Goal: Task Accomplishment & Management: Complete application form

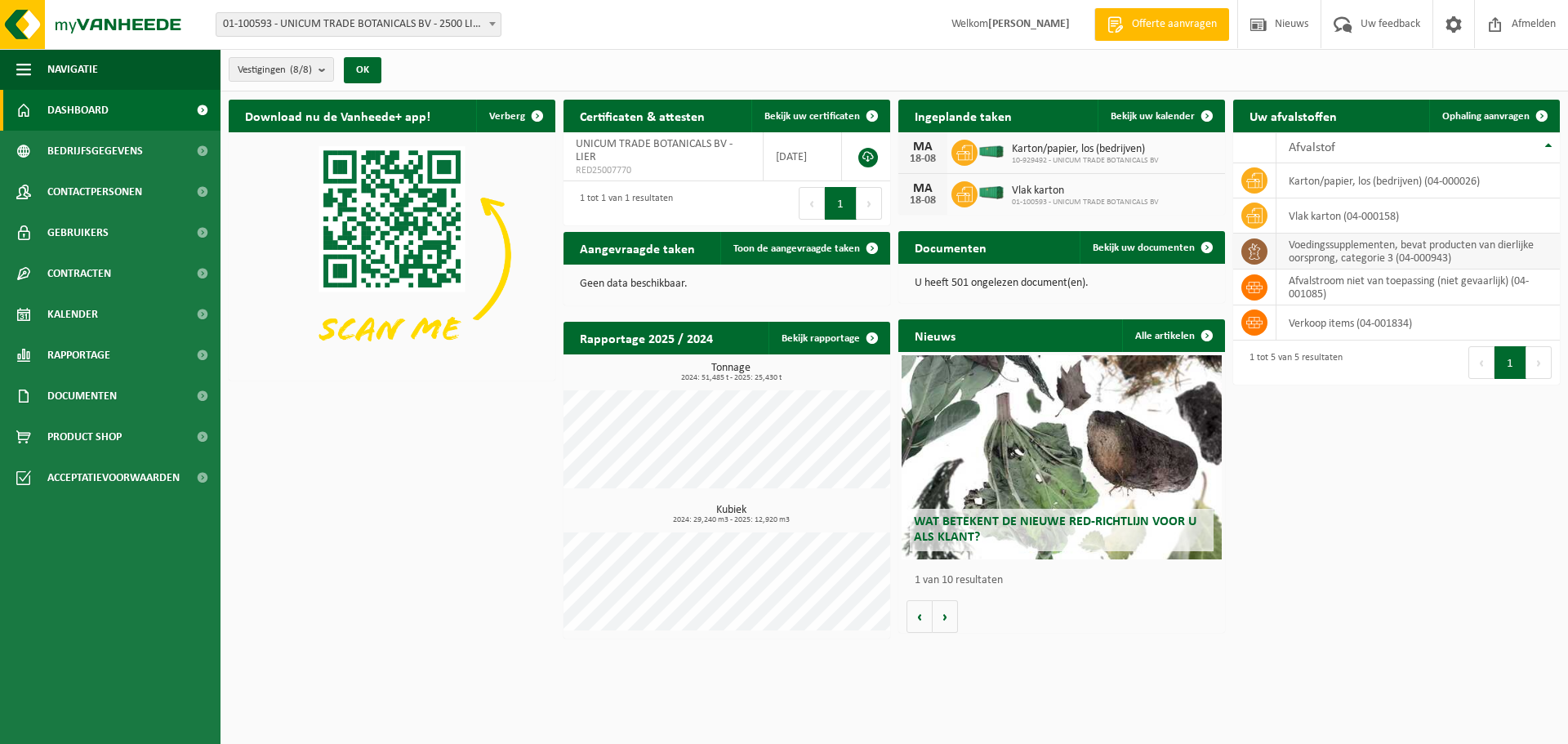
click at [1256, 255] on icon at bounding box center [1254, 251] width 16 height 16
click at [1404, 249] on td "voedingssupplementen, bevat producten van dierlijke oorsprong, categorie 3 (04-…" at bounding box center [1418, 251] width 284 height 36
click at [1034, 199] on span "01-100593 - UNICUM TRADE BOTANICALS BV" at bounding box center [1085, 202] width 147 height 9
click at [137, 320] on link "Kalender" at bounding box center [110, 314] width 220 height 41
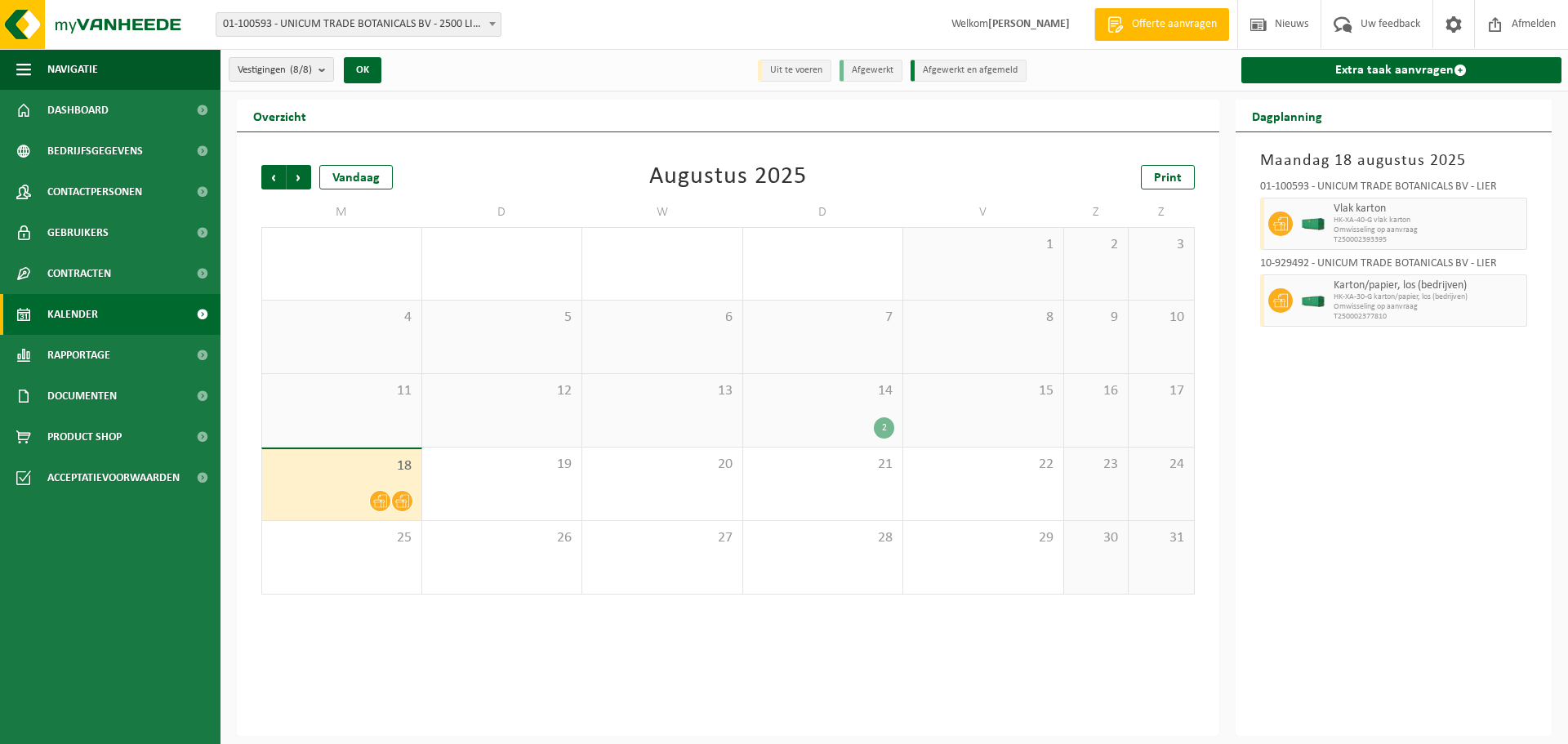
click at [883, 402] on div "14 2" at bounding box center [823, 410] width 160 height 73
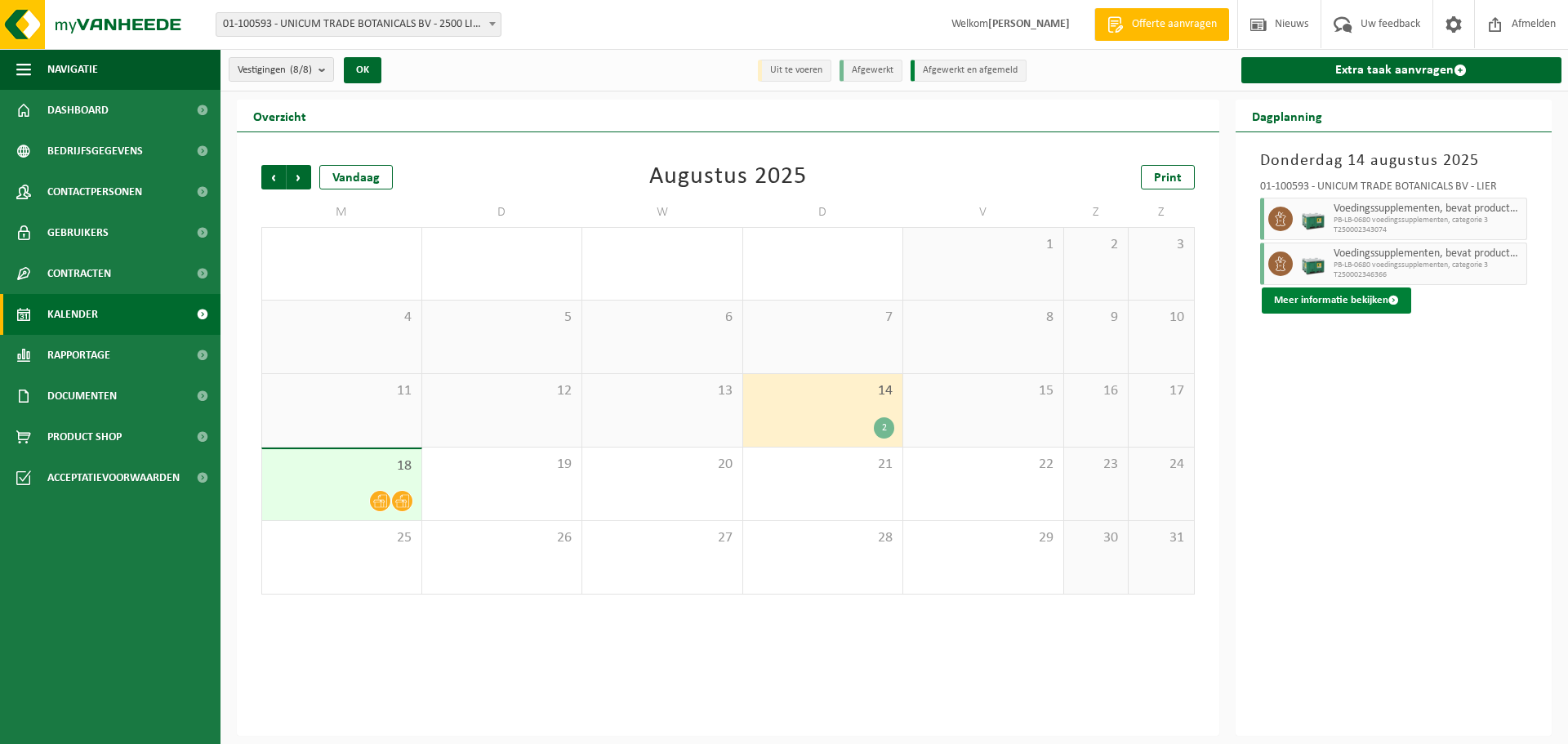
click at [1348, 302] on button "Meer informatie bekijken" at bounding box center [1336, 301] width 149 height 27
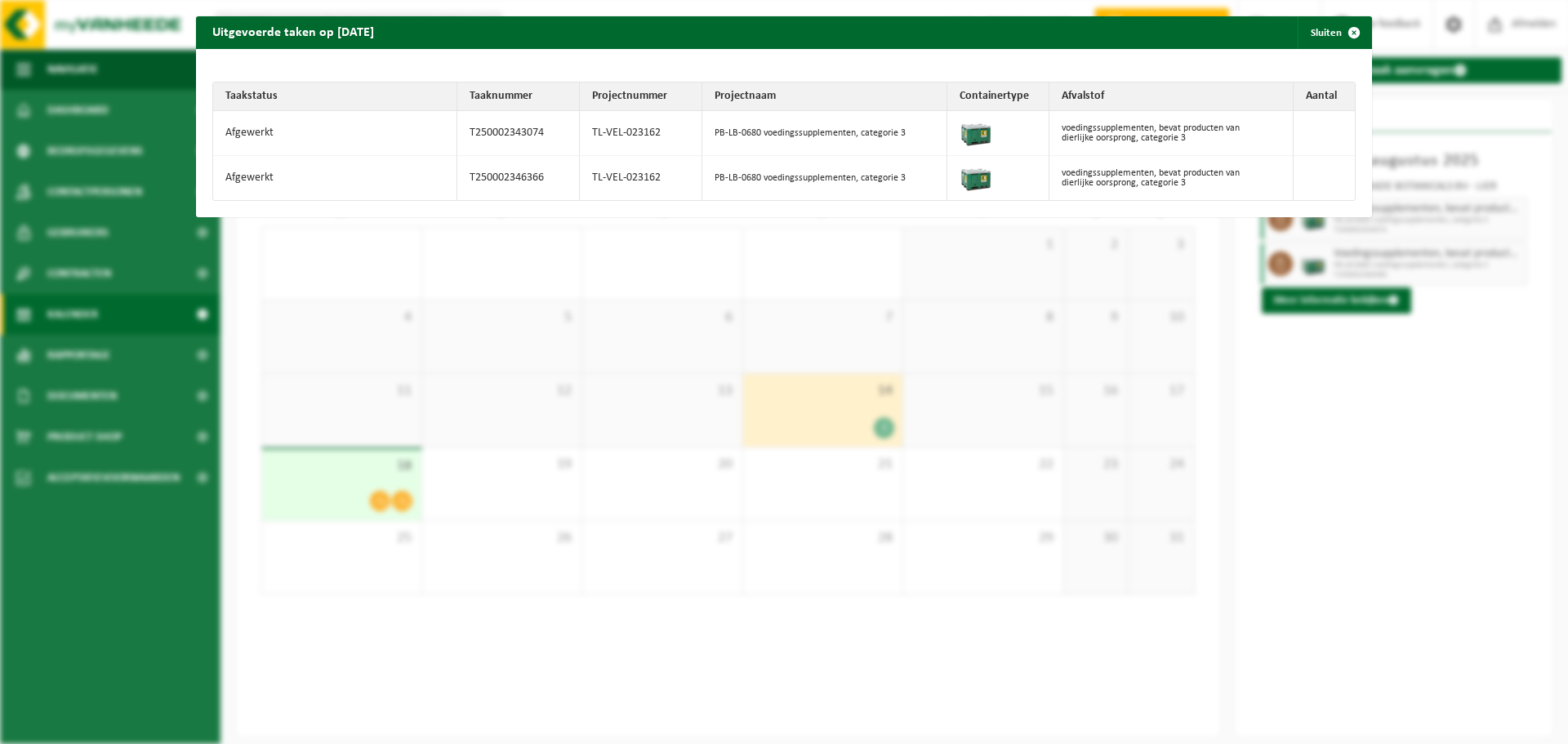
click at [1296, 156] on td at bounding box center [1324, 177] width 62 height 44
click at [1347, 34] on span "button" at bounding box center [1354, 32] width 32 height 32
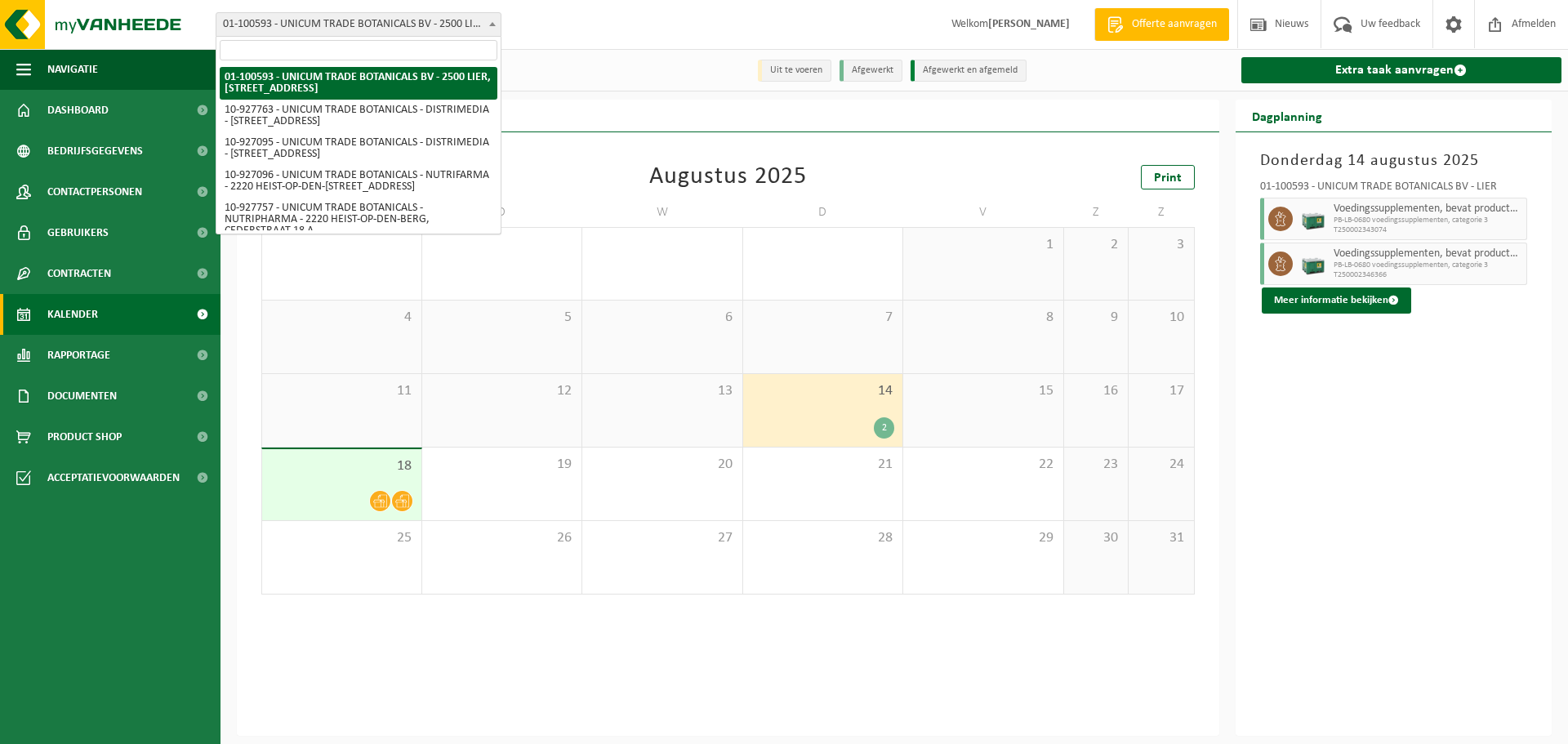
click at [401, 31] on span "01-100593 - UNICUM TRADE BOTANICALS BV - 2500 LIER, [STREET_ADDRESS]" at bounding box center [358, 25] width 284 height 23
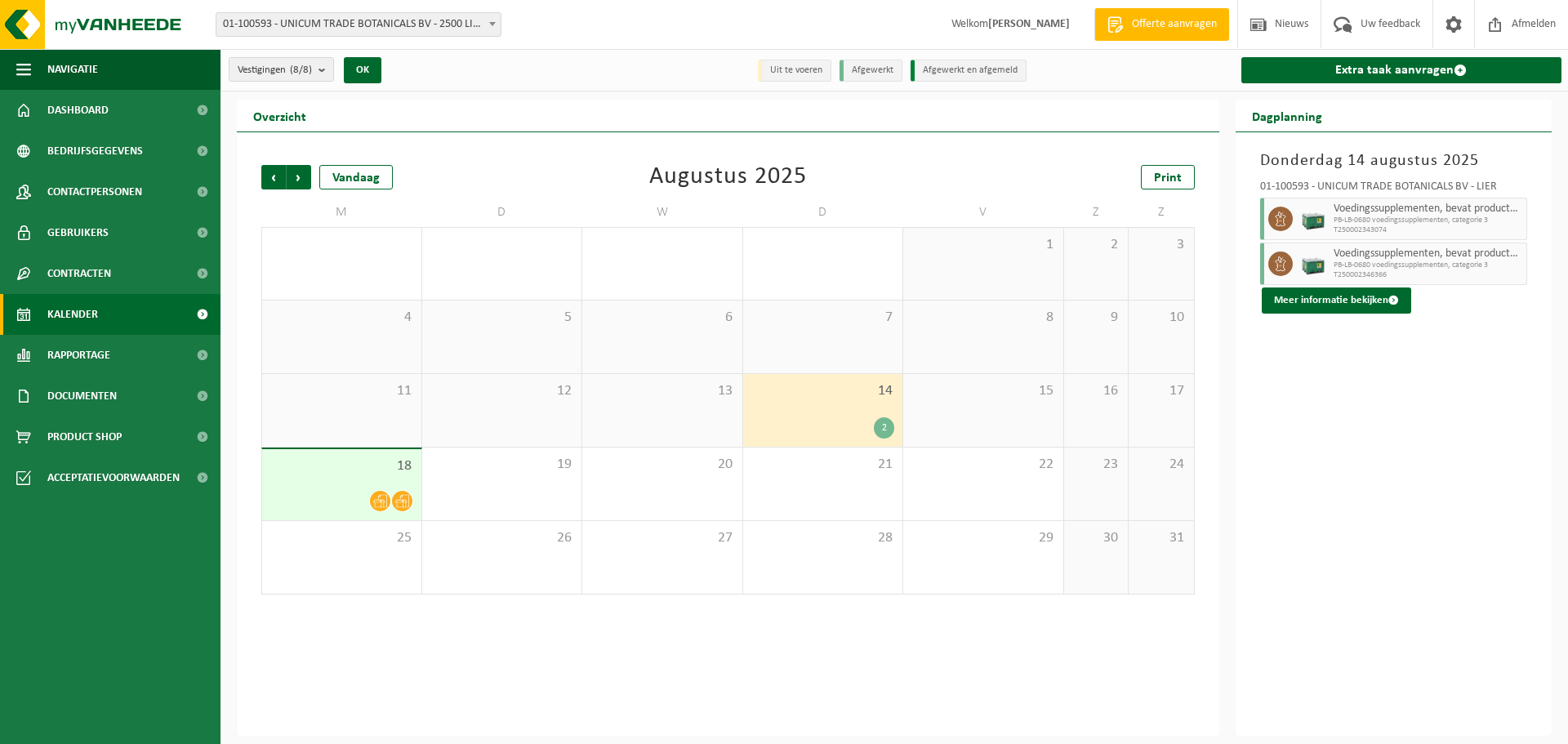
click at [397, 26] on span "01-100593 - UNICUM TRADE BOTANICALS BV - 2500 LIER, [STREET_ADDRESS]" at bounding box center [358, 25] width 284 height 23
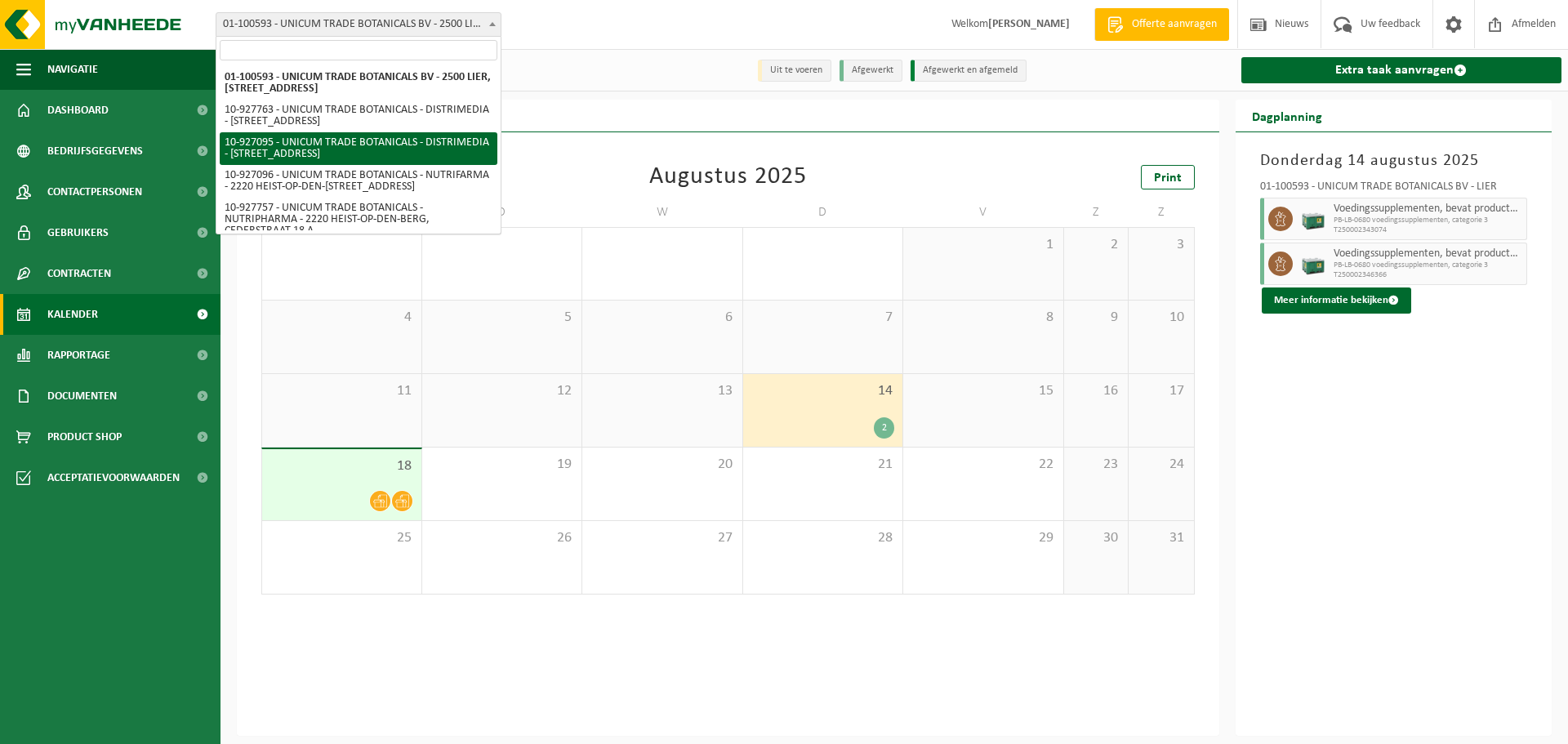
drag, startPoint x: 393, startPoint y: 100, endPoint x: 529, endPoint y: 108, distance: 136.2
click at [526, 114] on body "Vestiging: 01-100593 - UNICUM TRADE BOTANICALS BV - 2500 LIER, [STREET_ADDRESS]…" at bounding box center [784, 372] width 1568 height 744
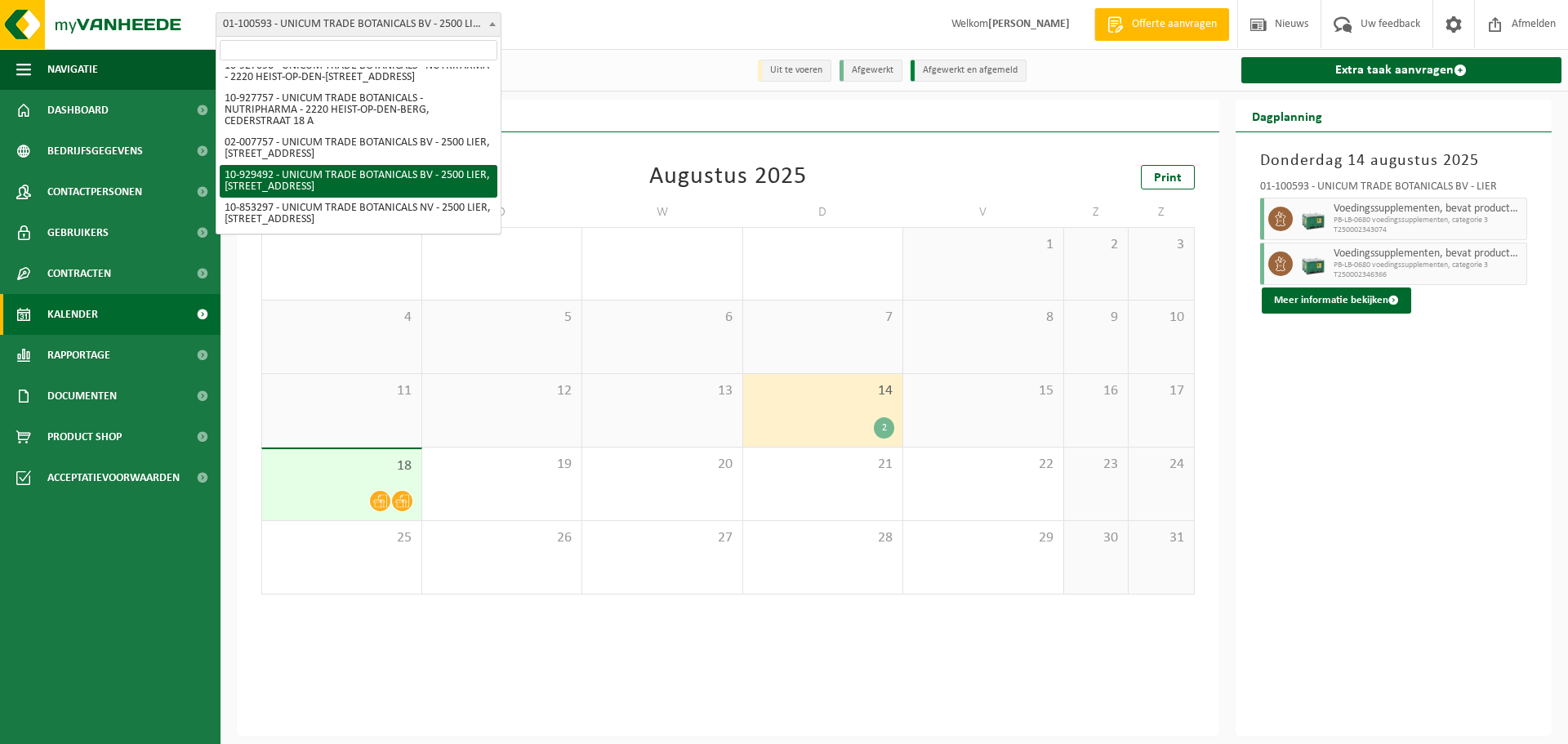
select select "134007"
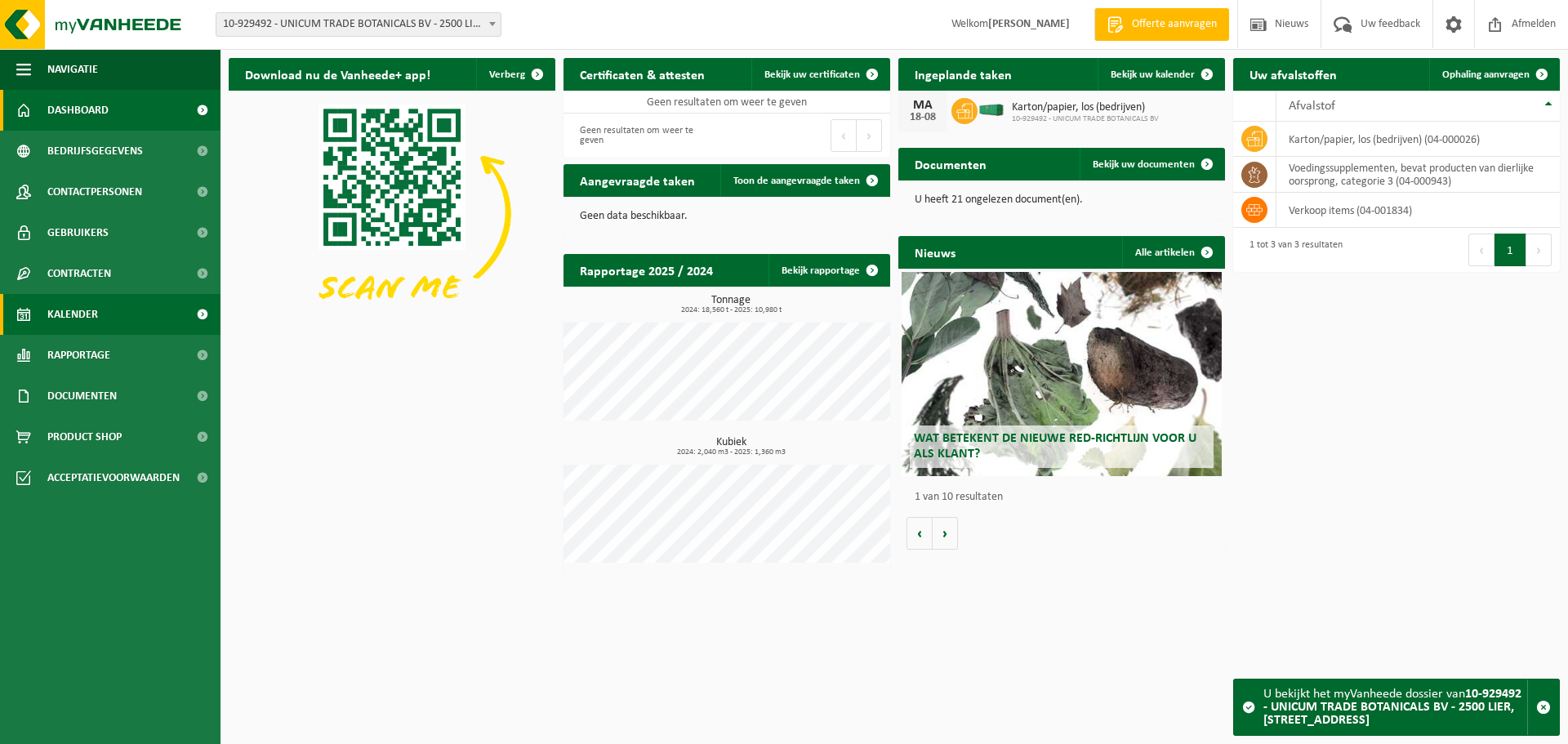
click at [124, 307] on link "Kalender" at bounding box center [110, 314] width 220 height 41
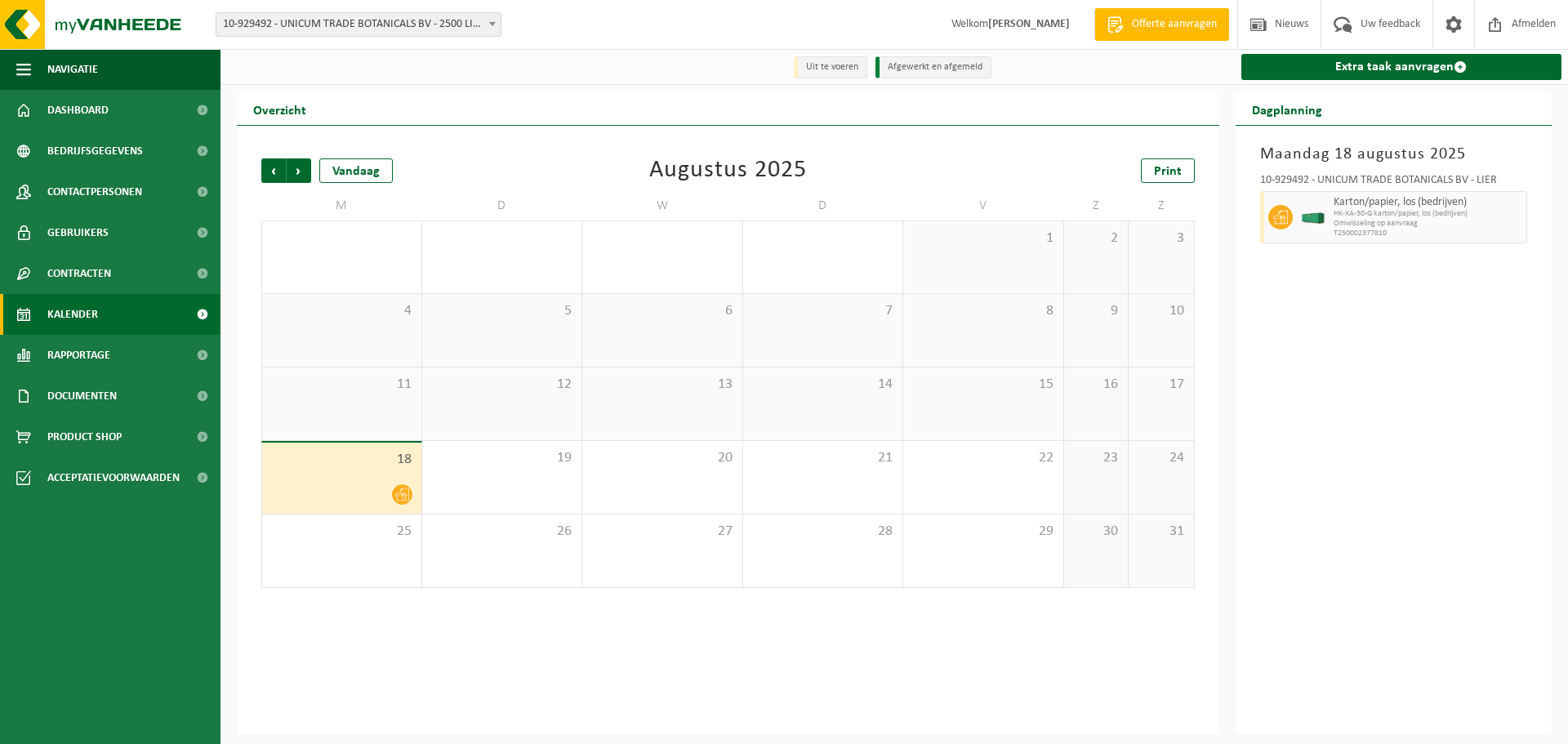
click at [352, 31] on span "10-929492 - UNICUM TRADE BOTANICALS BV - 2500 LIER, [STREET_ADDRESS]" at bounding box center [358, 25] width 284 height 23
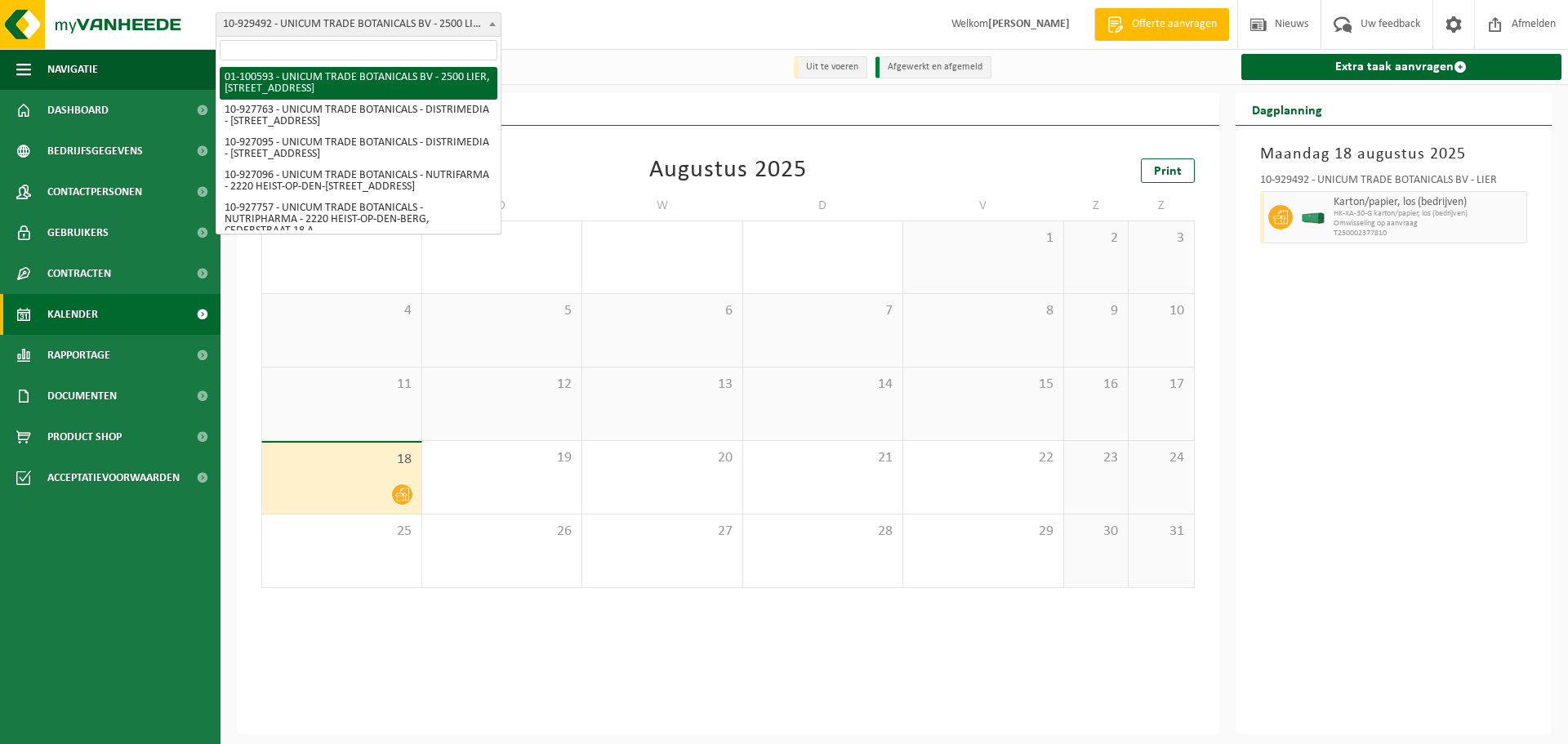
select select "10054"
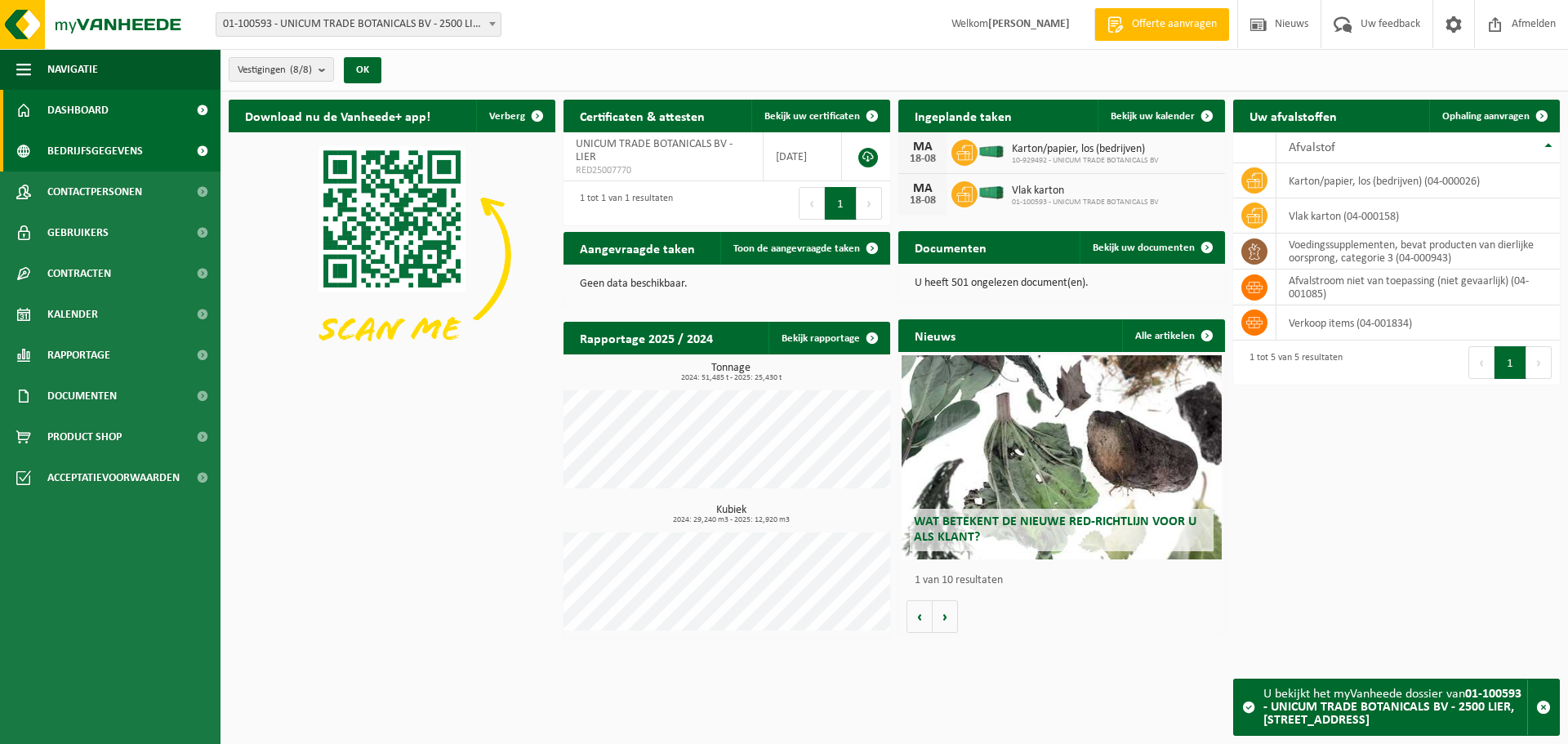
click at [122, 159] on span "Bedrijfsgegevens" at bounding box center [95, 151] width 96 height 41
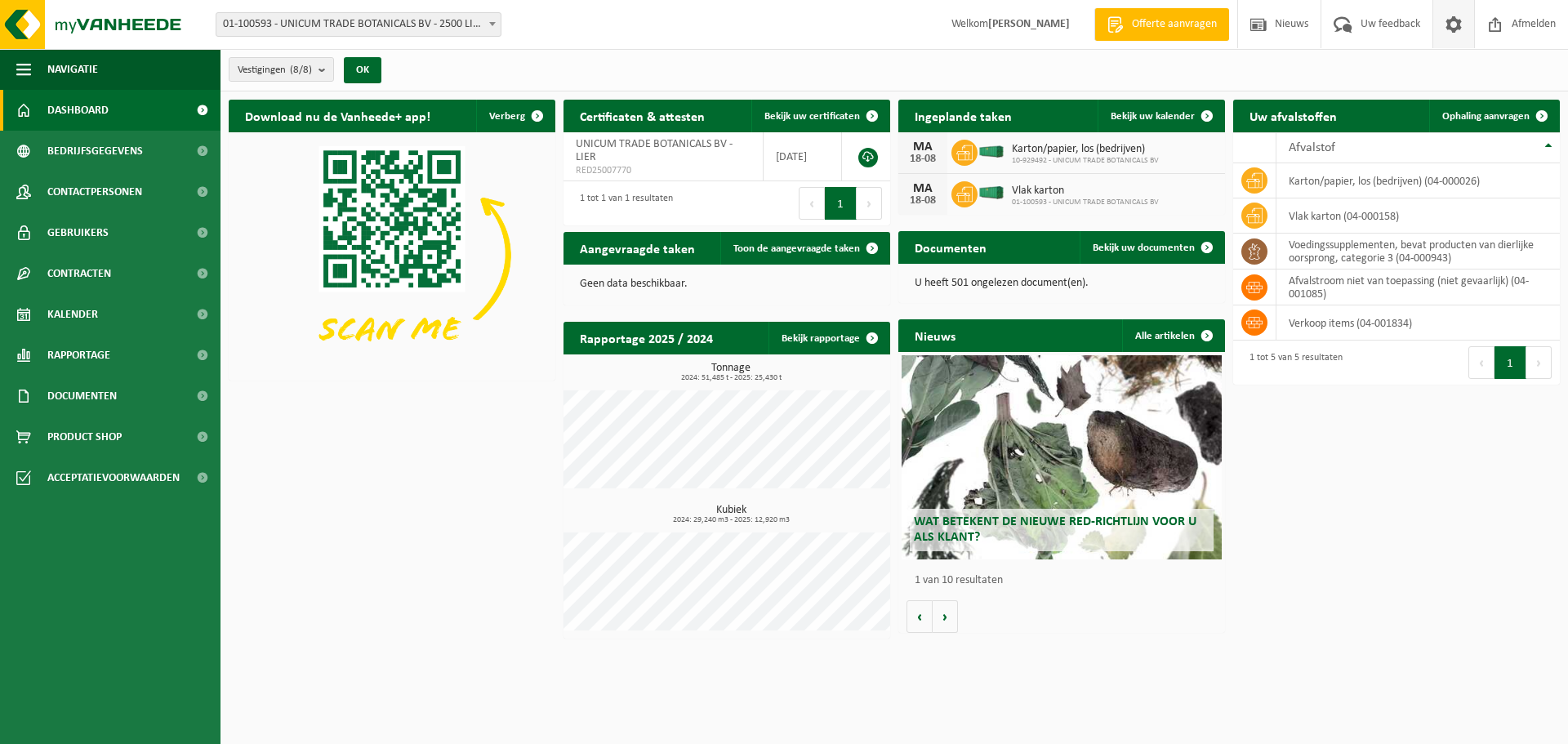
click at [1460, 32] on span at bounding box center [1454, 24] width 25 height 48
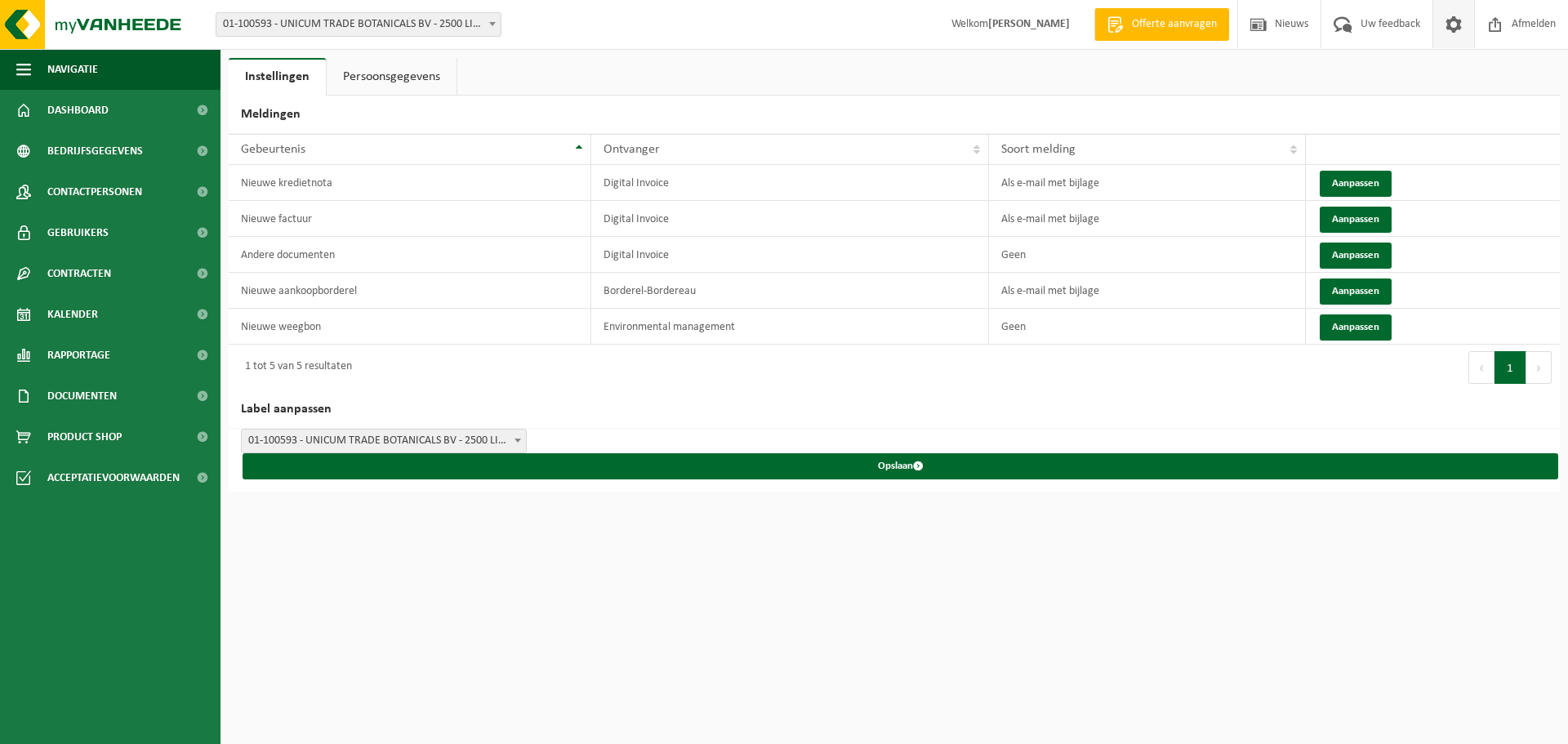
click at [372, 84] on link "Persoonsgegevens" at bounding box center [391, 77] width 130 height 38
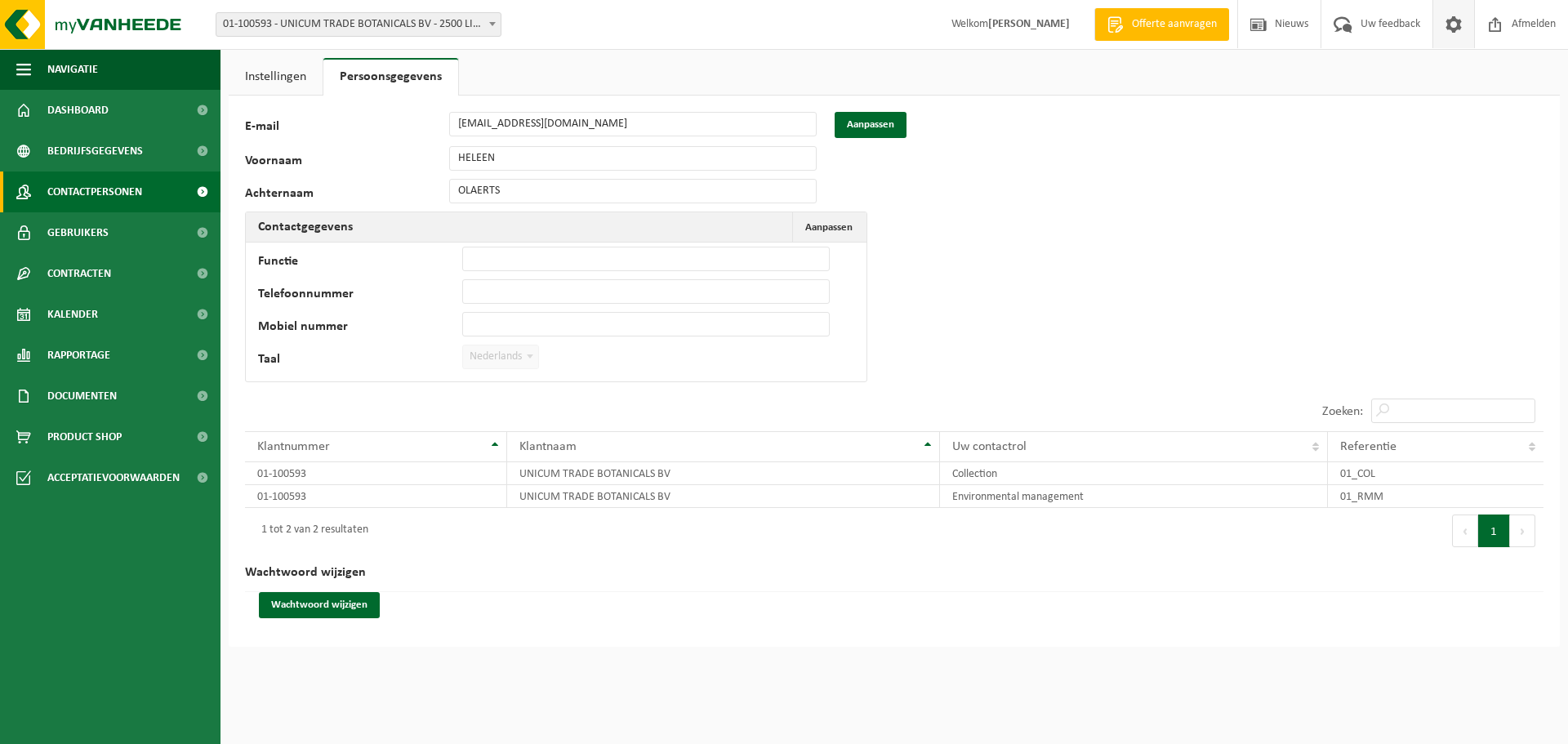
click at [79, 195] on span "Contactpersonen" at bounding box center [95, 192] width 95 height 41
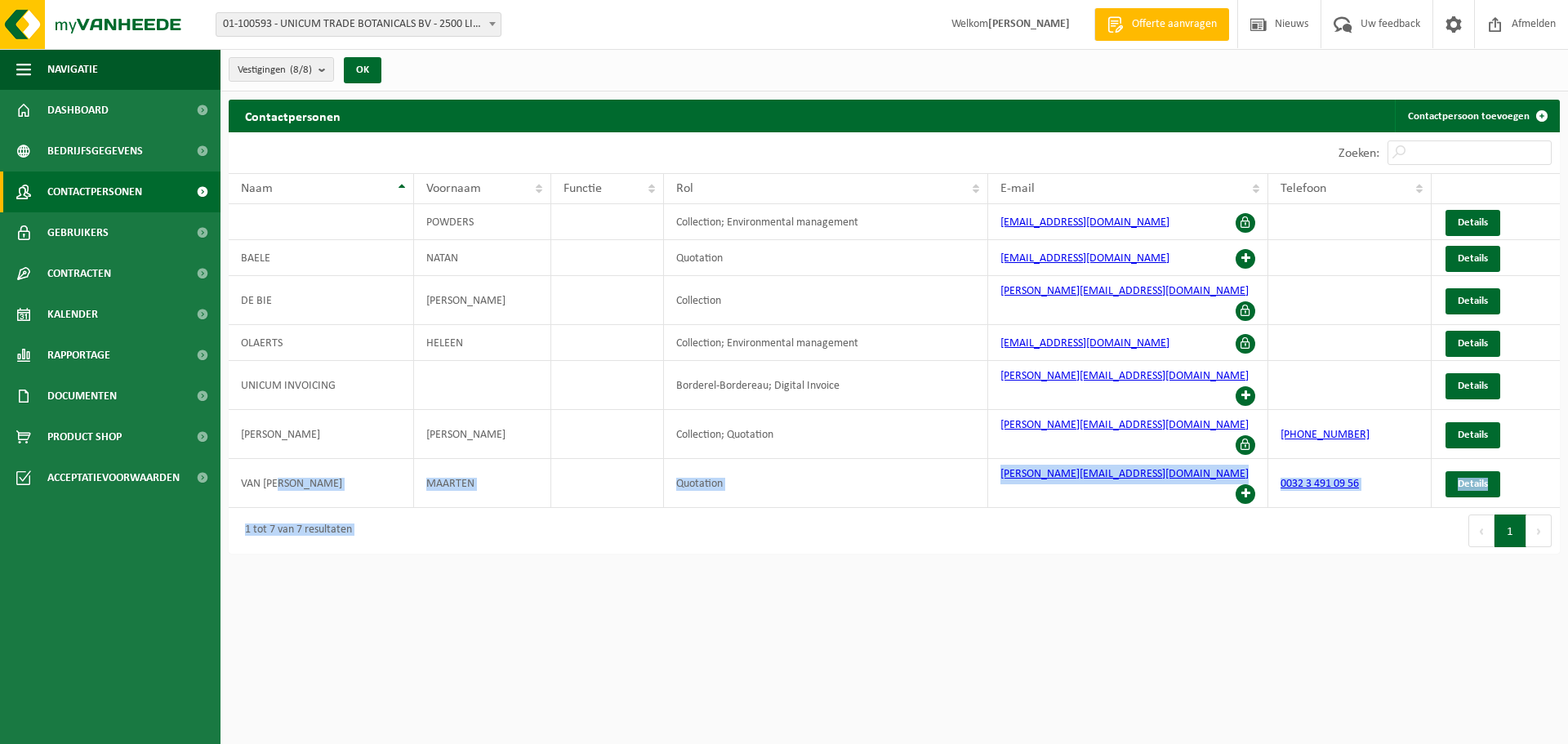
drag, startPoint x: 302, startPoint y: 442, endPoint x: 899, endPoint y: 456, distance: 597.2
click at [899, 456] on div "10 25 50 100 10 resultaten weergeven Zoeken: Naam Voornaam Functie Rol E-mail T…" at bounding box center [894, 343] width 1332 height 421
click at [674, 540] on html "Vestiging: 01-100593 - UNICUM TRADE BOTANICALS BV - 2500 LIER, JOSEPH VAN INSTR…" at bounding box center [784, 372] width 1568 height 744
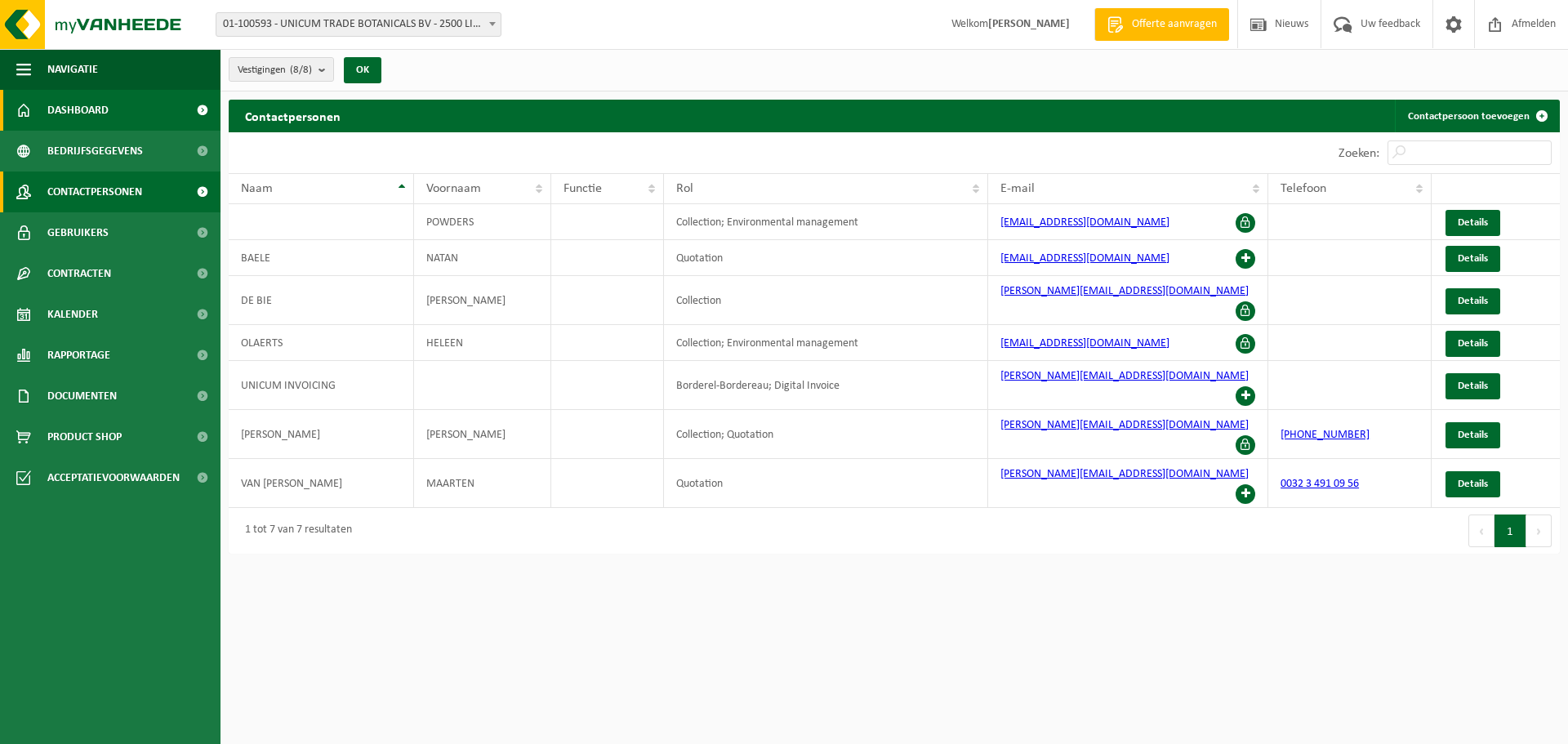
click at [90, 102] on span "Dashboard" at bounding box center [78, 110] width 62 height 41
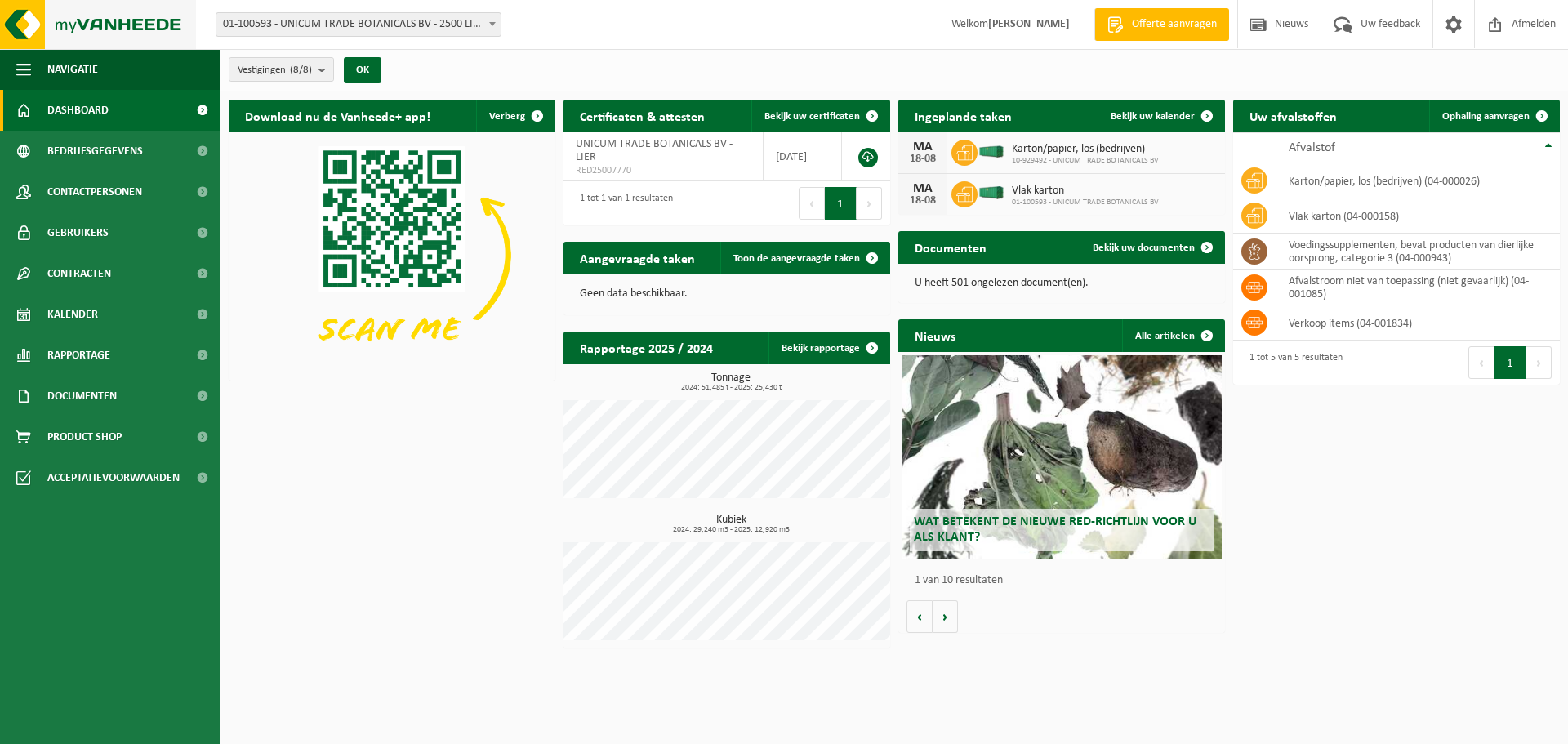
click at [103, 20] on img at bounding box center [98, 25] width 196 height 49
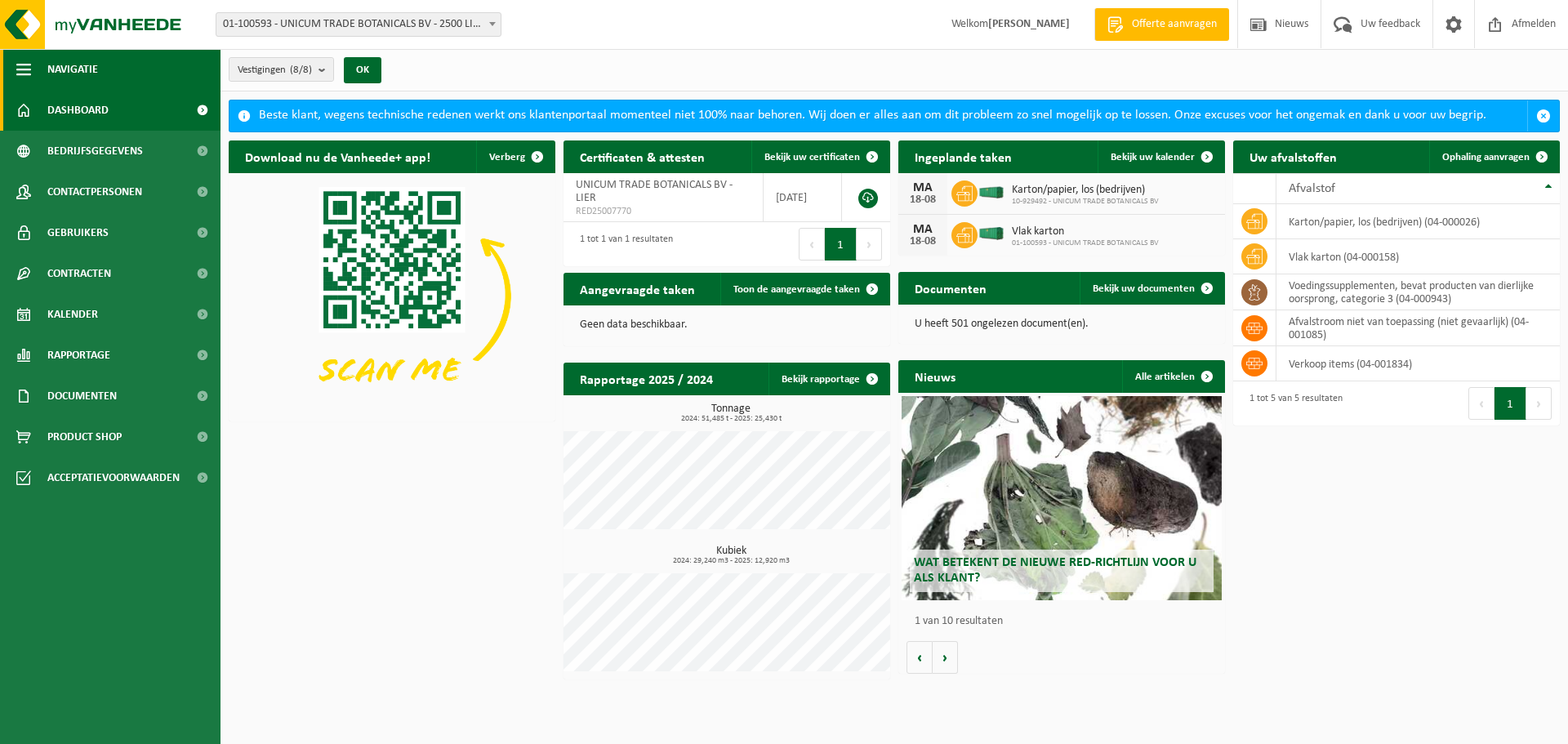
click at [28, 56] on span "button" at bounding box center [23, 69] width 14 height 41
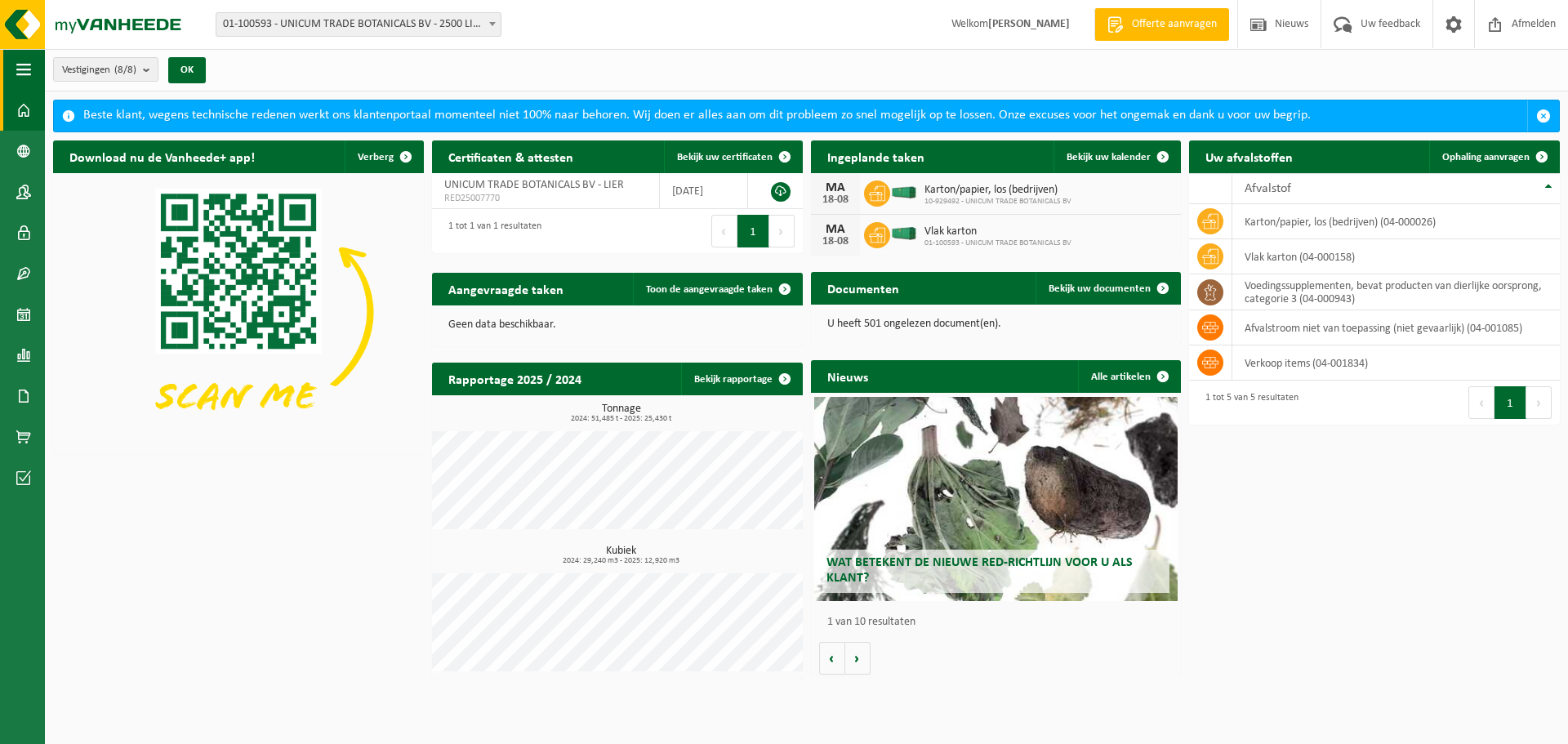
click at [28, 56] on span "button" at bounding box center [23, 69] width 14 height 41
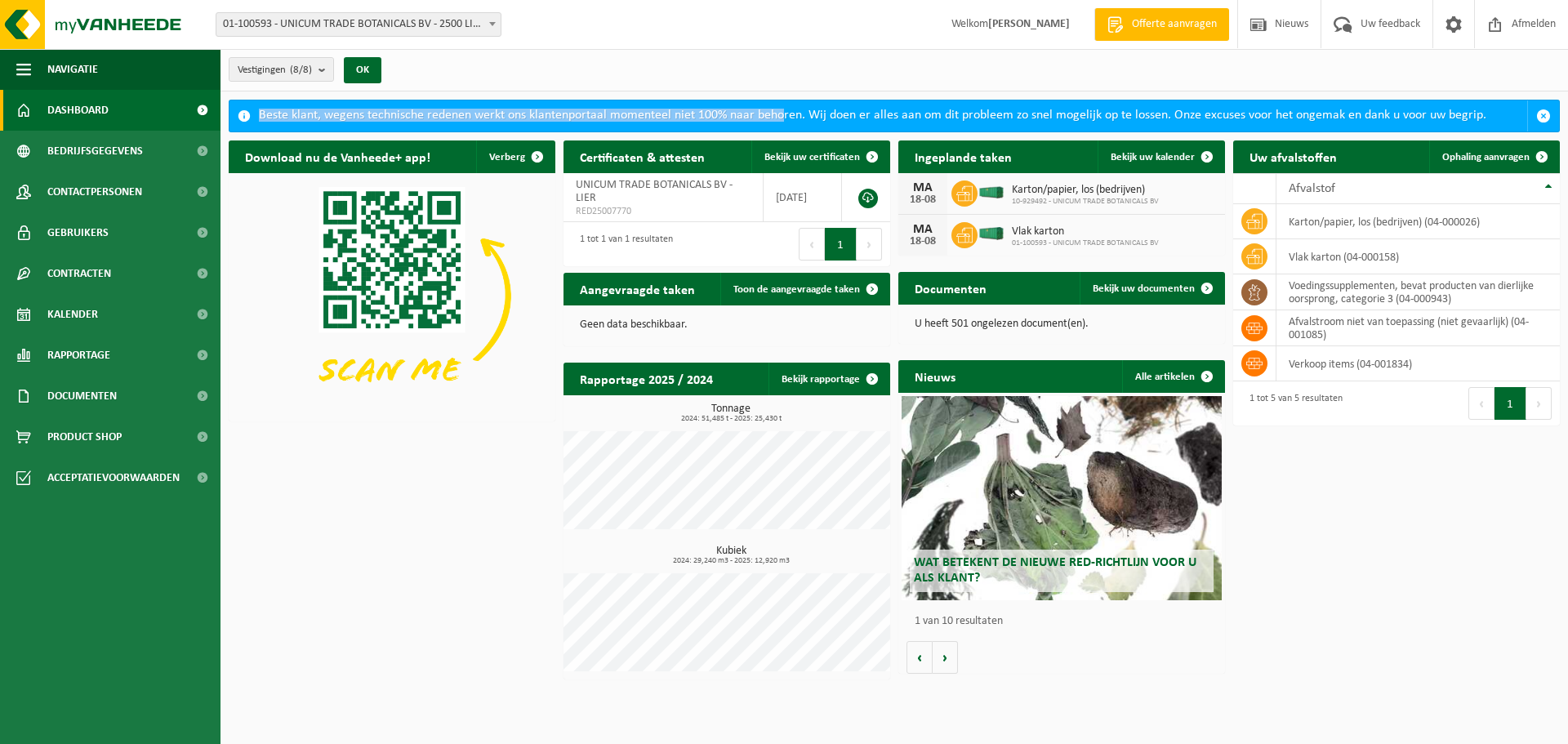
drag, startPoint x: 252, startPoint y: 120, endPoint x: 785, endPoint y: 126, distance: 533.0
click at [781, 121] on div "Beste klant, wegens technische redenen werkt ons klantenportaal momenteel niet …" at bounding box center [894, 116] width 1332 height 32
click at [461, 25] on span "01-100593 - UNICUM TRADE BOTANICALS BV - 2500 LIER, [STREET_ADDRESS]" at bounding box center [358, 25] width 284 height 23
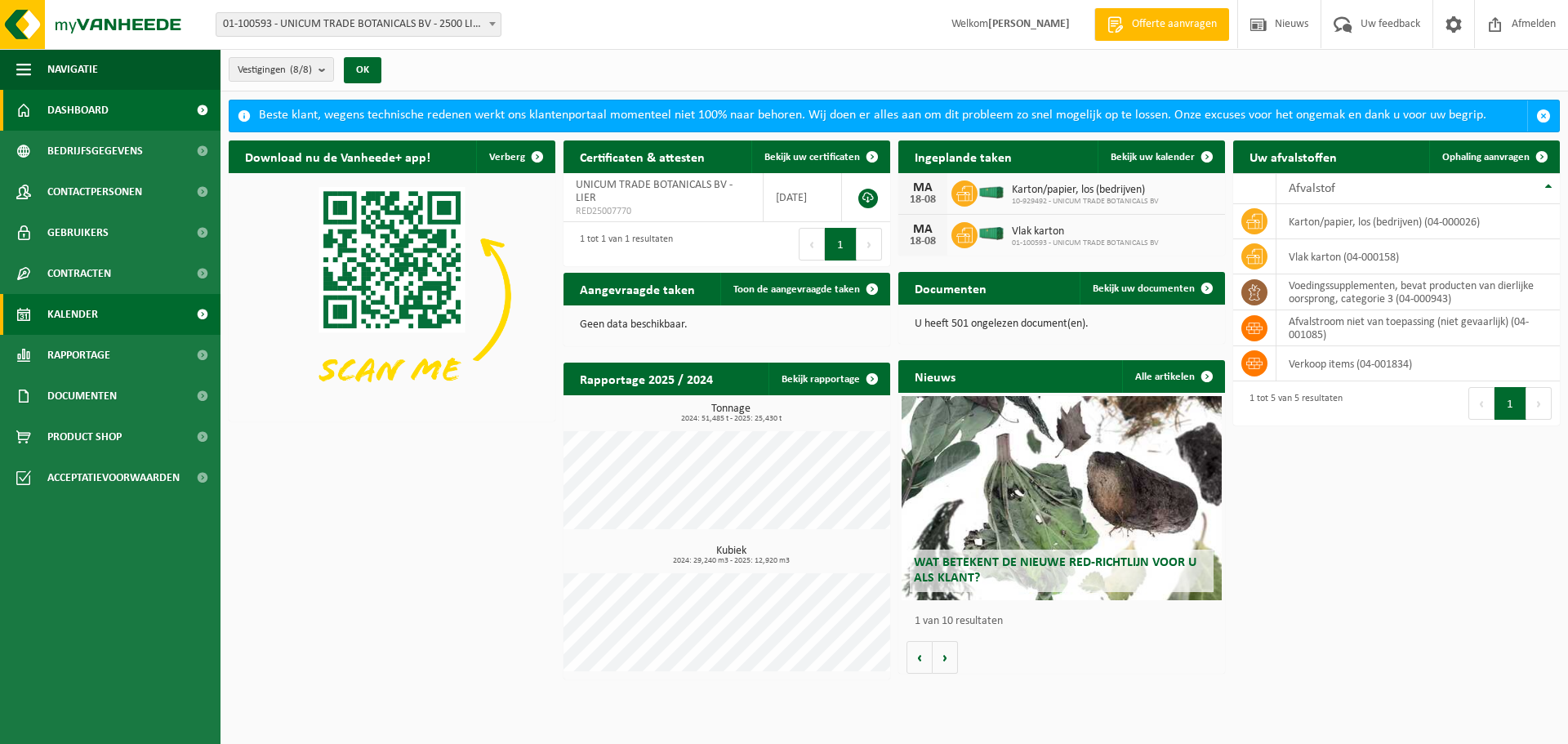
click at [79, 307] on span "Kalender" at bounding box center [72, 314] width 50 height 41
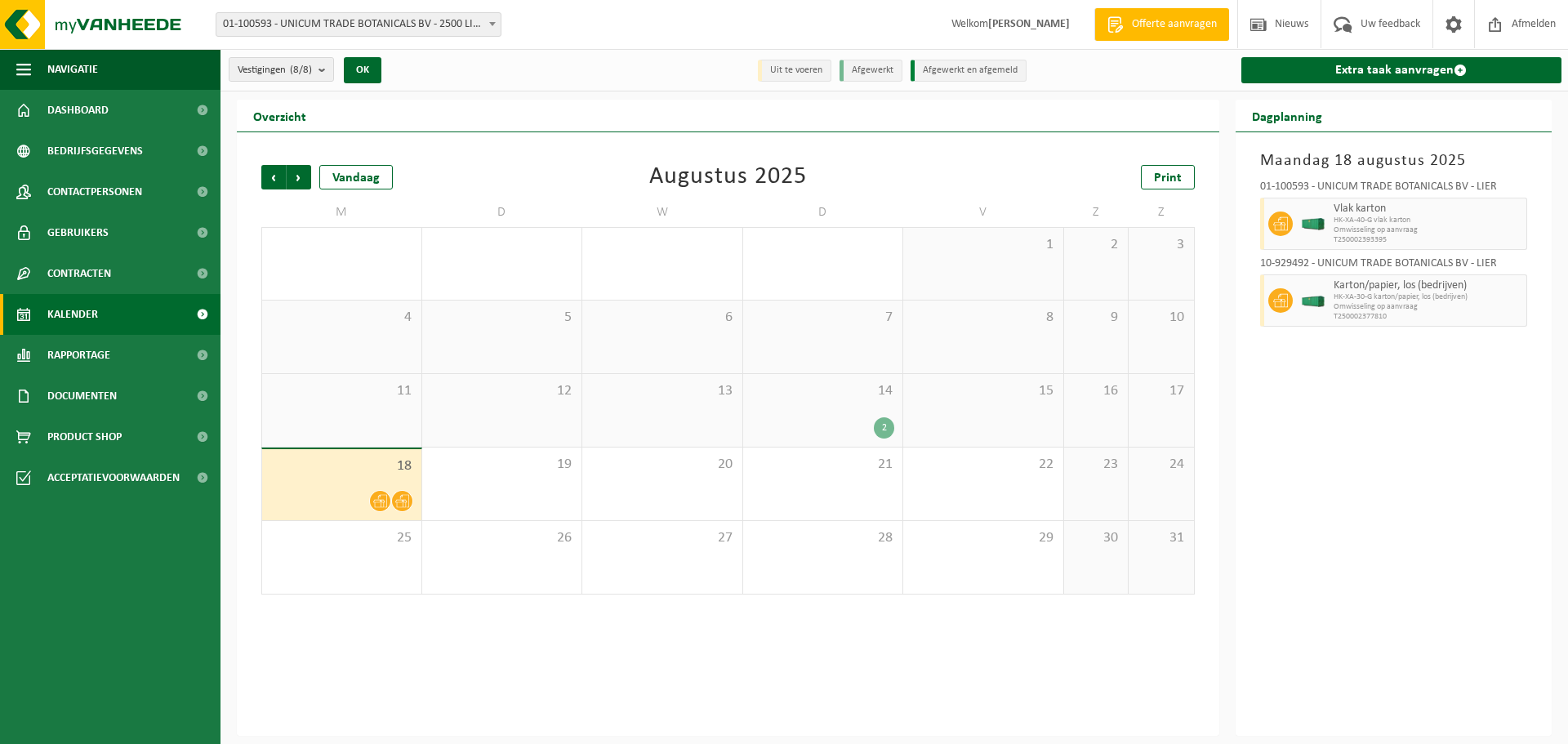
click at [883, 425] on div "2" at bounding box center [885, 428] width 21 height 21
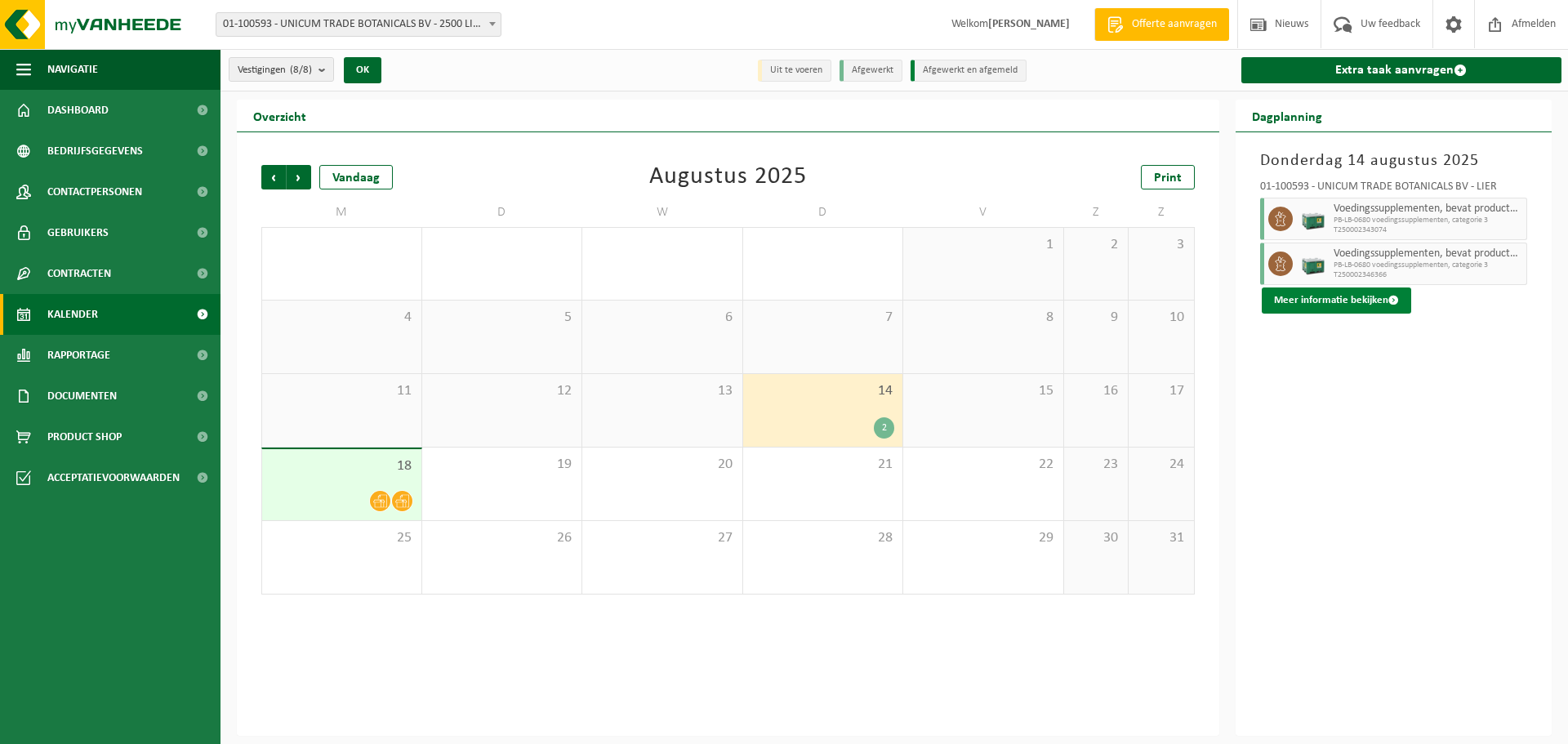
click at [1336, 302] on button "Meer informatie bekijken" at bounding box center [1336, 301] width 149 height 27
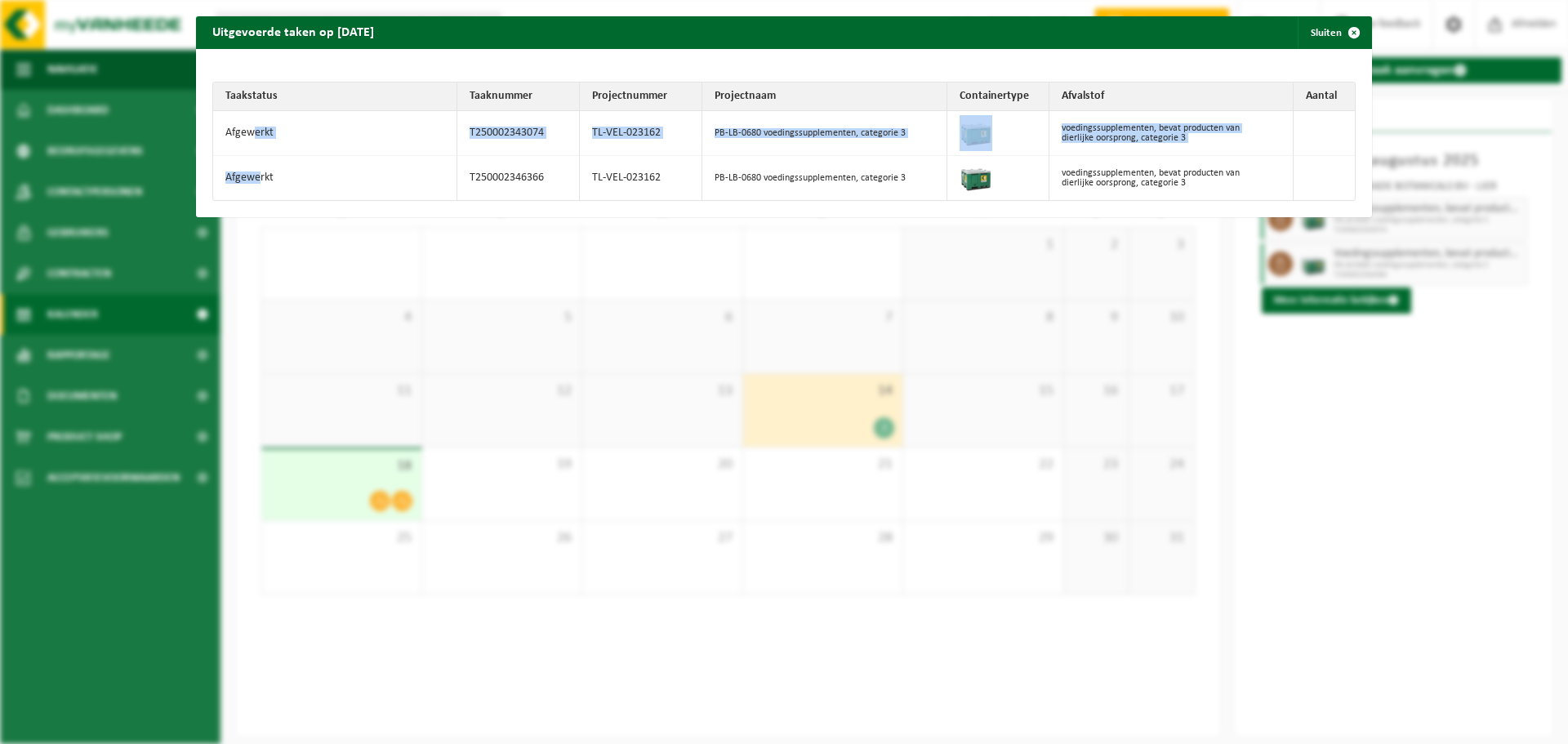
drag, startPoint x: 253, startPoint y: 132, endPoint x: 364, endPoint y: 174, distance: 118.7
click at [258, 173] on tbody "Afgewerkt T250002343074 TL-VEL-023162 PB-LB-0680 voedingssupplementen, categori…" at bounding box center [784, 156] width 1142 height 89
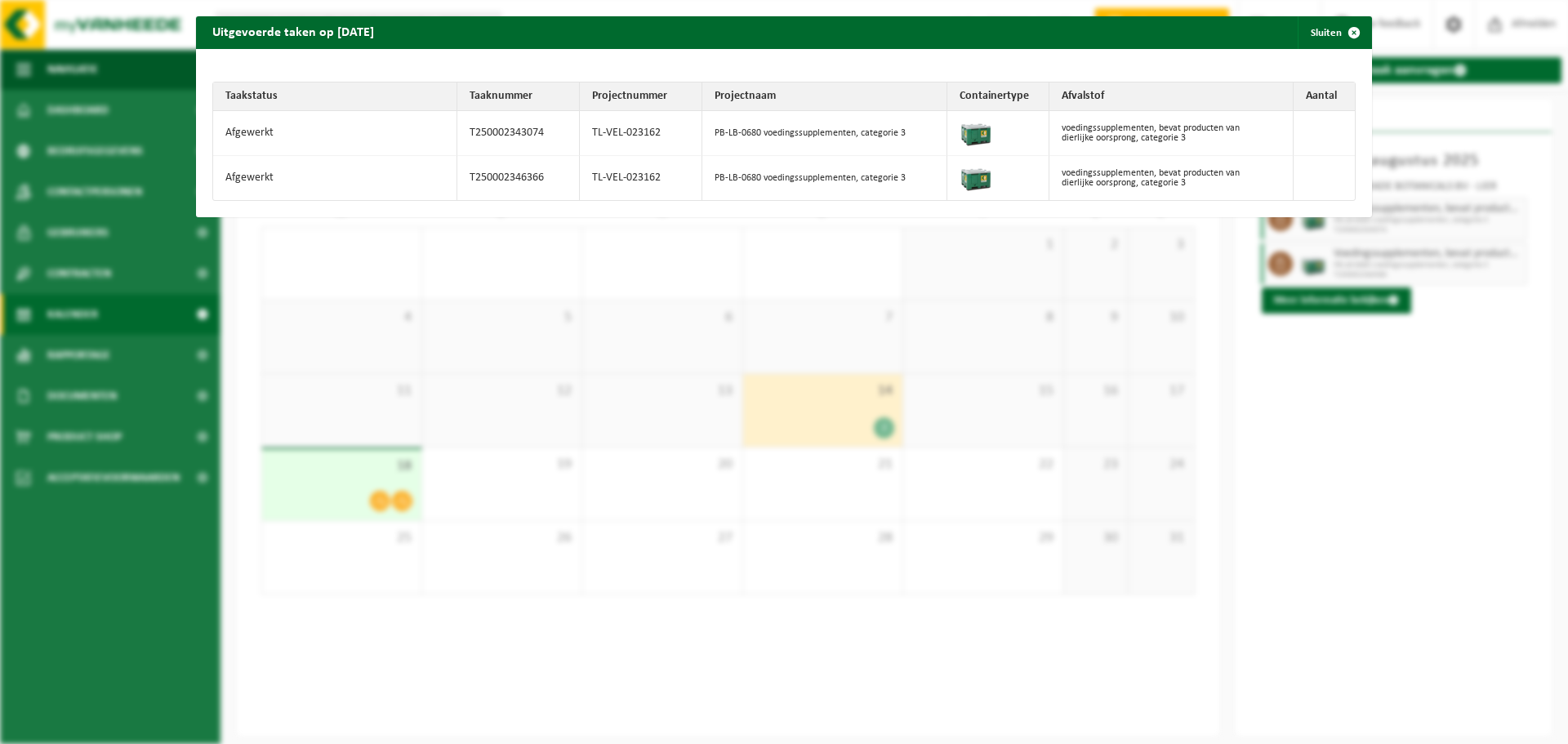
click at [525, 180] on td "T250002346366" at bounding box center [518, 177] width 122 height 44
click at [1340, 37] on span "button" at bounding box center [1354, 32] width 32 height 32
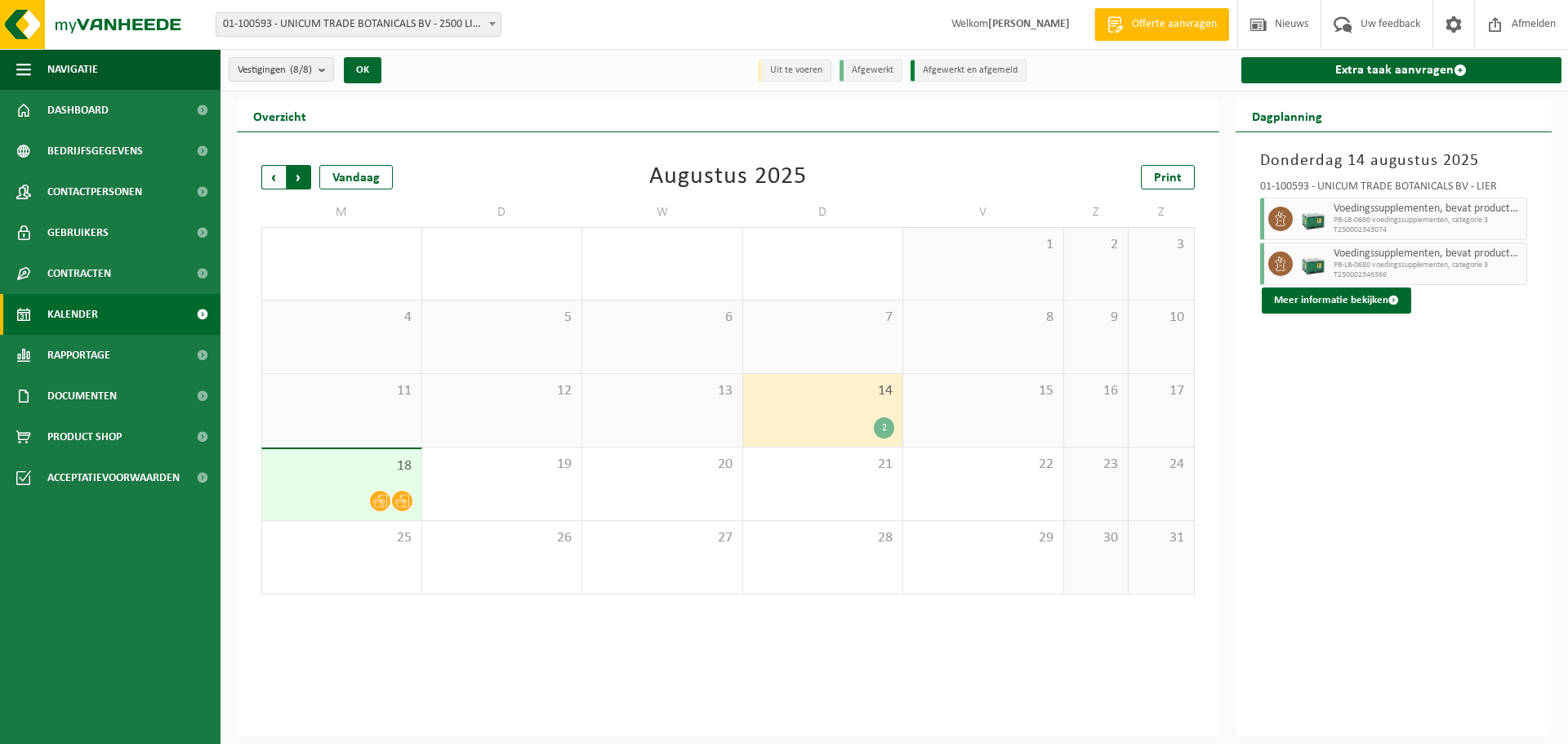
click at [269, 169] on span "Vorige" at bounding box center [273, 177] width 25 height 25
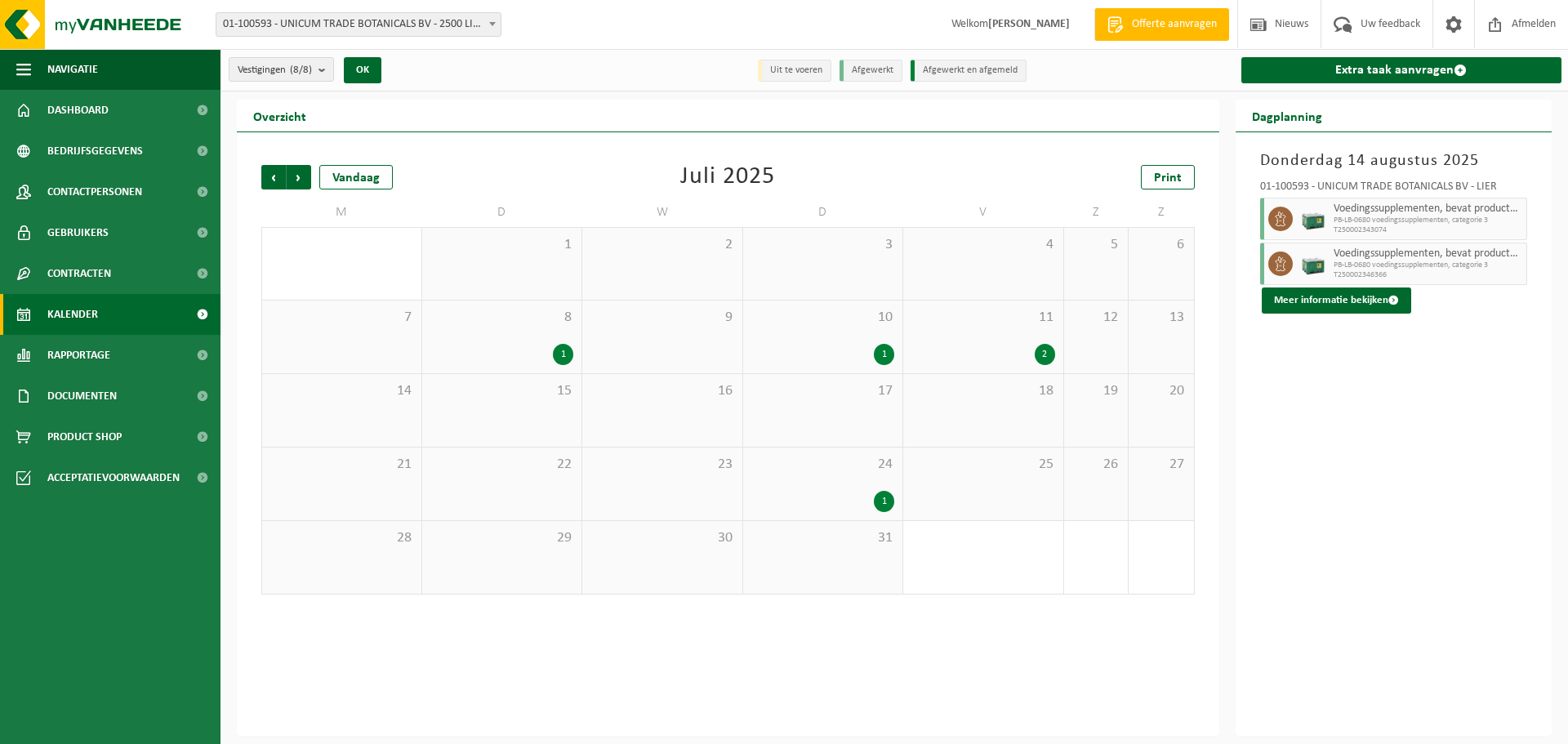
click at [875, 493] on div "24 1" at bounding box center [823, 484] width 160 height 73
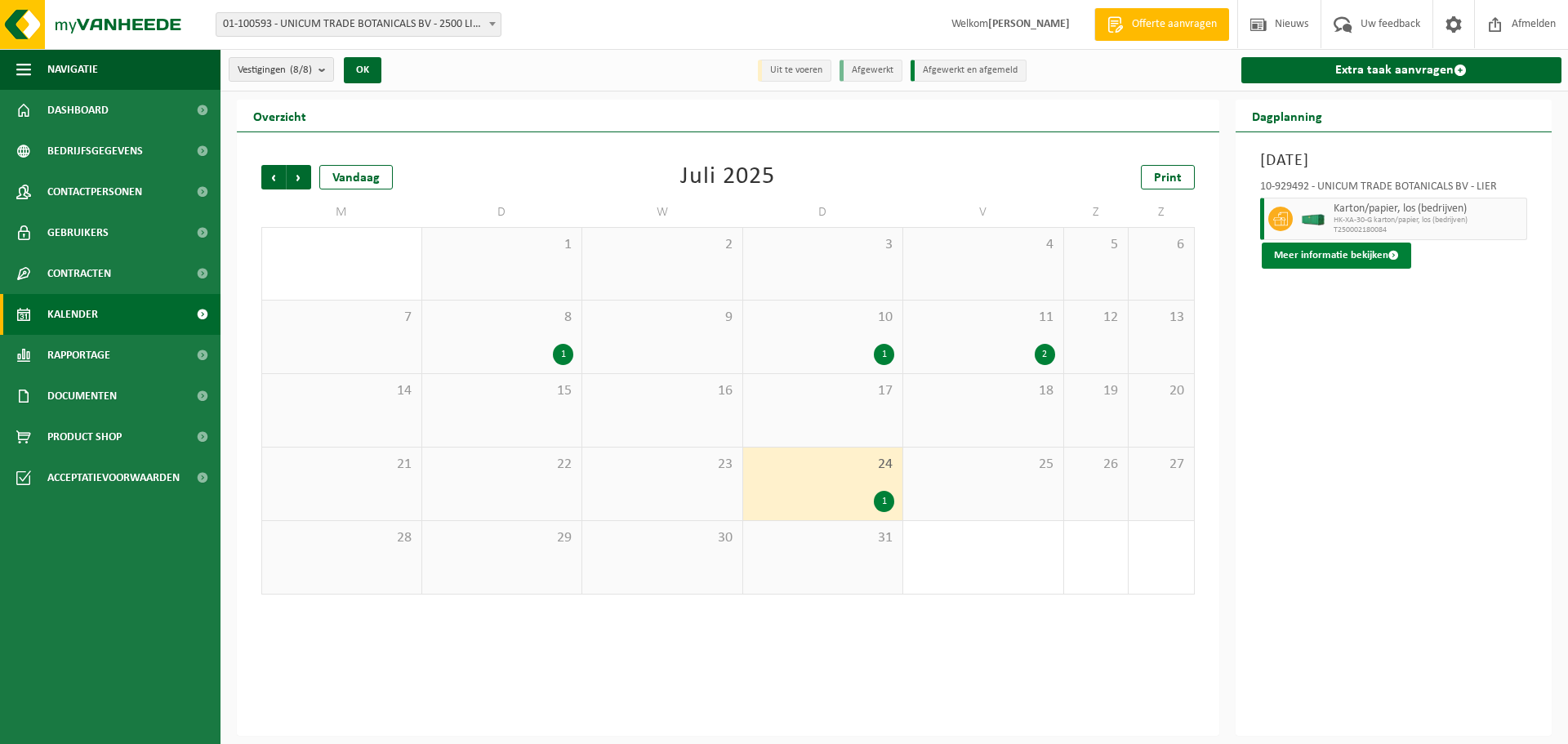
click at [1320, 247] on button "Meer informatie bekijken" at bounding box center [1336, 256] width 149 height 27
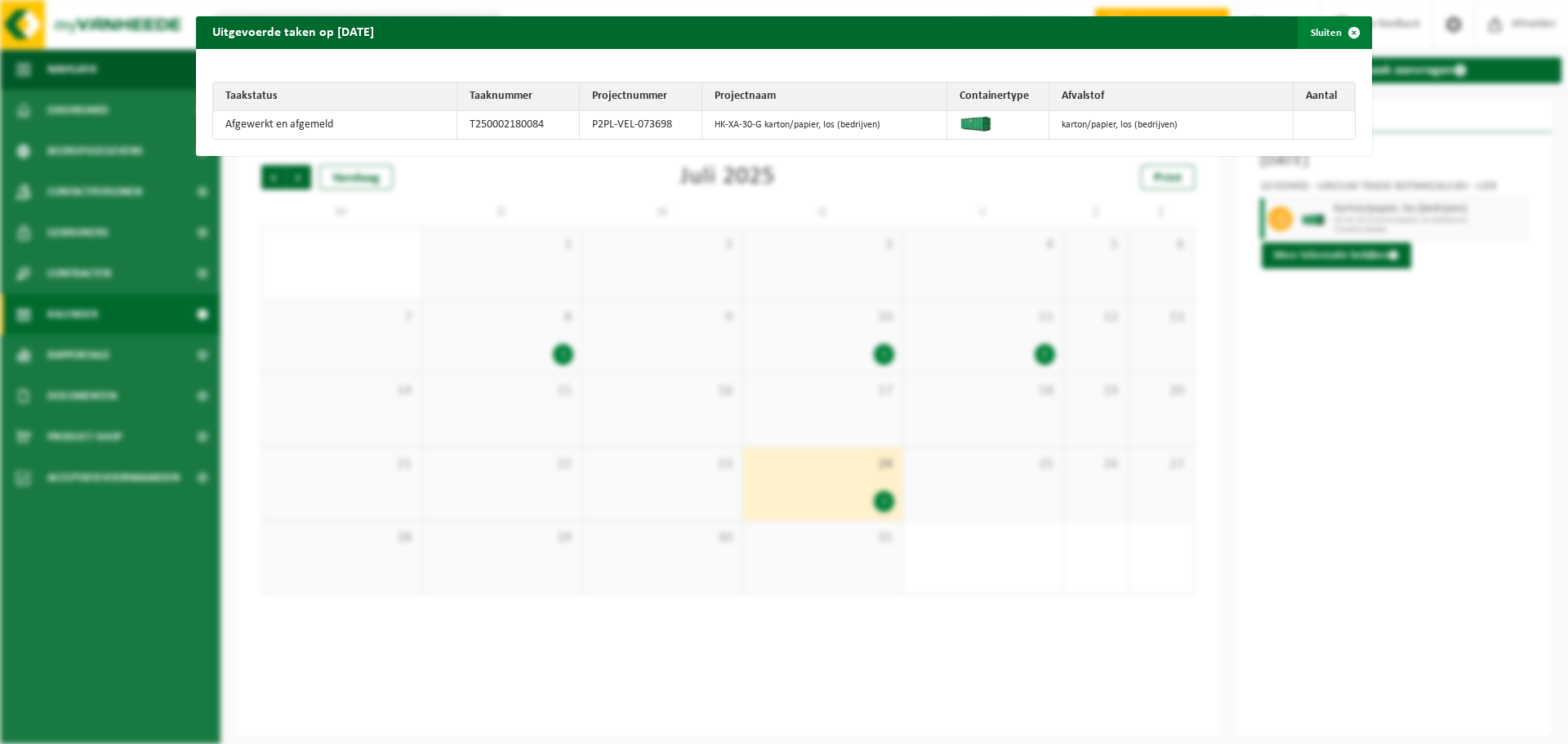
click at [1342, 33] on span "button" at bounding box center [1354, 32] width 32 height 32
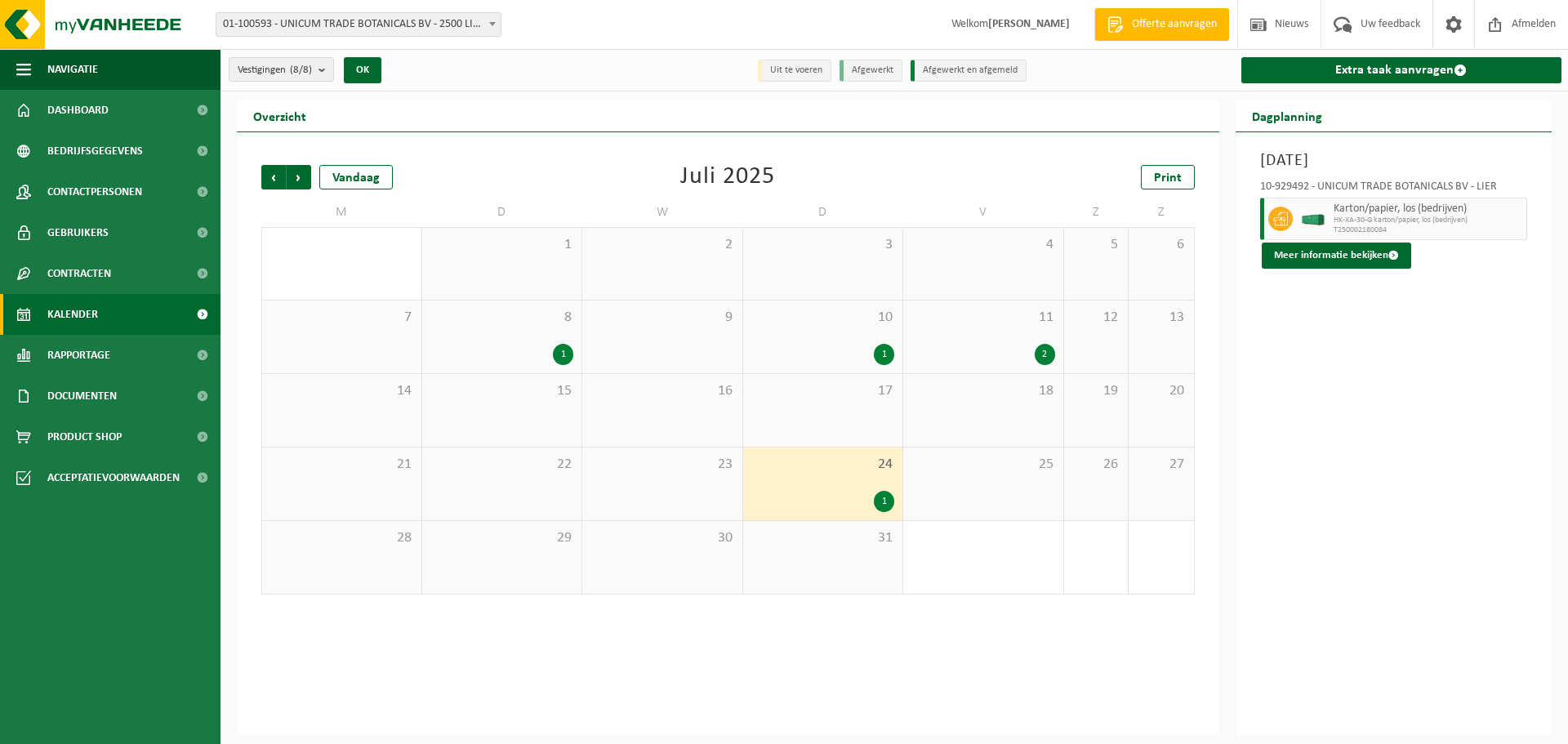
click at [1040, 358] on div "2" at bounding box center [1045, 354] width 21 height 21
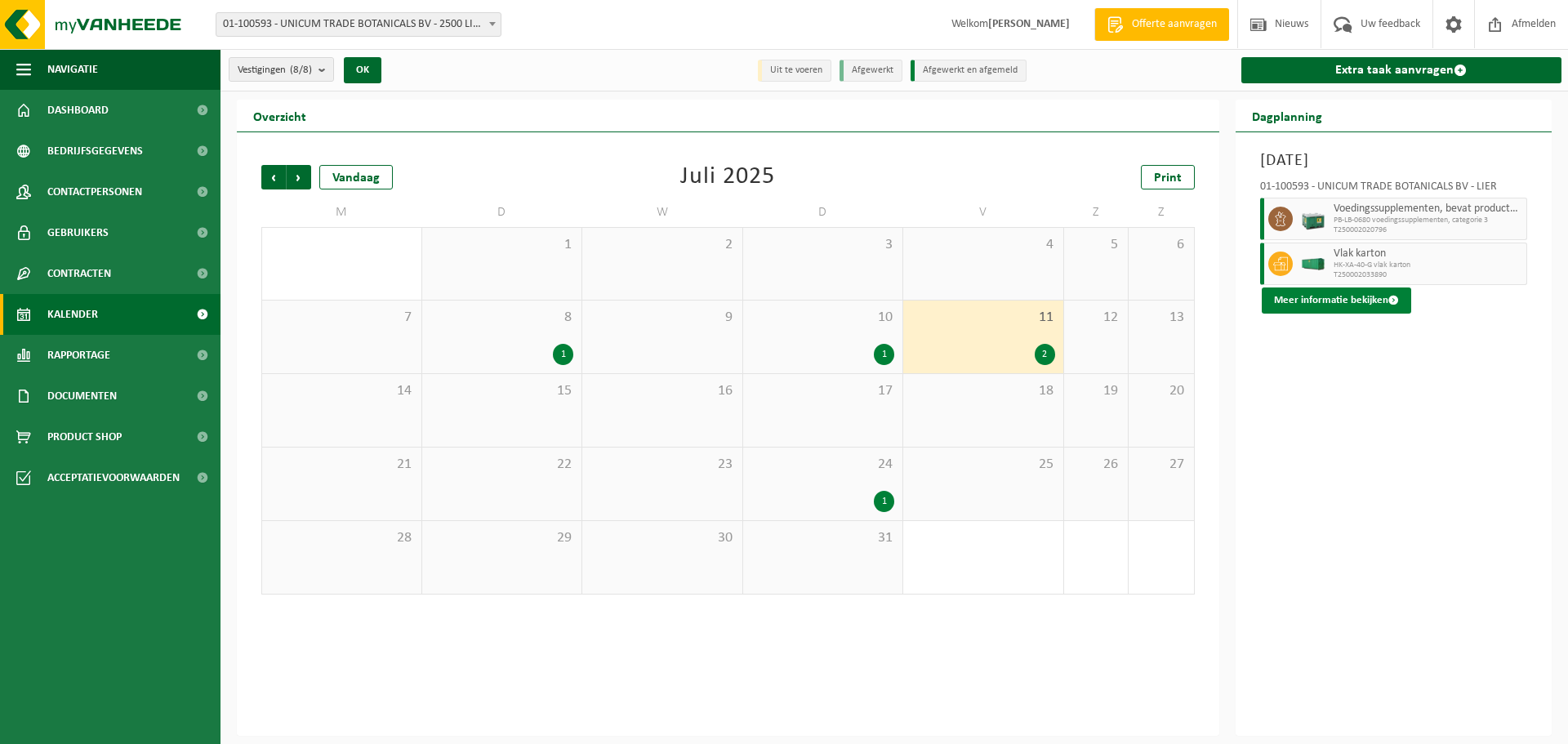
click at [1335, 302] on button "Meer informatie bekijken" at bounding box center [1336, 301] width 149 height 27
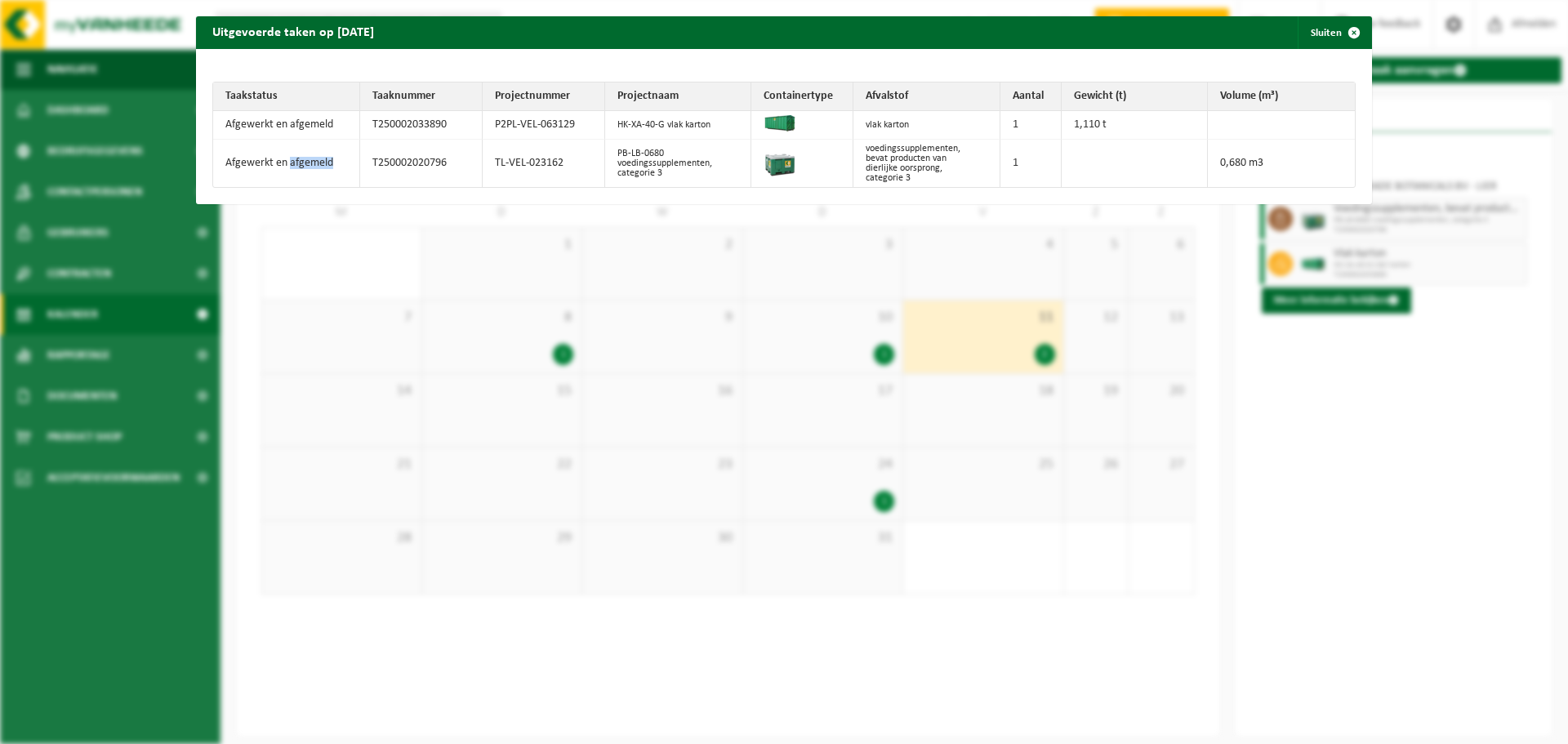
drag, startPoint x: 290, startPoint y: 164, endPoint x: 351, endPoint y: 161, distance: 61.1
click at [351, 161] on td "Afgewerkt en afgemeld" at bounding box center [287, 163] width 147 height 47
click at [351, 164] on td "Afgewerkt en afgemeld" at bounding box center [287, 163] width 147 height 47
click at [1351, 27] on span "button" at bounding box center [1354, 32] width 32 height 32
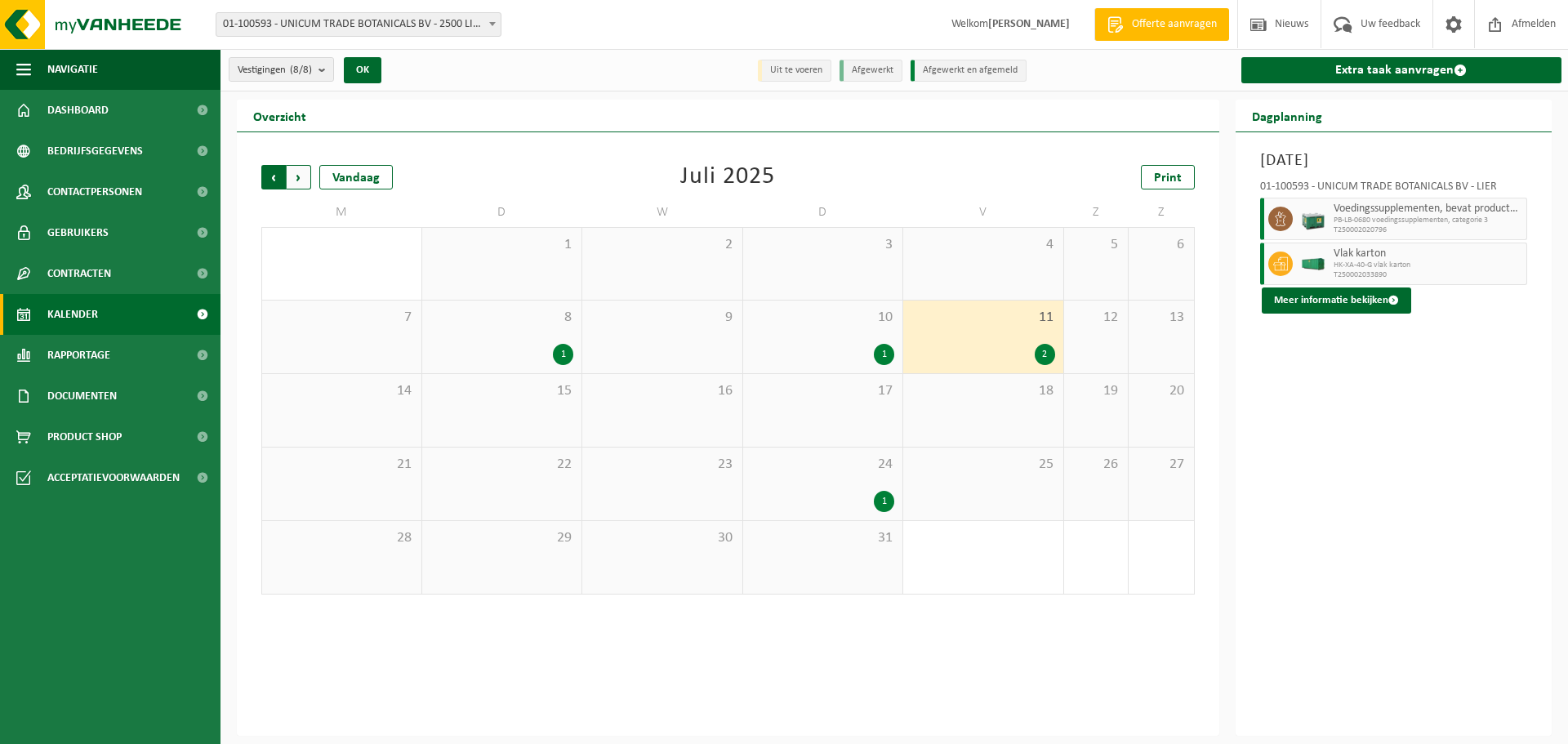
click at [297, 176] on span "Volgende" at bounding box center [299, 177] width 25 height 25
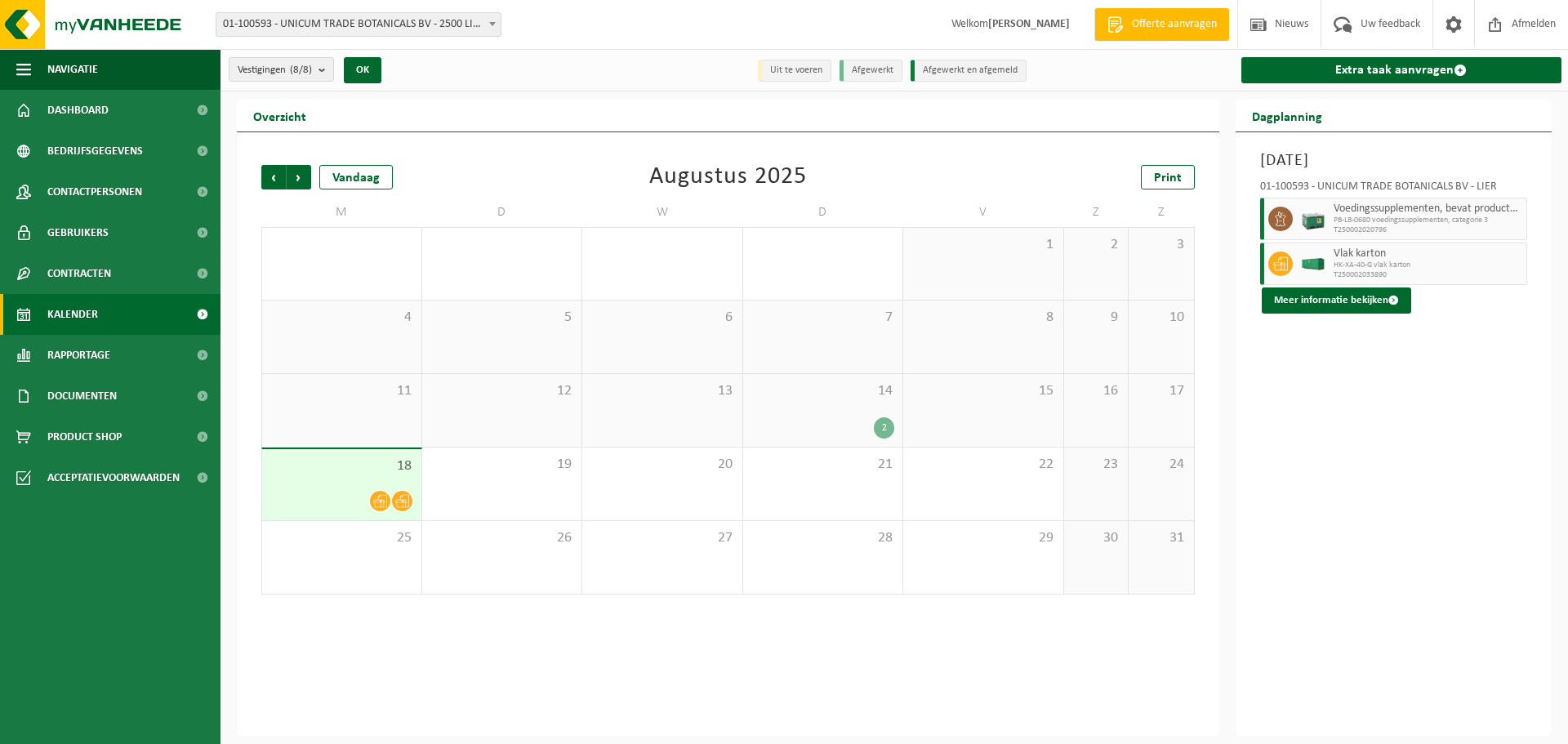
click at [887, 420] on div "2" at bounding box center [885, 428] width 21 height 21
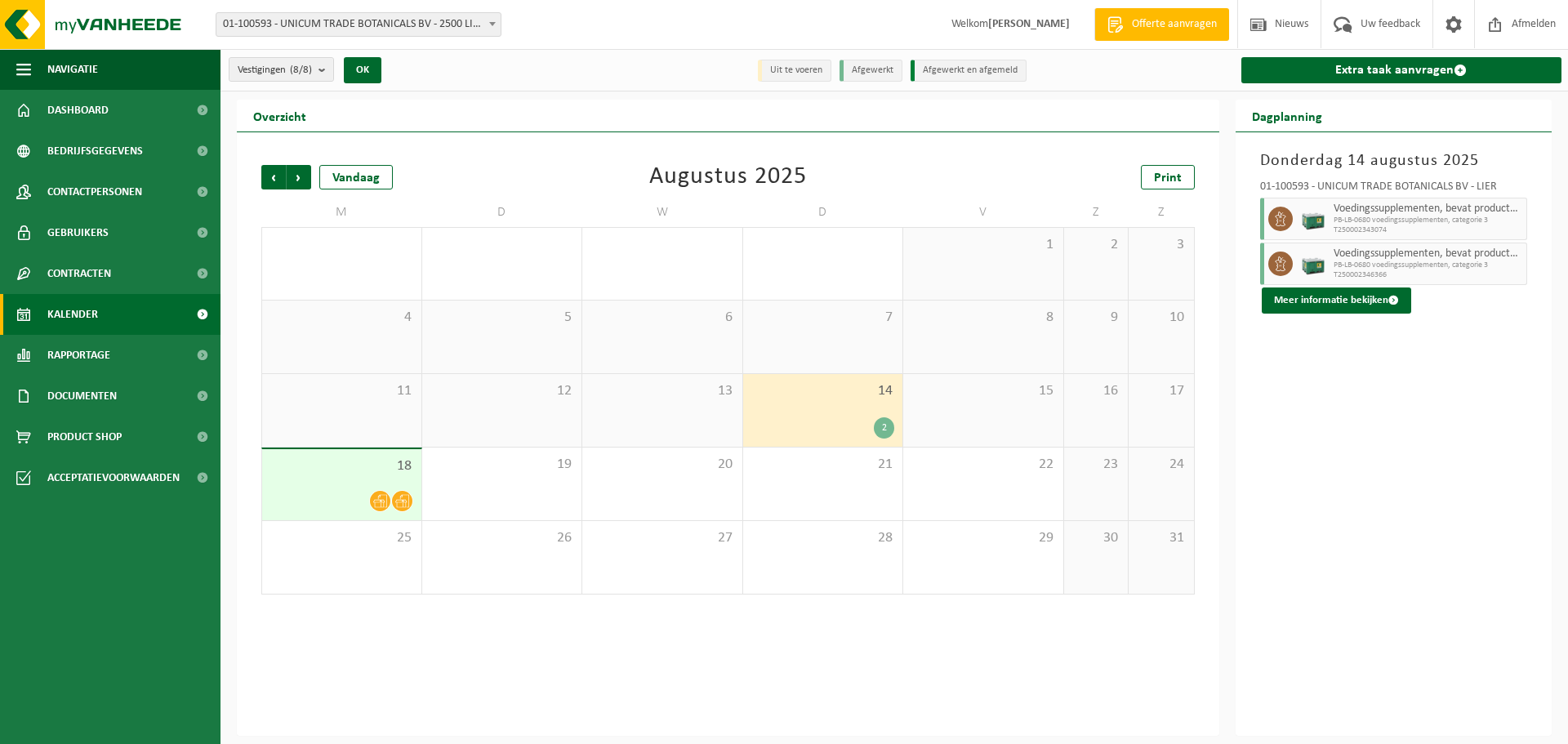
click at [887, 435] on div "2" at bounding box center [885, 428] width 21 height 21
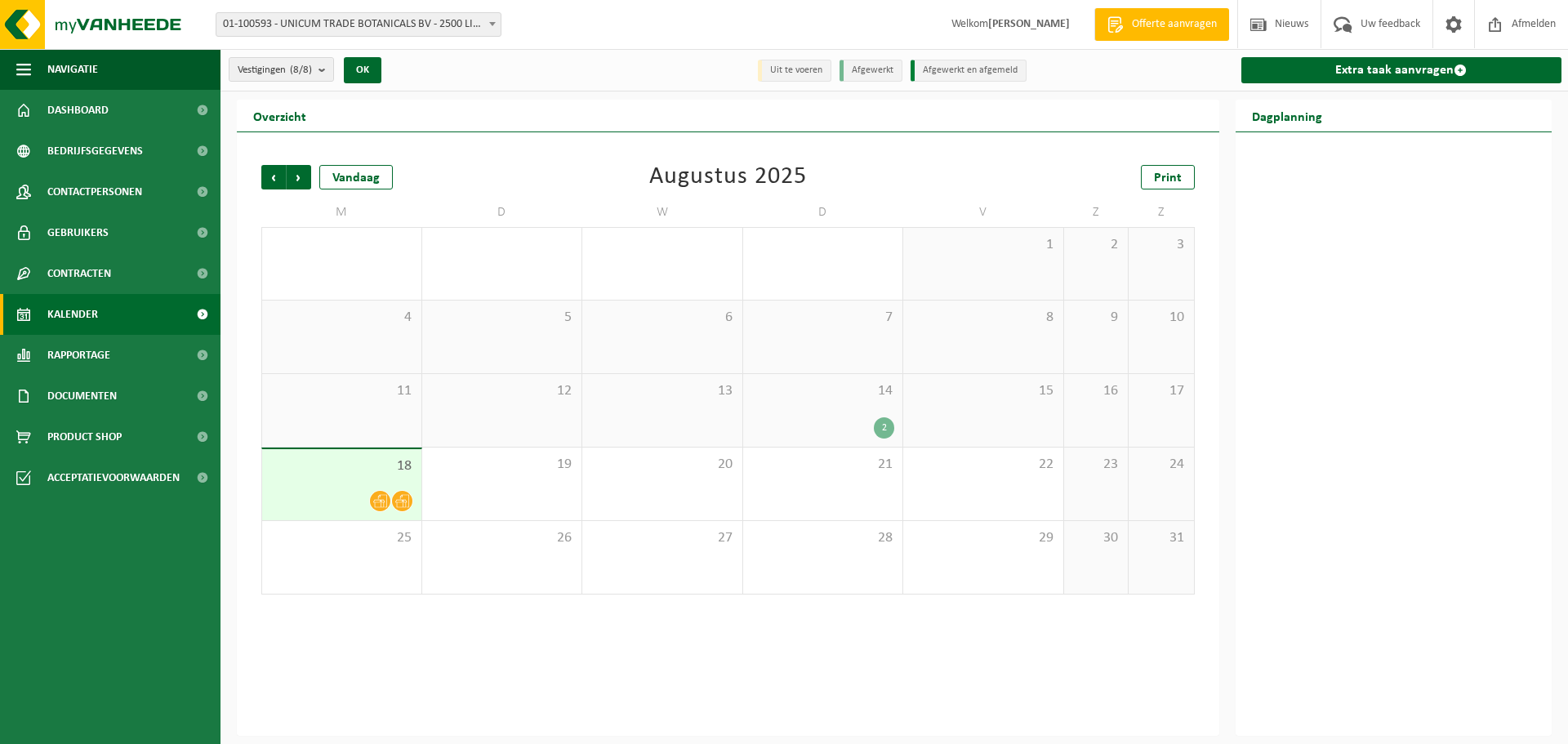
click at [874, 413] on div "14 2" at bounding box center [823, 410] width 160 height 73
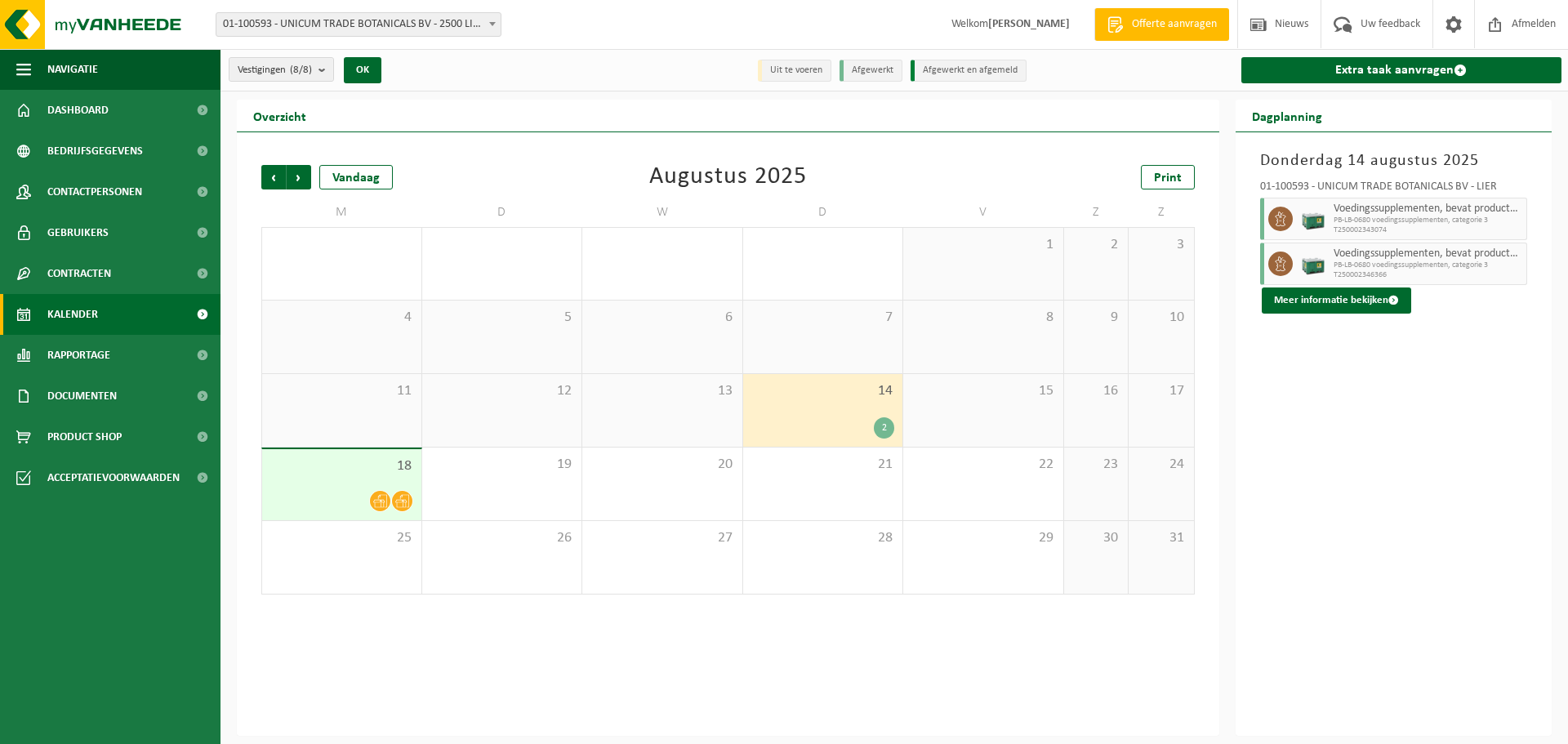
click at [888, 433] on div "2" at bounding box center [885, 428] width 21 height 21
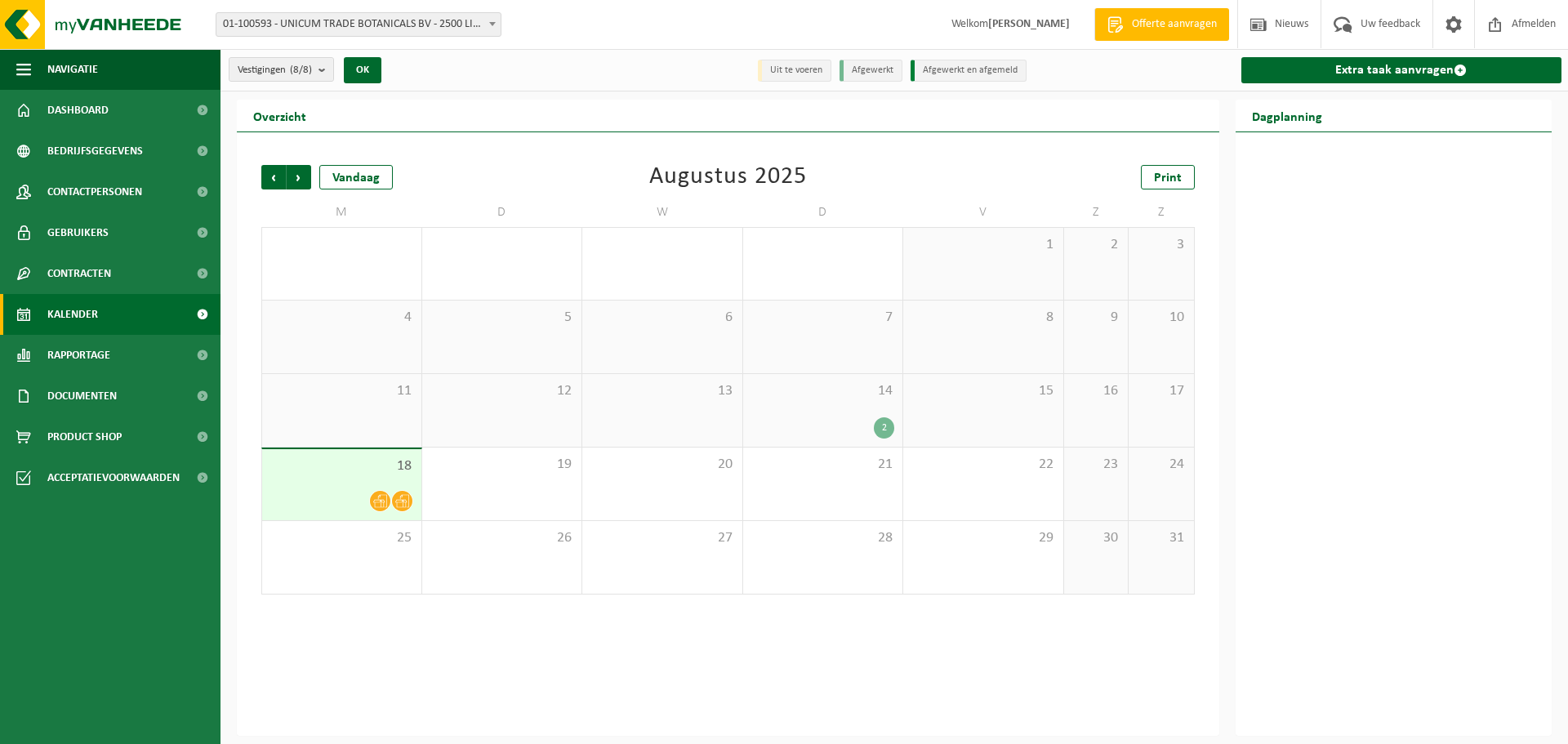
click at [885, 421] on div "2" at bounding box center [885, 428] width 21 height 21
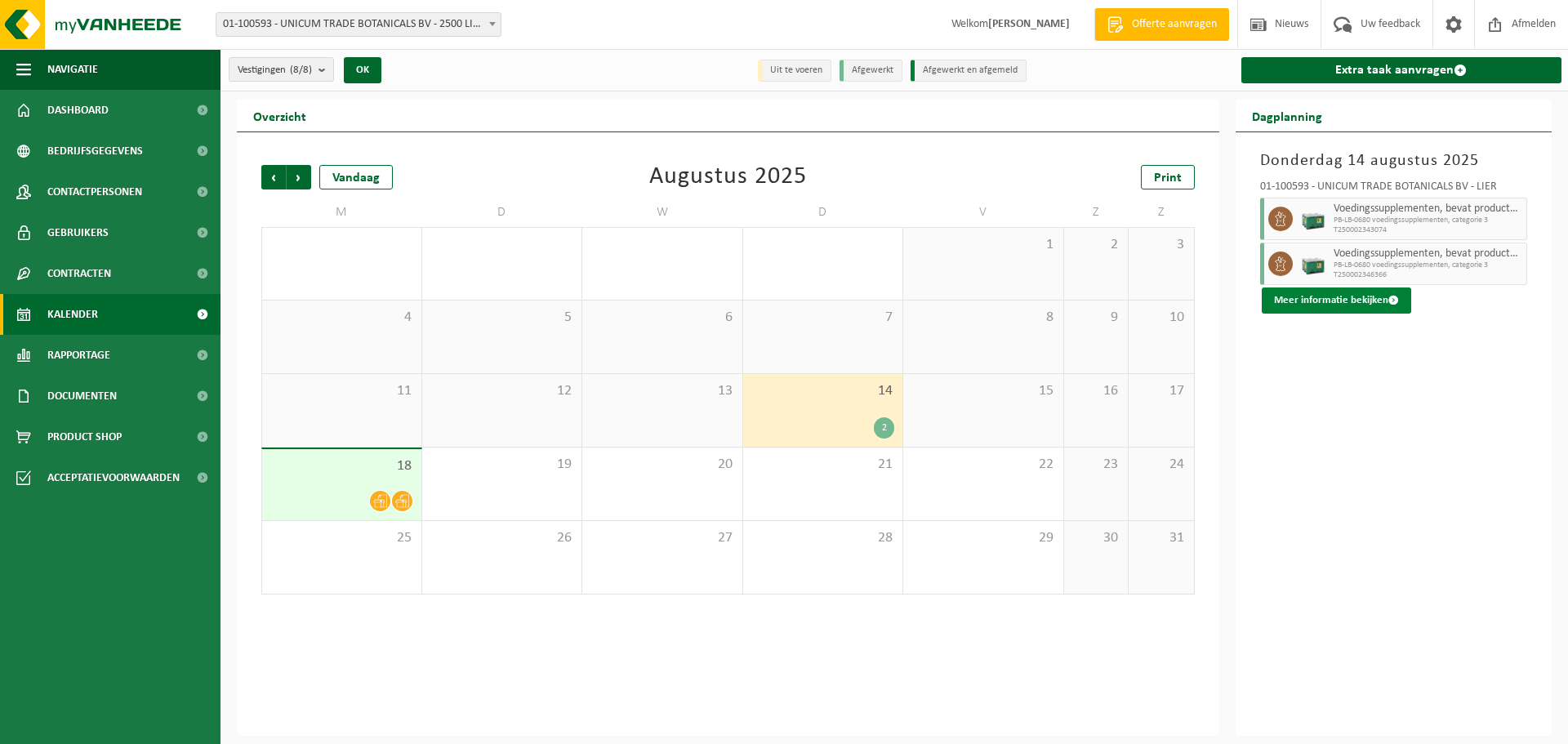
click at [1298, 302] on button "Meer informatie bekijken" at bounding box center [1336, 301] width 149 height 27
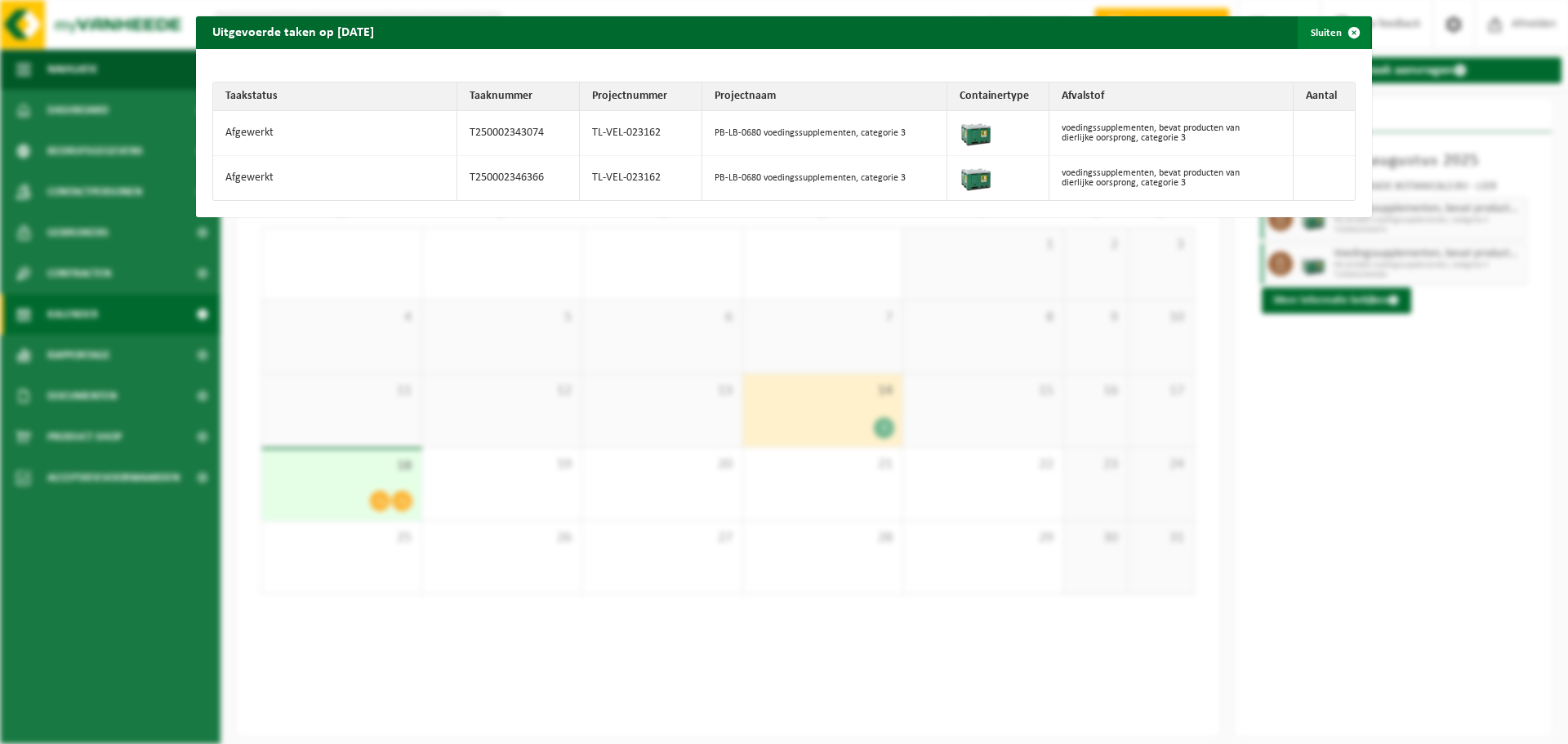
click at [1339, 33] on span "button" at bounding box center [1354, 32] width 32 height 32
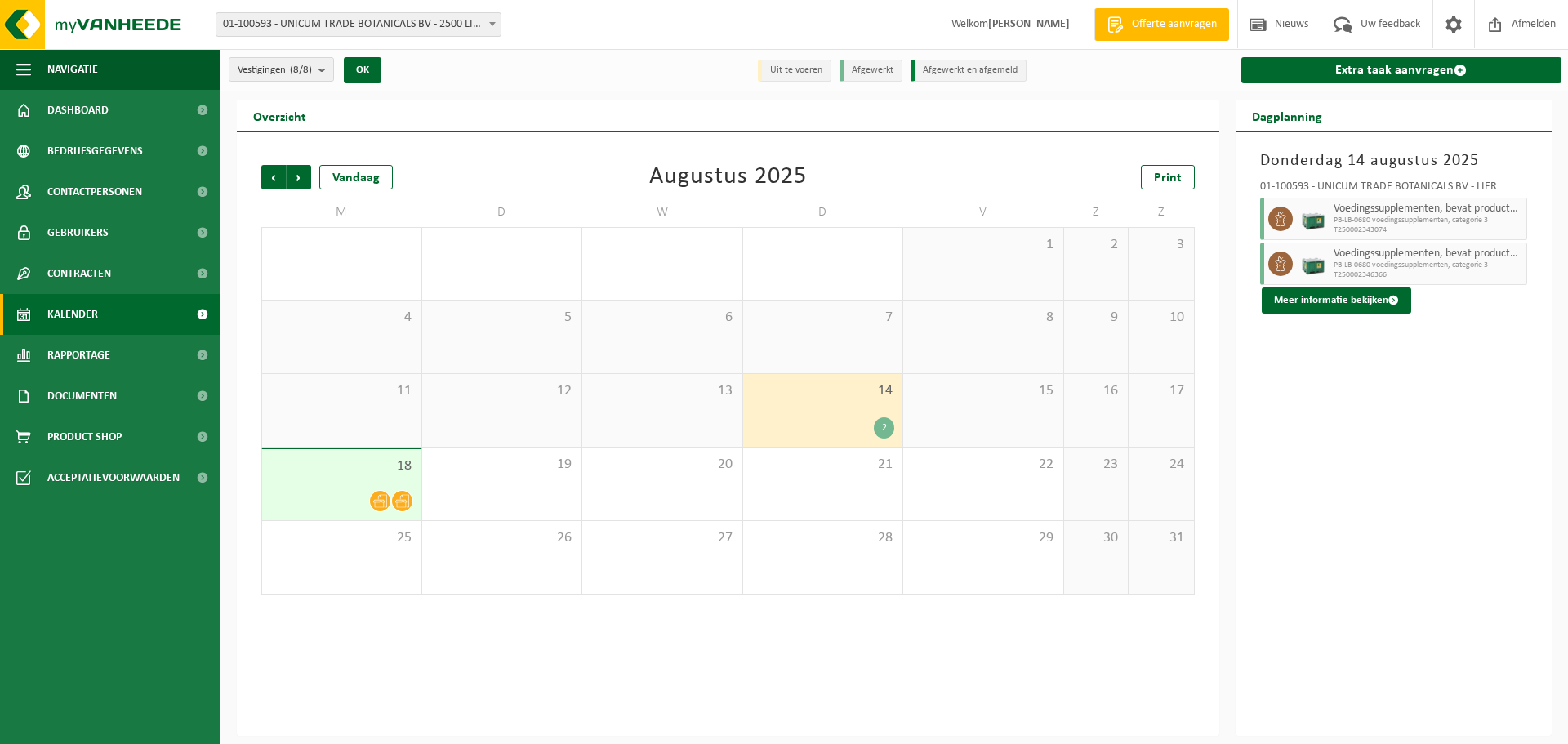
click at [388, 475] on div "18" at bounding box center [342, 484] width 159 height 71
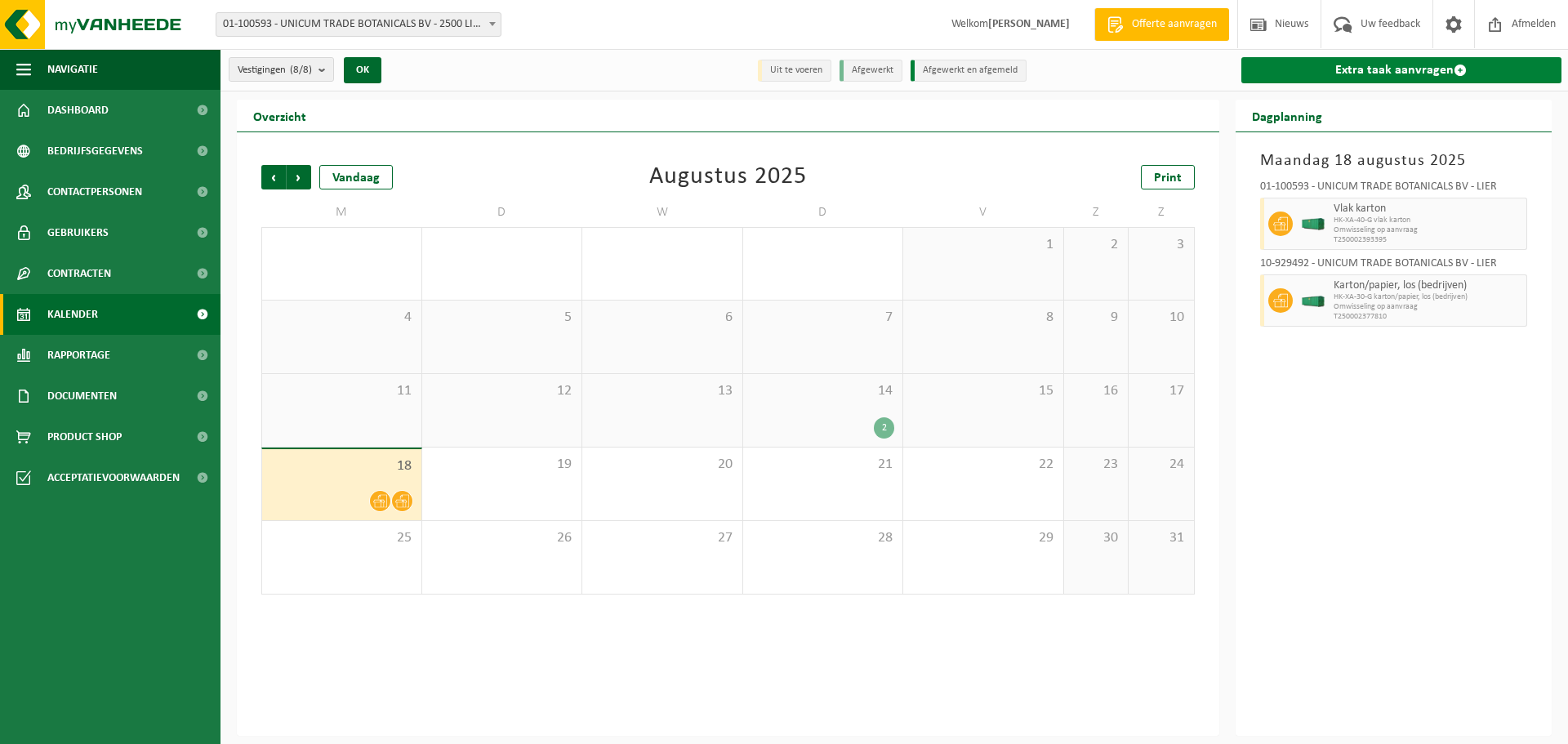
click at [1340, 57] on link "Extra taak aanvragen" at bounding box center [1402, 70] width 321 height 27
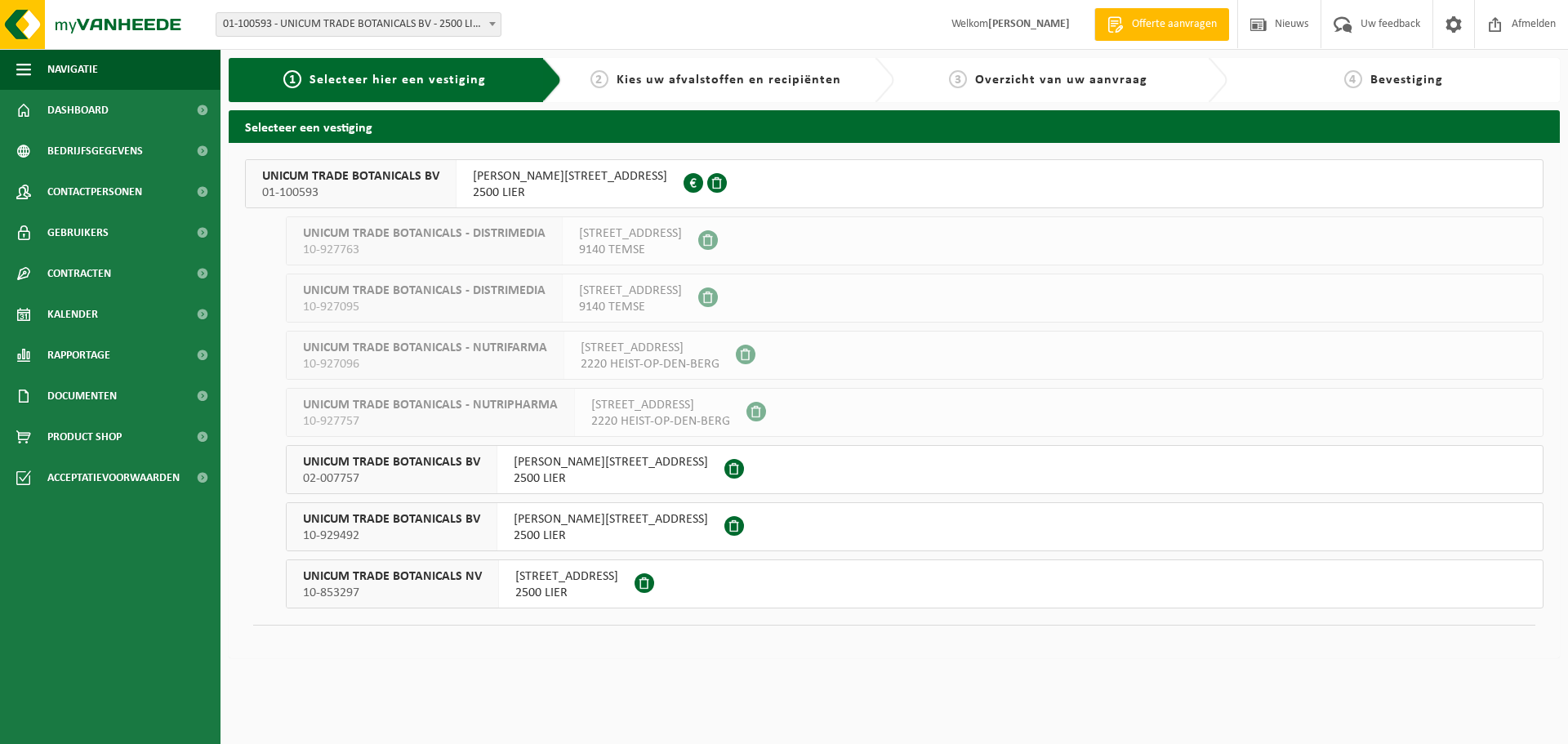
click at [683, 177] on span at bounding box center [693, 182] width 20 height 20
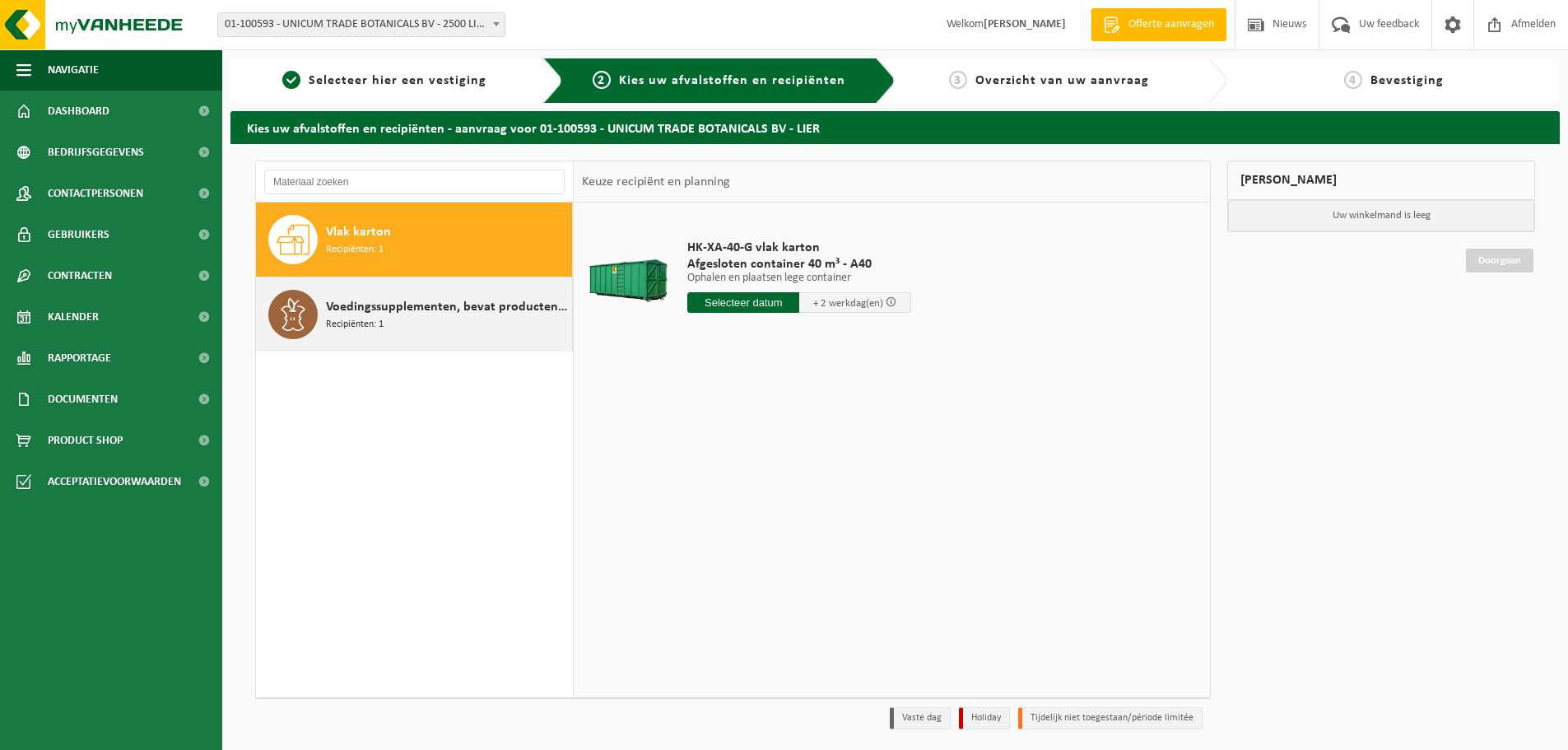
click at [428, 305] on span "Voedingssupplementen, bevat producten van dierlijke oorsprong, categorie 3" at bounding box center [447, 307] width 242 height 20
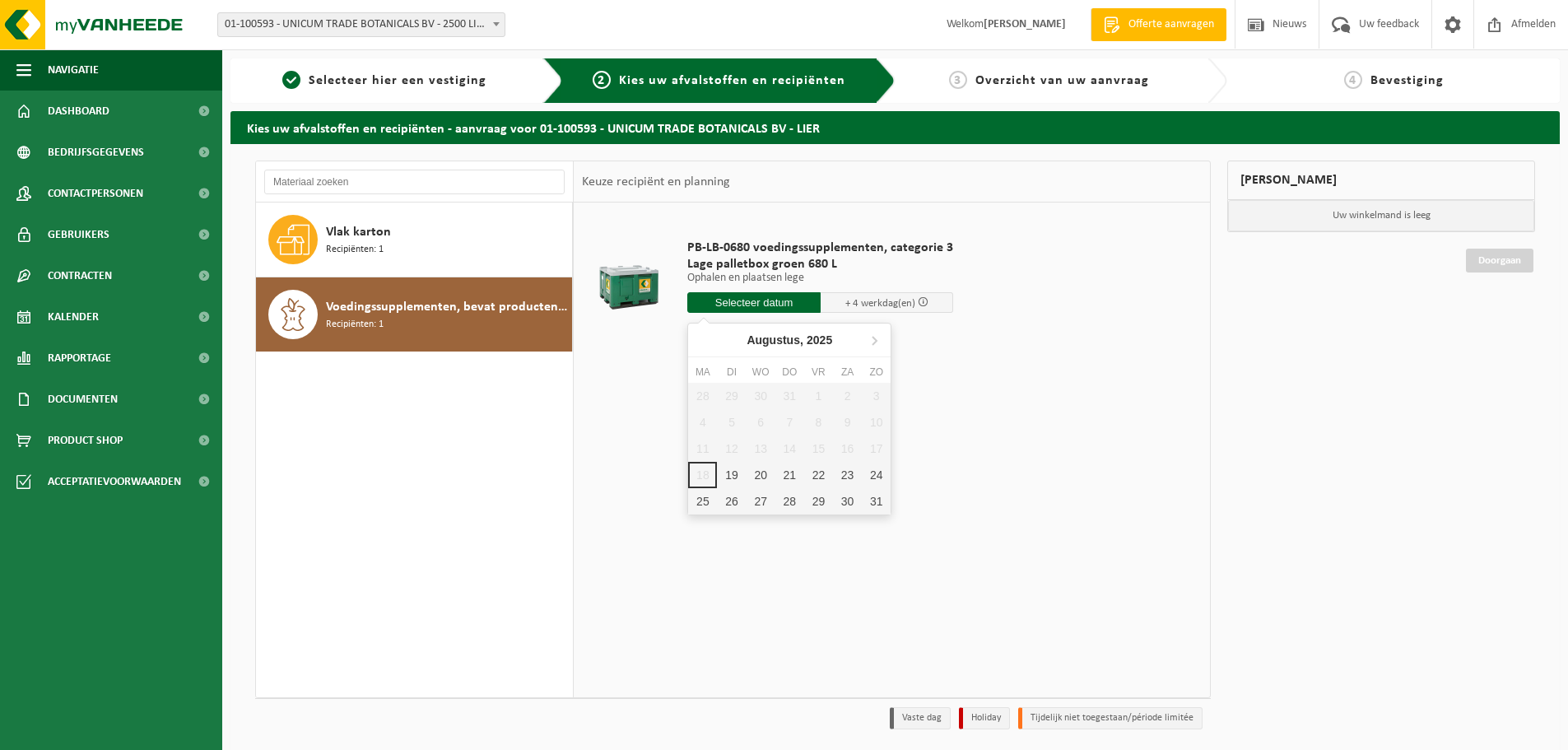
click at [729, 298] on input "text" at bounding box center [754, 303] width 133 height 21
click at [728, 474] on div "19" at bounding box center [732, 475] width 29 height 27
type input "Van 2025-08-19"
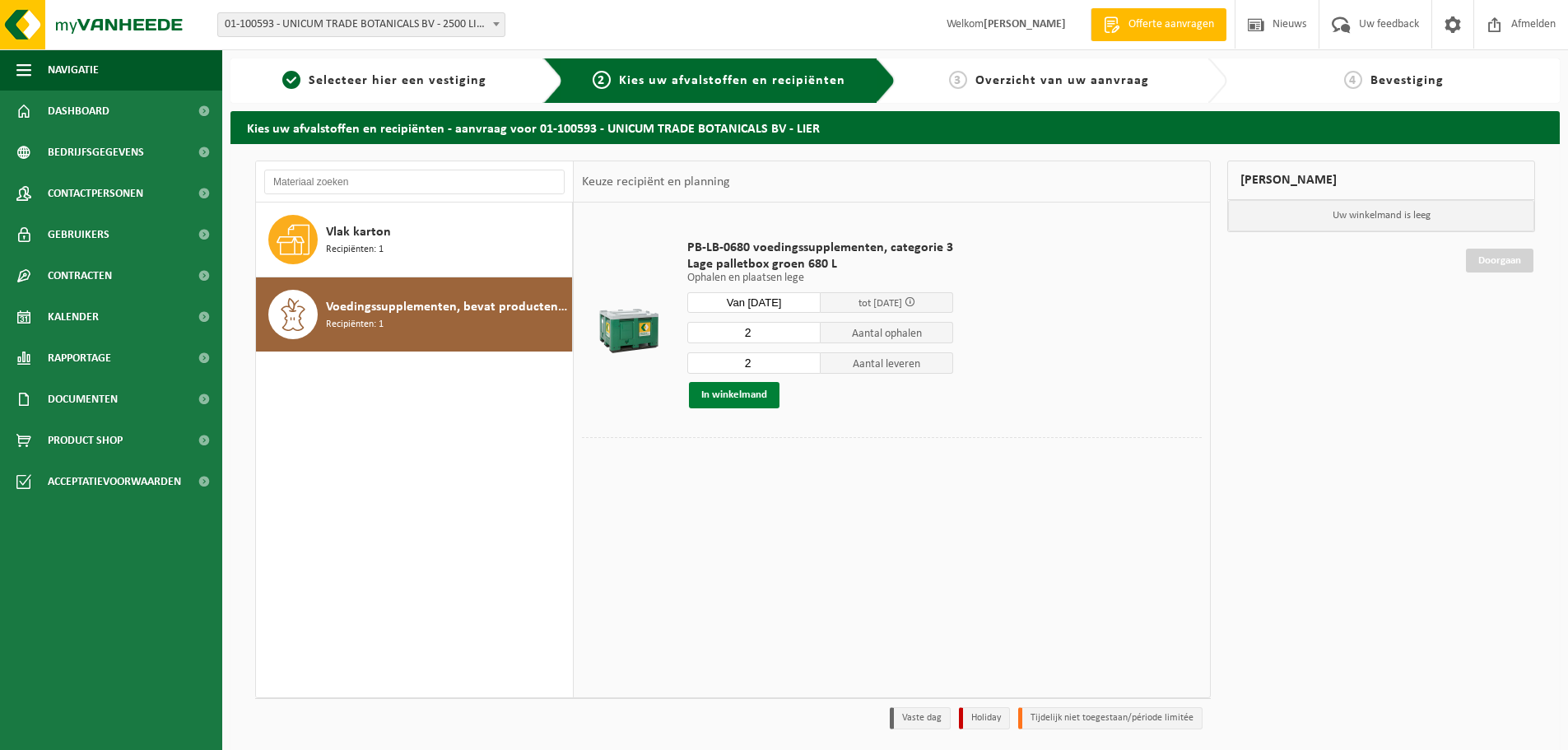
click at [724, 391] on button "In winkelmand" at bounding box center [734, 395] width 91 height 27
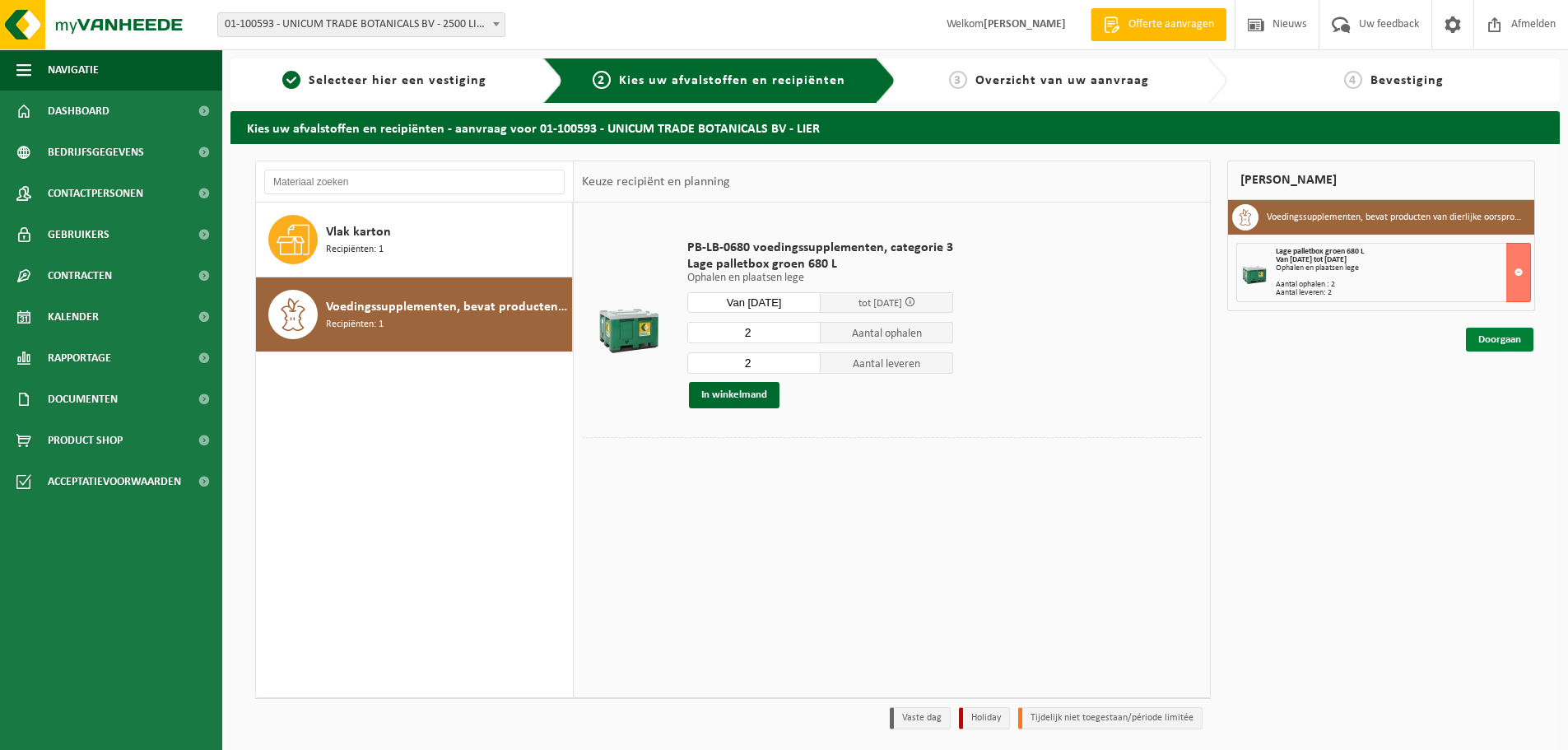
click at [1497, 343] on link "Doorgaan" at bounding box center [1500, 340] width 68 height 24
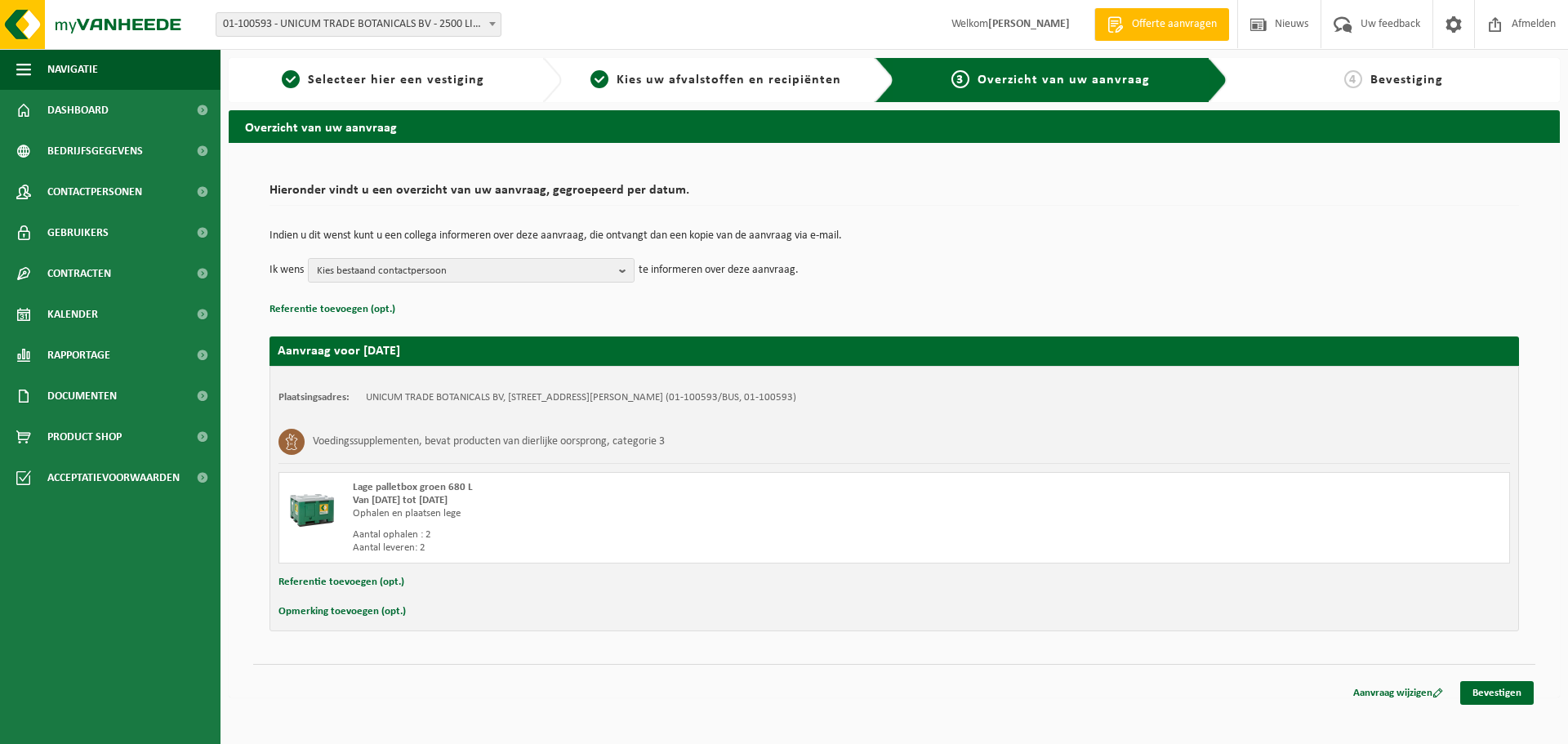
drag, startPoint x: 345, startPoint y: 581, endPoint x: 361, endPoint y: 589, distance: 17.9
click at [345, 581] on button "Referentie toevoegen (opt.)" at bounding box center [341, 582] width 126 height 21
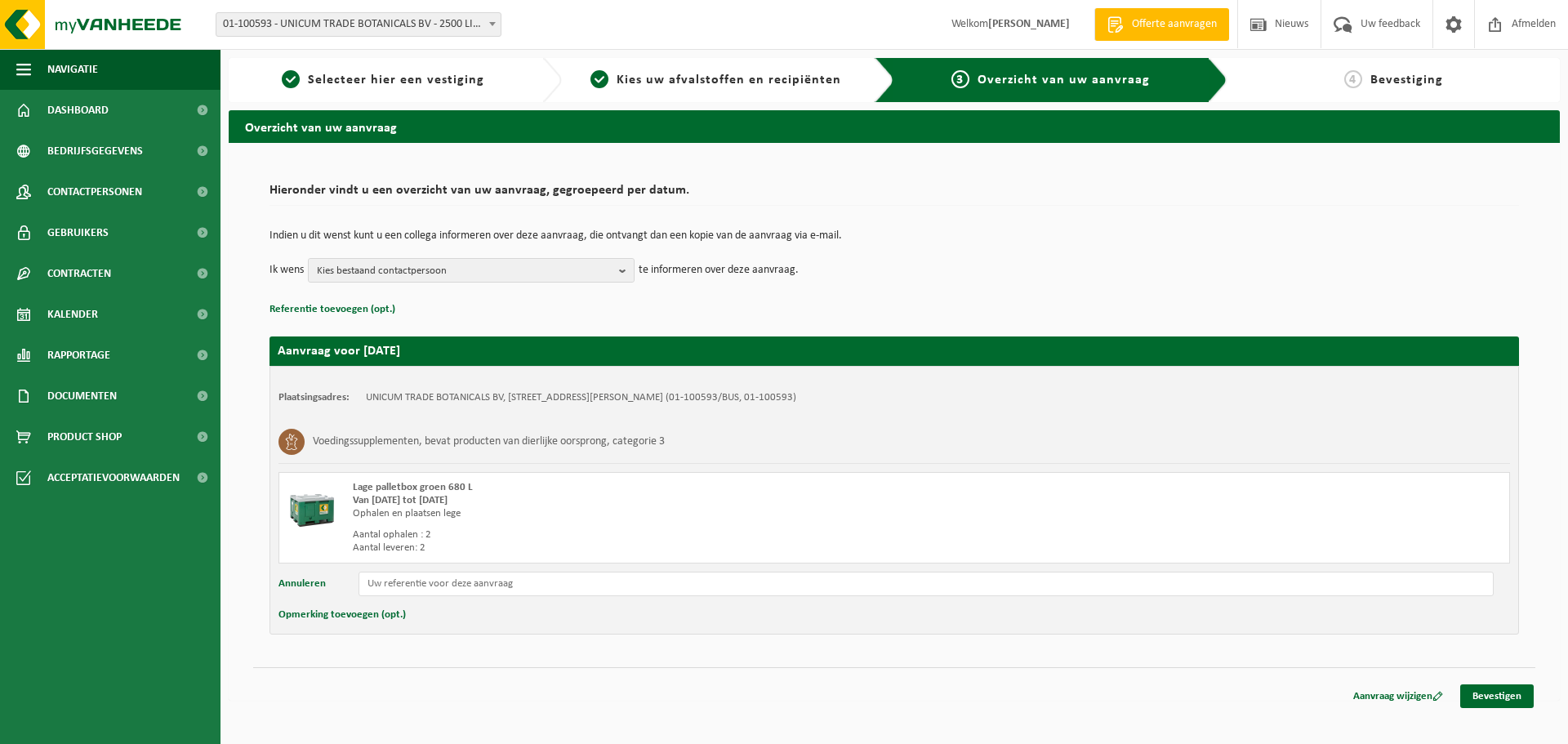
click at [374, 613] on button "Opmerking toevoegen (opt.)" at bounding box center [342, 615] width 127 height 21
click at [419, 622] on input "text" at bounding box center [926, 617] width 1135 height 25
click at [407, 620] on input "Ophaling van 14/08 is niet gebeurd" at bounding box center [926, 617] width 1135 height 25
click at [426, 617] on input "Ophaling/wessel van 14/08 is niet gebeurd" at bounding box center [926, 617] width 1135 height 25
type input "Ophaling/wissel van 14/08 is niet gebeurd"
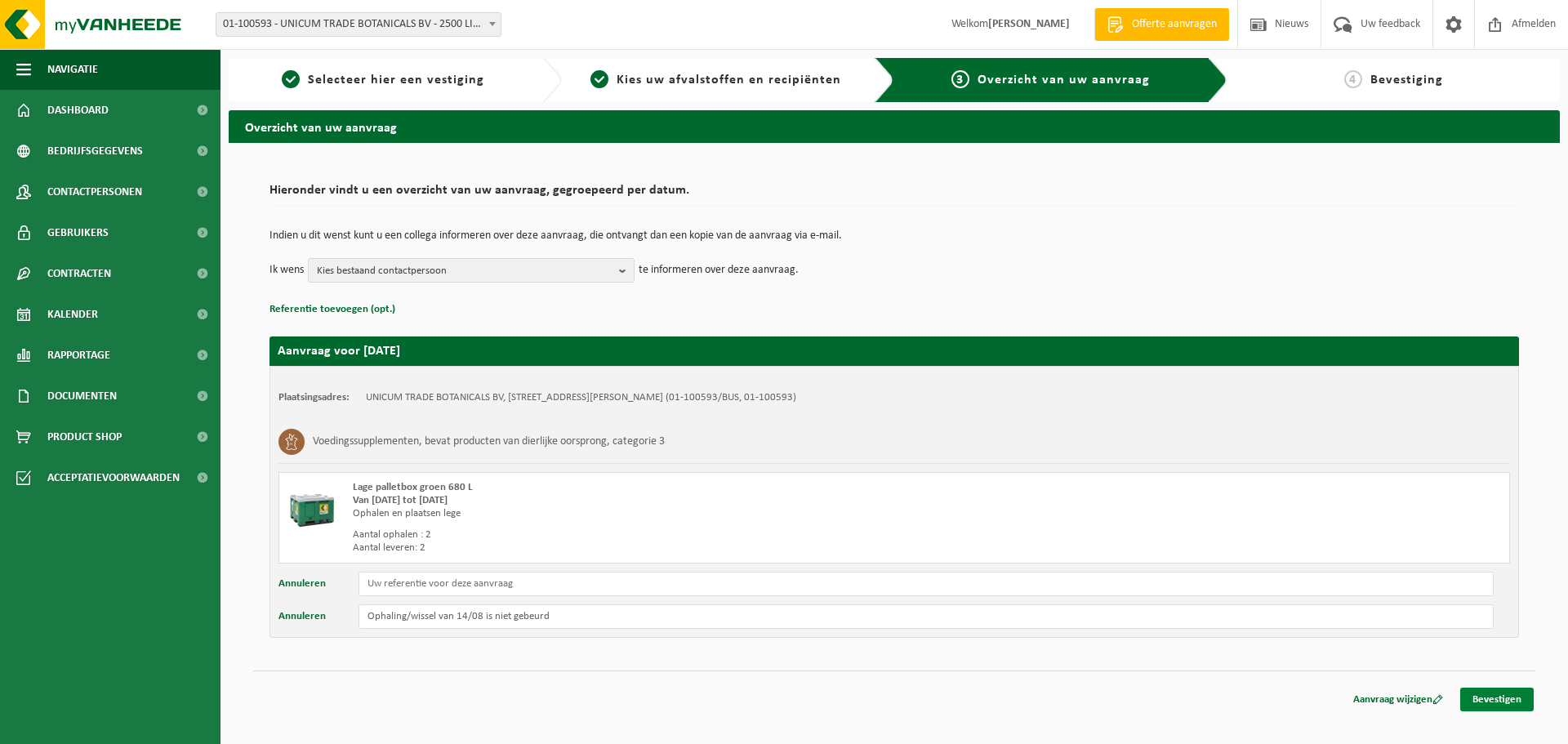
click at [1492, 695] on link "Bevestigen" at bounding box center [1497, 699] width 73 height 24
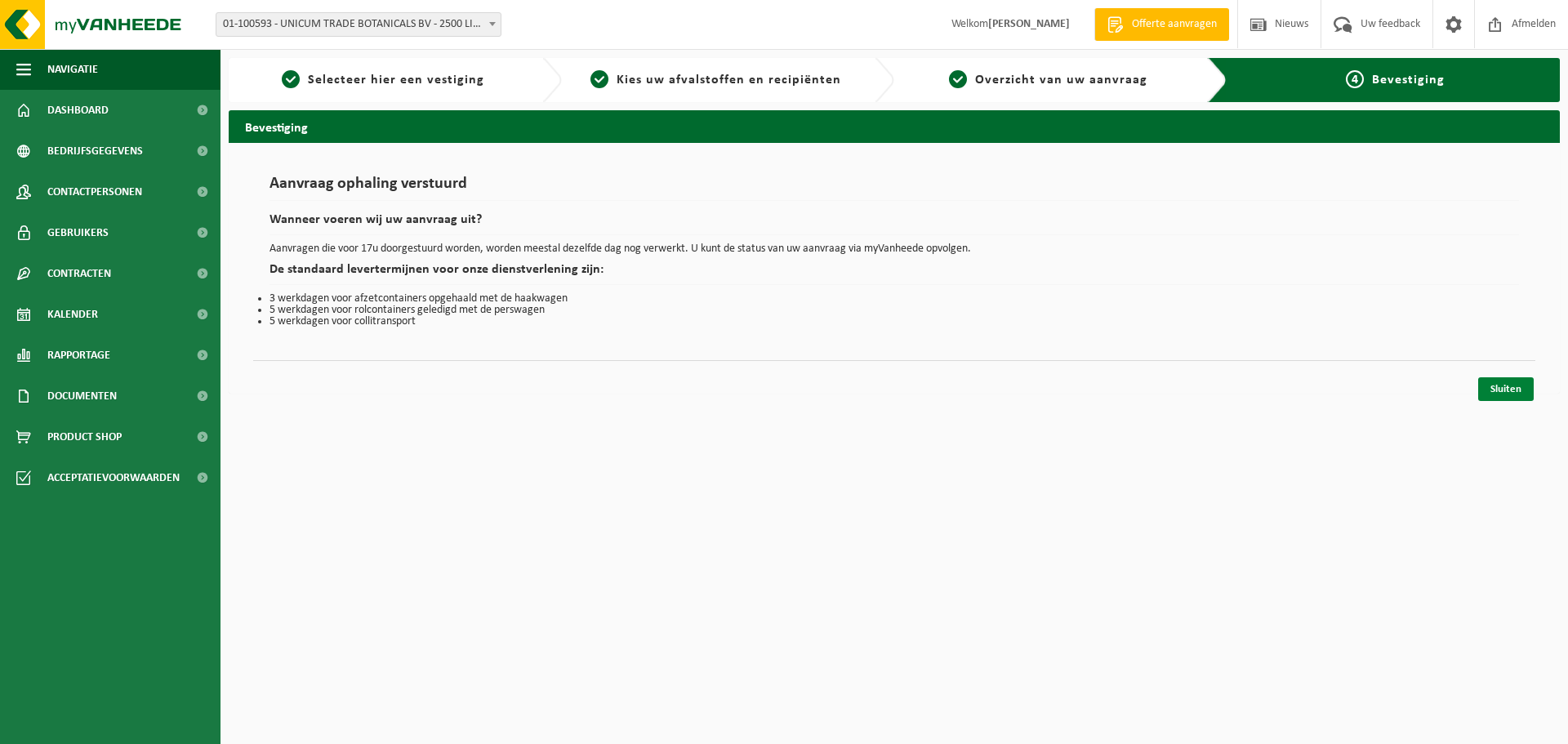
click at [1521, 382] on link "Sluiten" at bounding box center [1506, 389] width 56 height 24
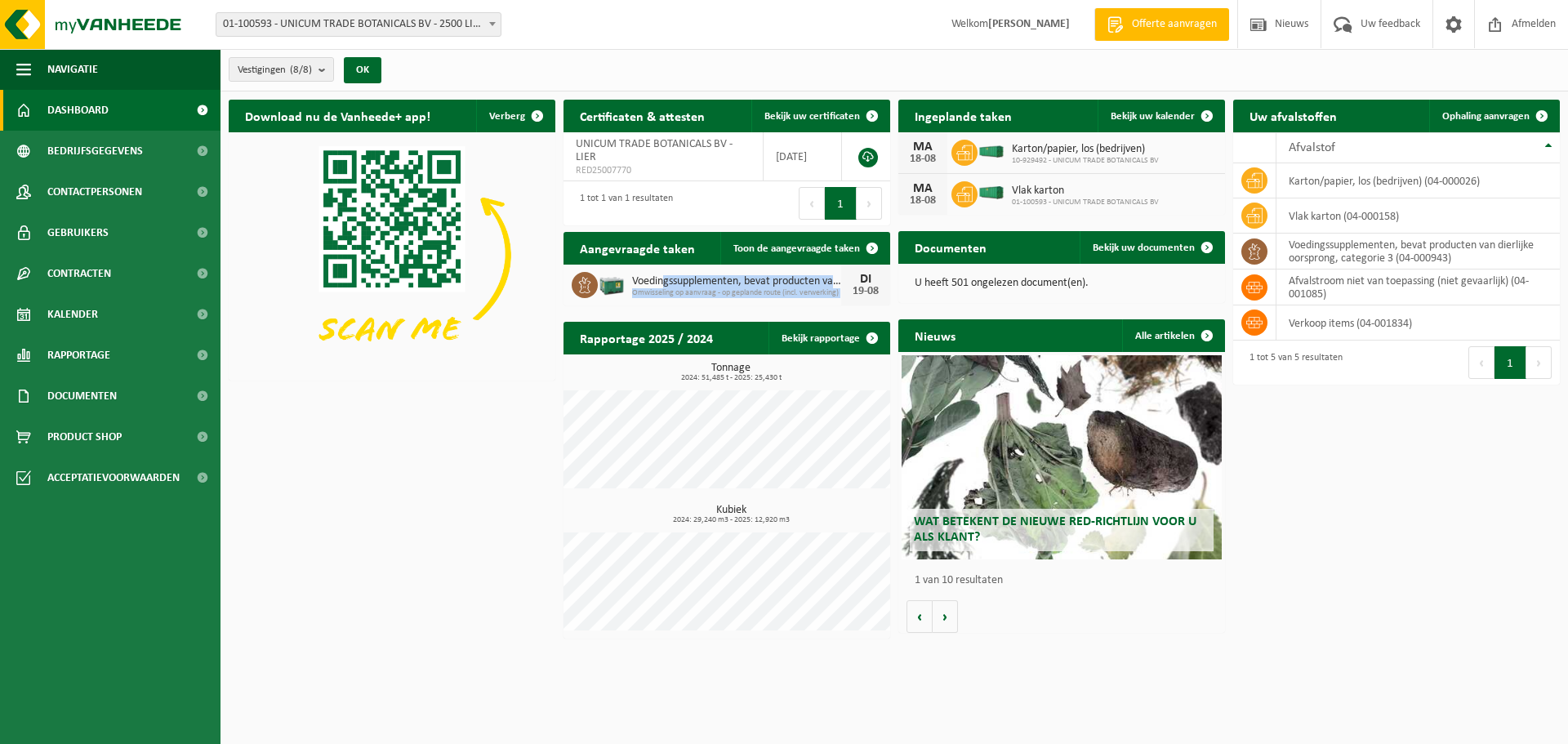
drag, startPoint x: 664, startPoint y: 279, endPoint x: 842, endPoint y: 281, distance: 178.0
click at [842, 281] on div "Voedingssupplementen, bevat producten van dierlijke oorsprong, categorie 3 Omwi…" at bounding box center [727, 285] width 327 height 41
click at [849, 289] on div "19-08" at bounding box center [866, 291] width 32 height 11
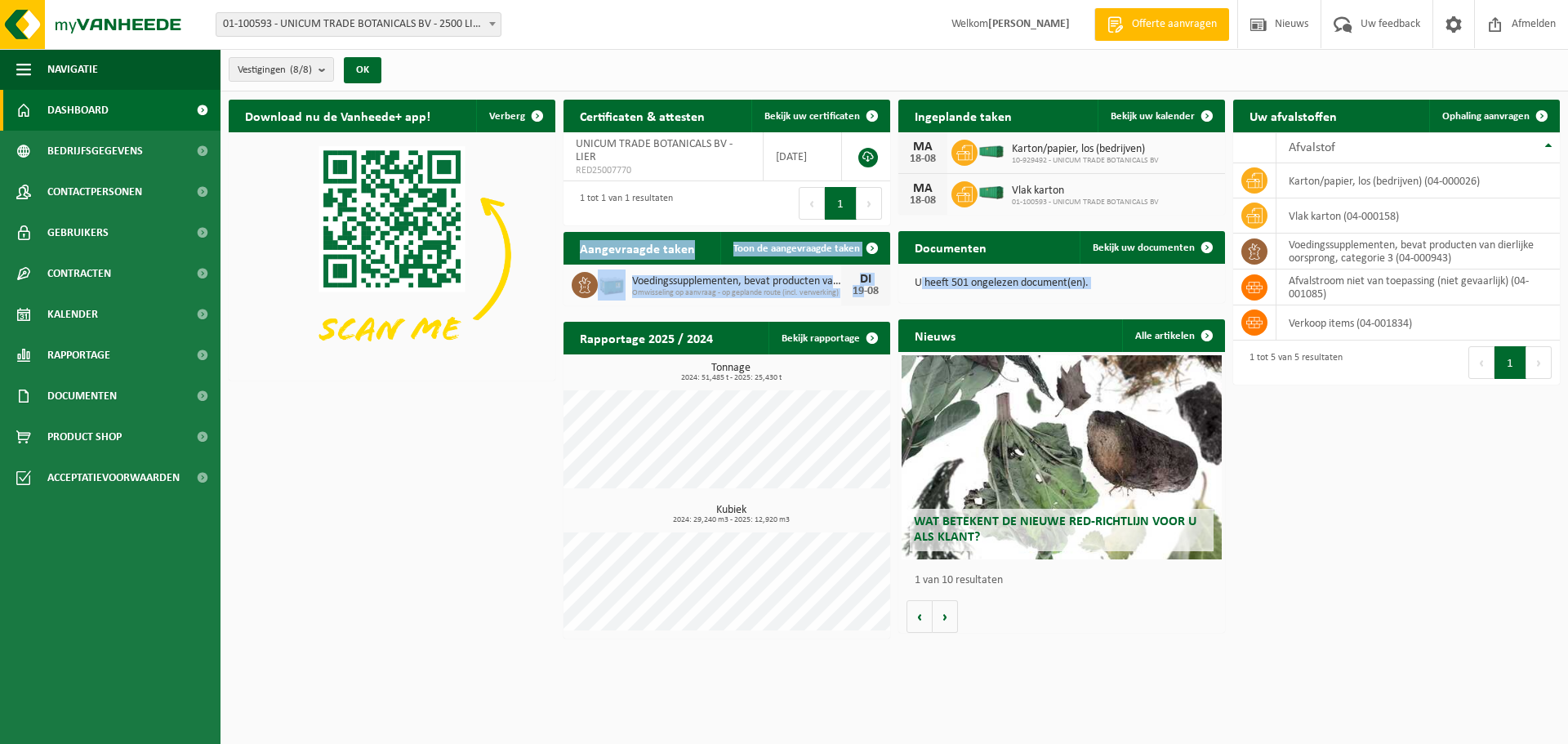
drag, startPoint x: 858, startPoint y: 285, endPoint x: 924, endPoint y: 286, distance: 66.0
click at [929, 285] on div "Download nu de Vanheede+ app! Verberg Certificaten & attesten Bekijk uw certifi…" at bounding box center [894, 368] width 1339 height 555
click at [945, 279] on p "U heeft 501 ongelezen document(en)." at bounding box center [1062, 284] width 294 height 11
click at [764, 290] on span "Omwisseling op aanvraag - op geplande route (incl. verwerking)" at bounding box center [737, 293] width 209 height 9
click at [822, 250] on span "Toon de aangevraagde taken" at bounding box center [796, 248] width 126 height 10
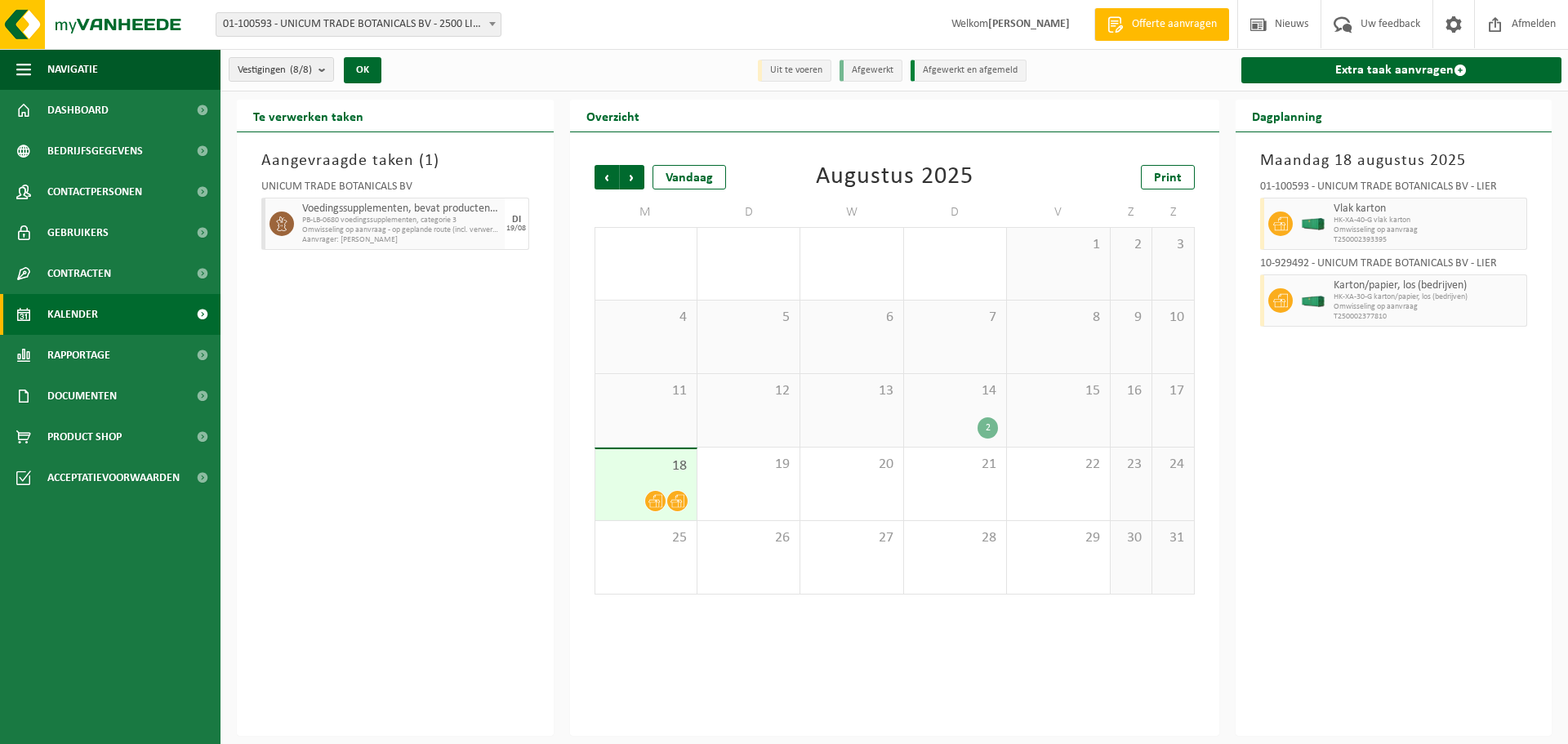
click at [991, 418] on div "2" at bounding box center [988, 428] width 21 height 21
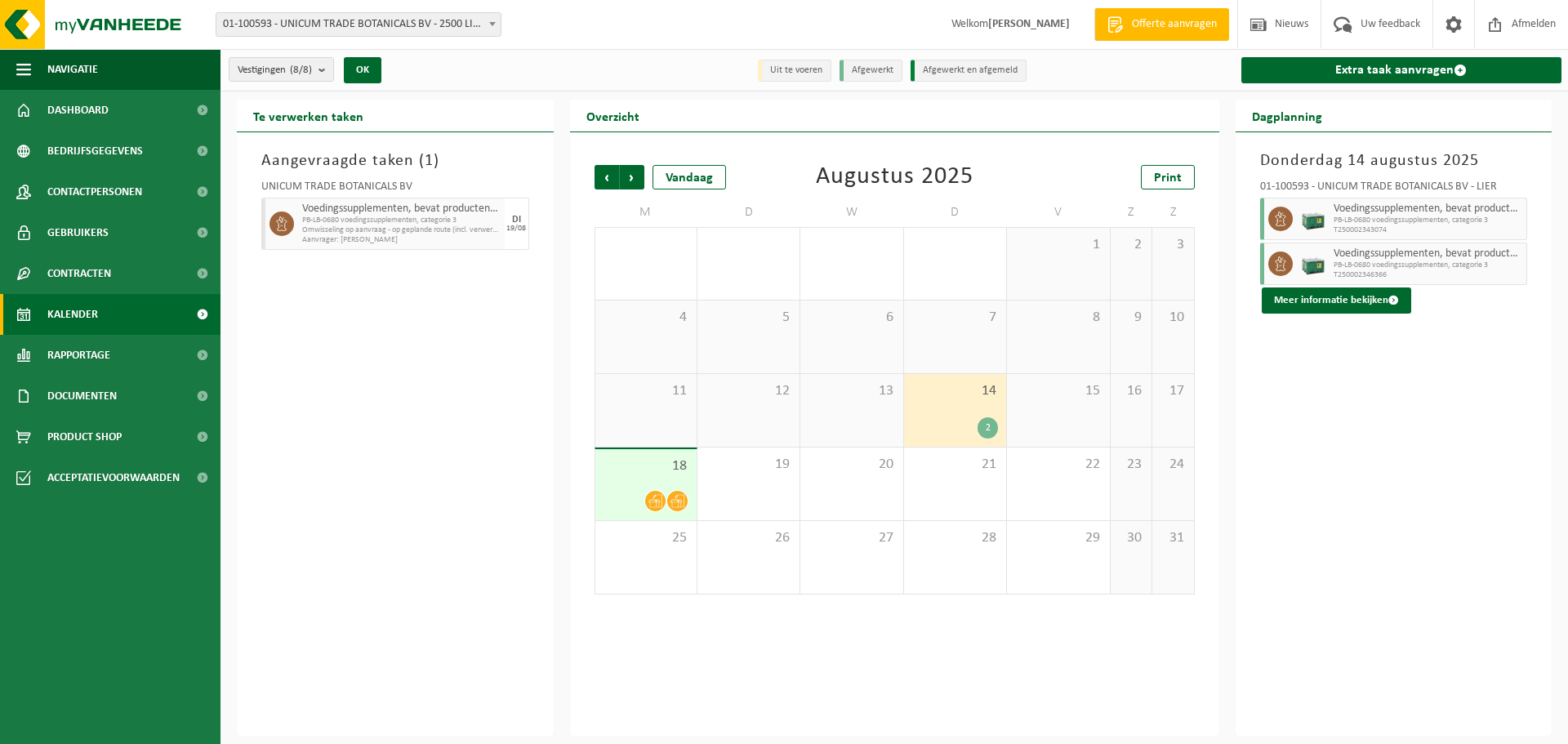
click at [660, 467] on span "18" at bounding box center [646, 466] width 85 height 18
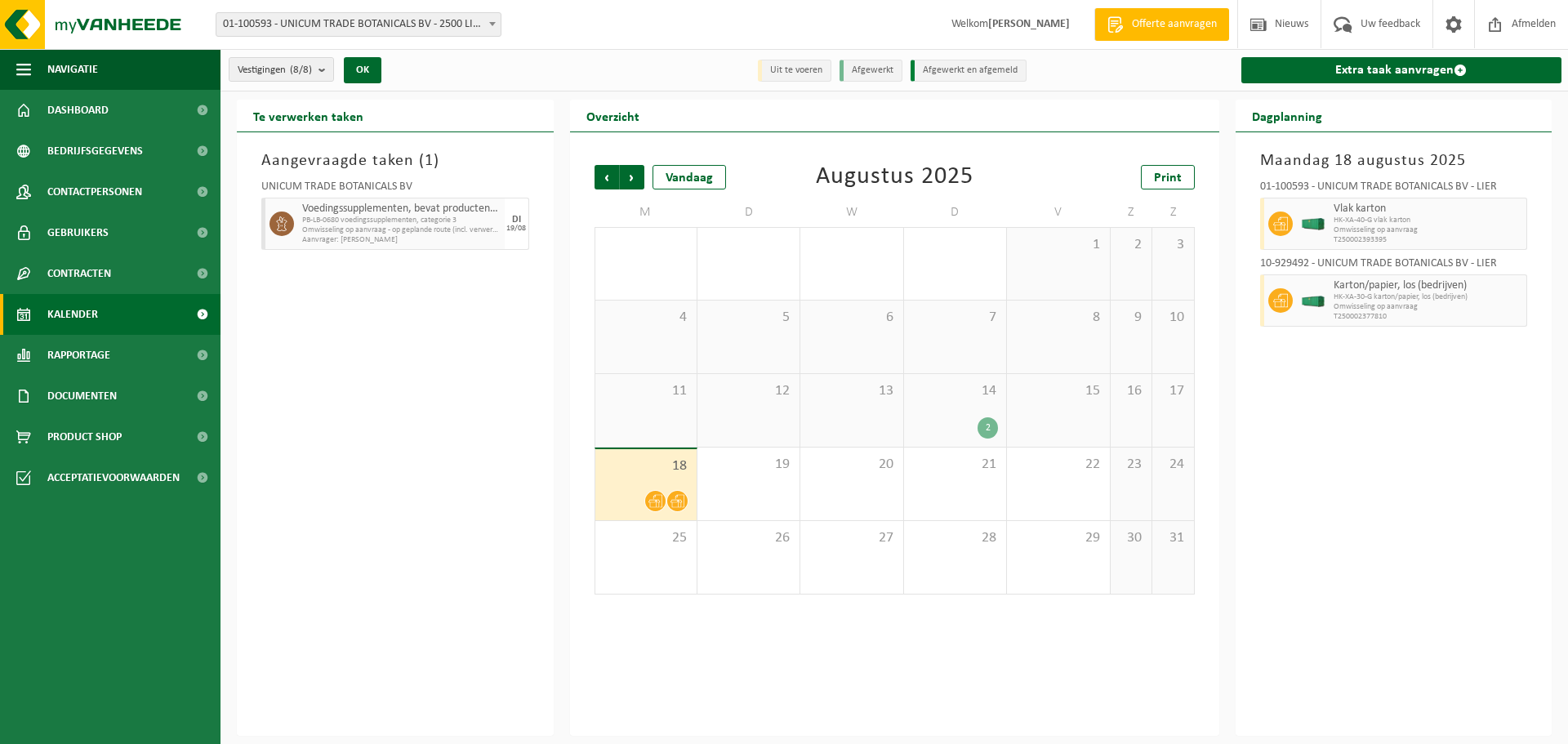
click at [309, 236] on span "Aanvrager: HELEEN OLAERTS" at bounding box center [401, 240] width 198 height 9
click at [116, 263] on link "Contracten" at bounding box center [110, 273] width 220 height 41
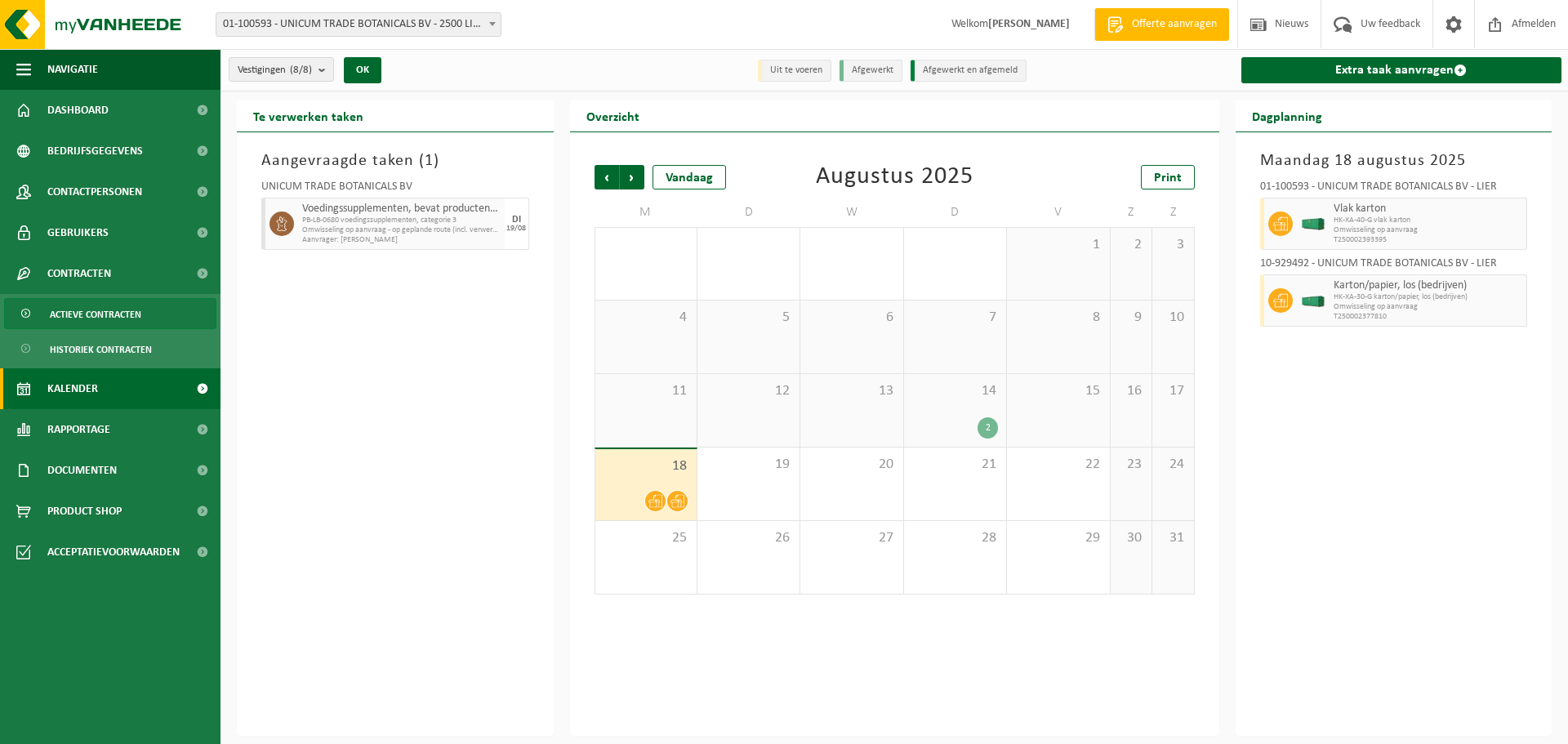
click at [109, 312] on span "Actieve contracten" at bounding box center [95, 314] width 91 height 31
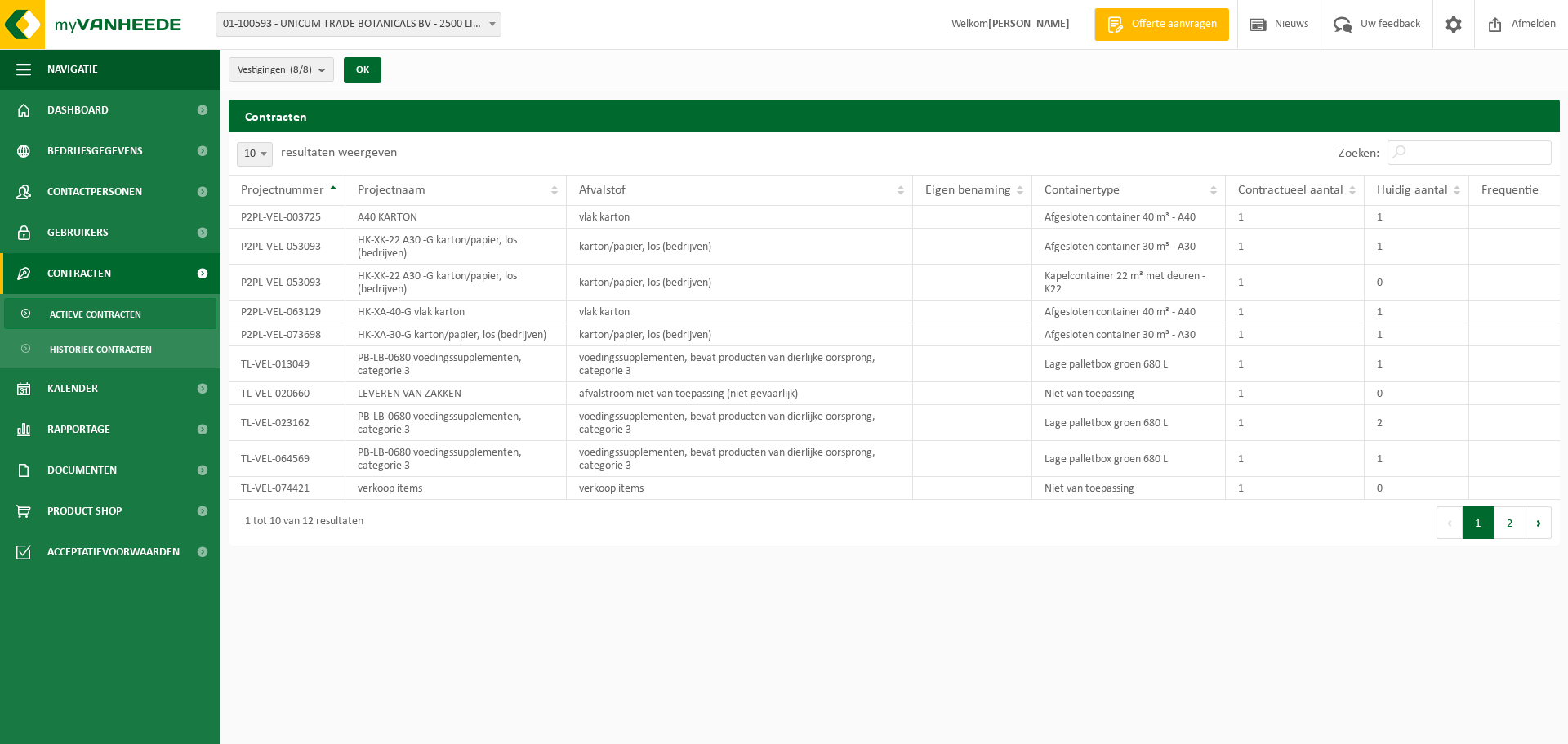
click at [104, 266] on span "Contracten" at bounding box center [79, 273] width 64 height 41
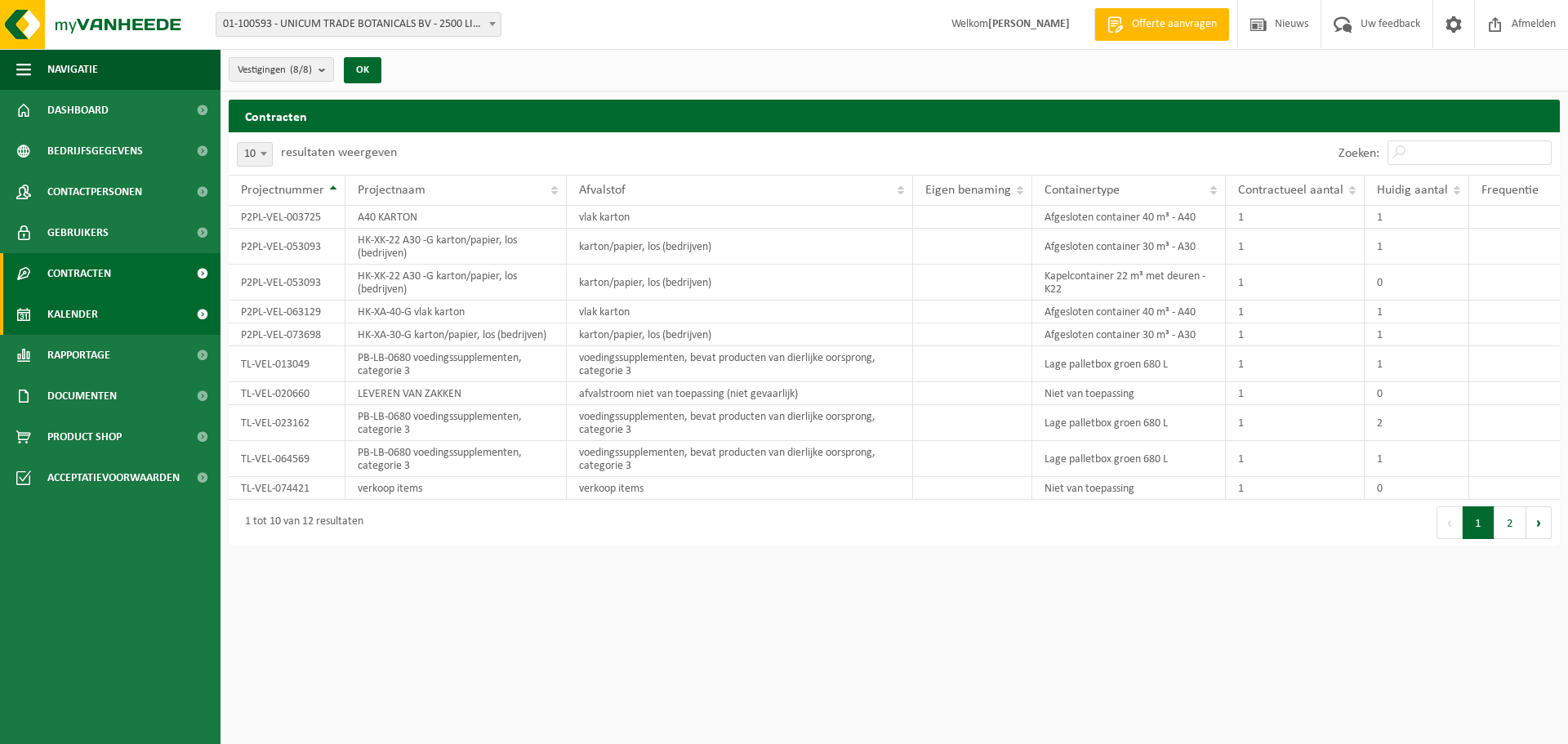
click at [73, 323] on span "Kalender" at bounding box center [72, 314] width 50 height 41
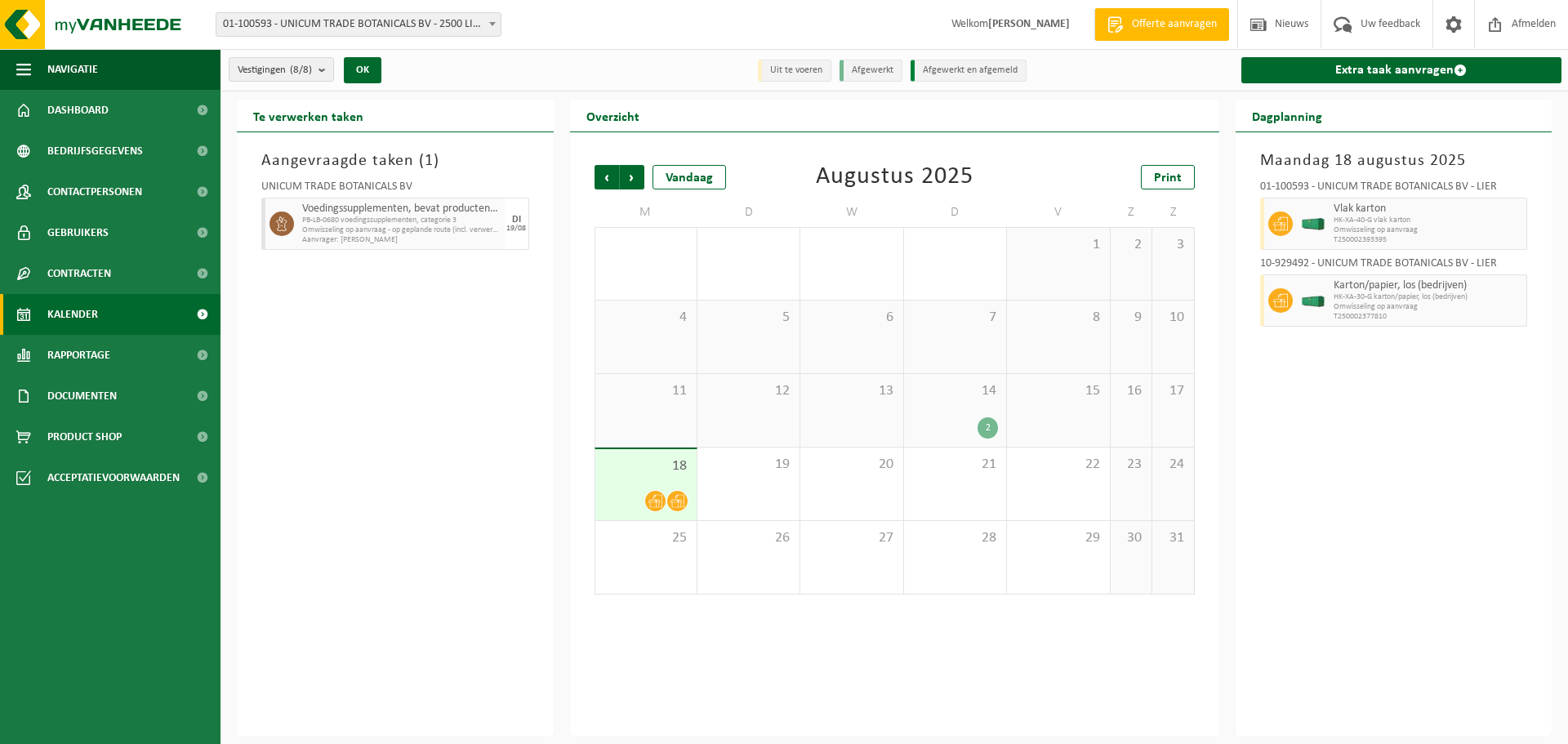
click at [964, 412] on div "14 2" at bounding box center [956, 410] width 103 height 73
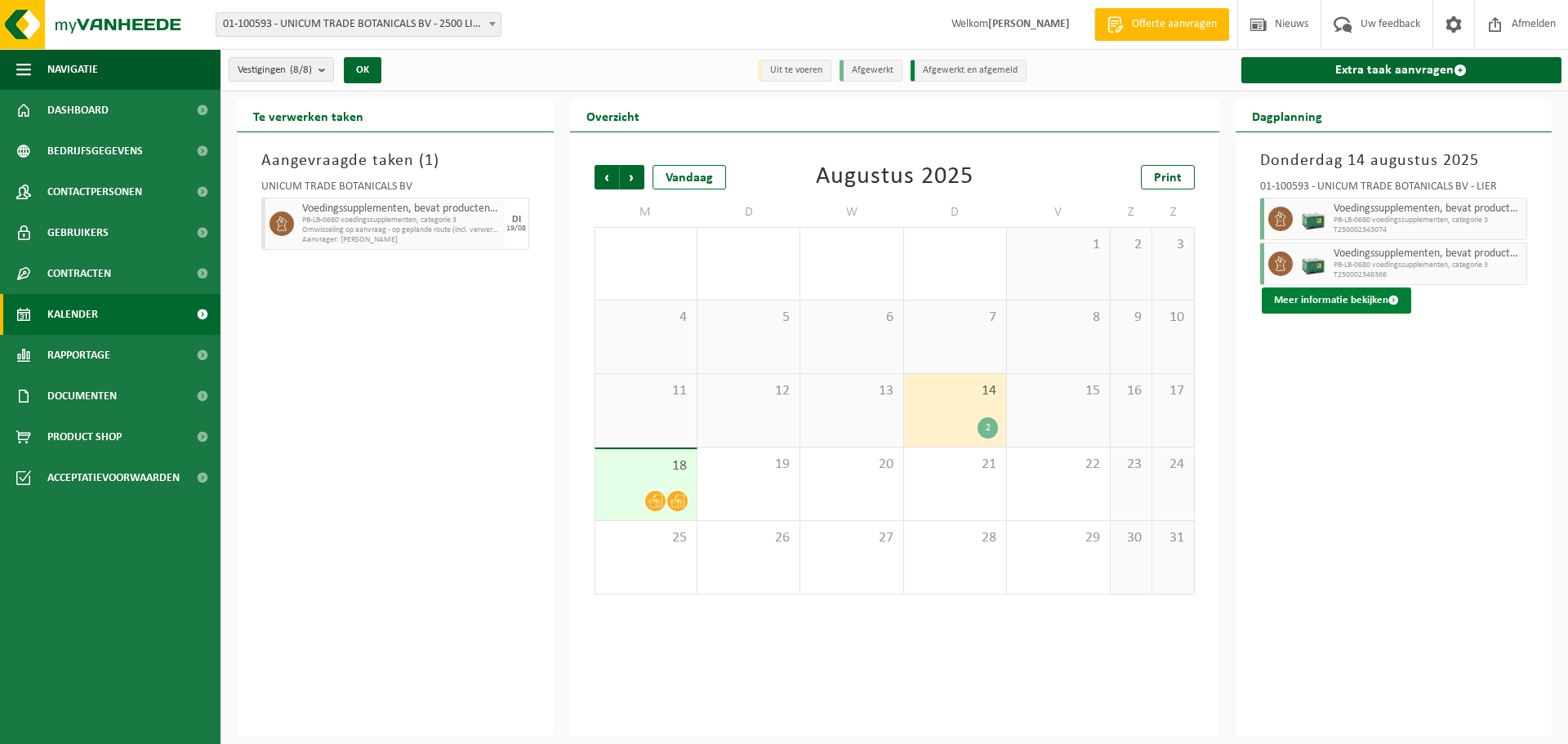
click at [1294, 301] on button "Meer informatie bekijken" at bounding box center [1336, 301] width 149 height 27
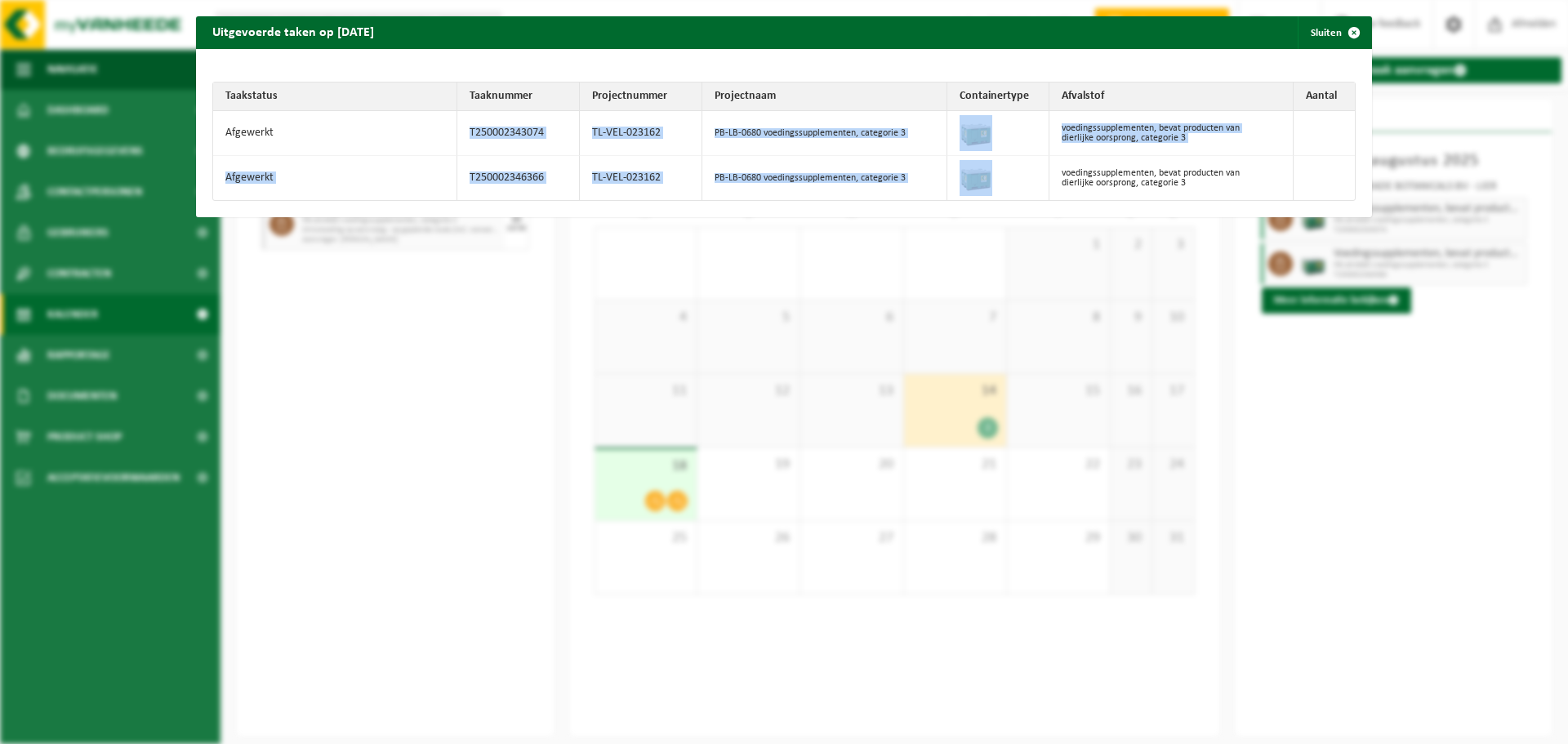
drag, startPoint x: 536, startPoint y: 119, endPoint x: 1040, endPoint y: 192, distance: 509.3
click at [1007, 184] on tbody "Afgewerkt T250002343074 TL-VEL-023162 PB-LB-0680 voedingssupplementen, categori…" at bounding box center [784, 156] width 1142 height 89
click at [376, 138] on td "Afgewerkt" at bounding box center [335, 133] width 244 height 45
drag, startPoint x: 748, startPoint y: 132, endPoint x: 932, endPoint y: 158, distance: 185.8
click at [932, 158] on tbody "Afgewerkt T250002343074 TL-VEL-023162 PB-LB-0680 voedingssupplementen, categori…" at bounding box center [784, 156] width 1142 height 89
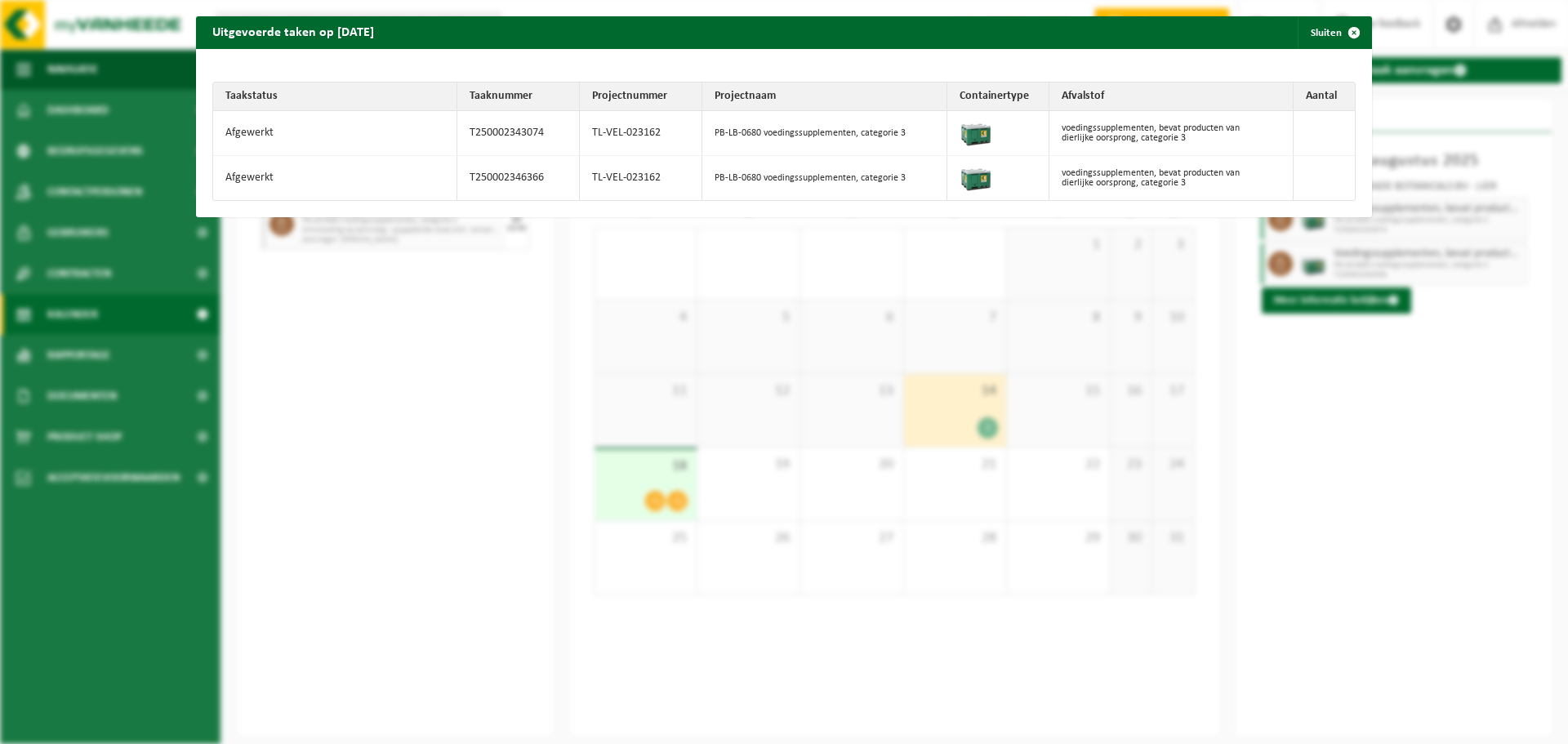
click at [276, 135] on td "Afgewerkt" at bounding box center [335, 133] width 244 height 45
drag, startPoint x: 239, startPoint y: 130, endPoint x: 374, endPoint y: 132, distance: 135.0
click at [374, 132] on td "Afgewerkt" at bounding box center [335, 133] width 244 height 45
drag, startPoint x: 394, startPoint y: 150, endPoint x: 612, endPoint y: 142, distance: 218.1
click at [396, 150] on td "Afgewerkt" at bounding box center [335, 133] width 244 height 45
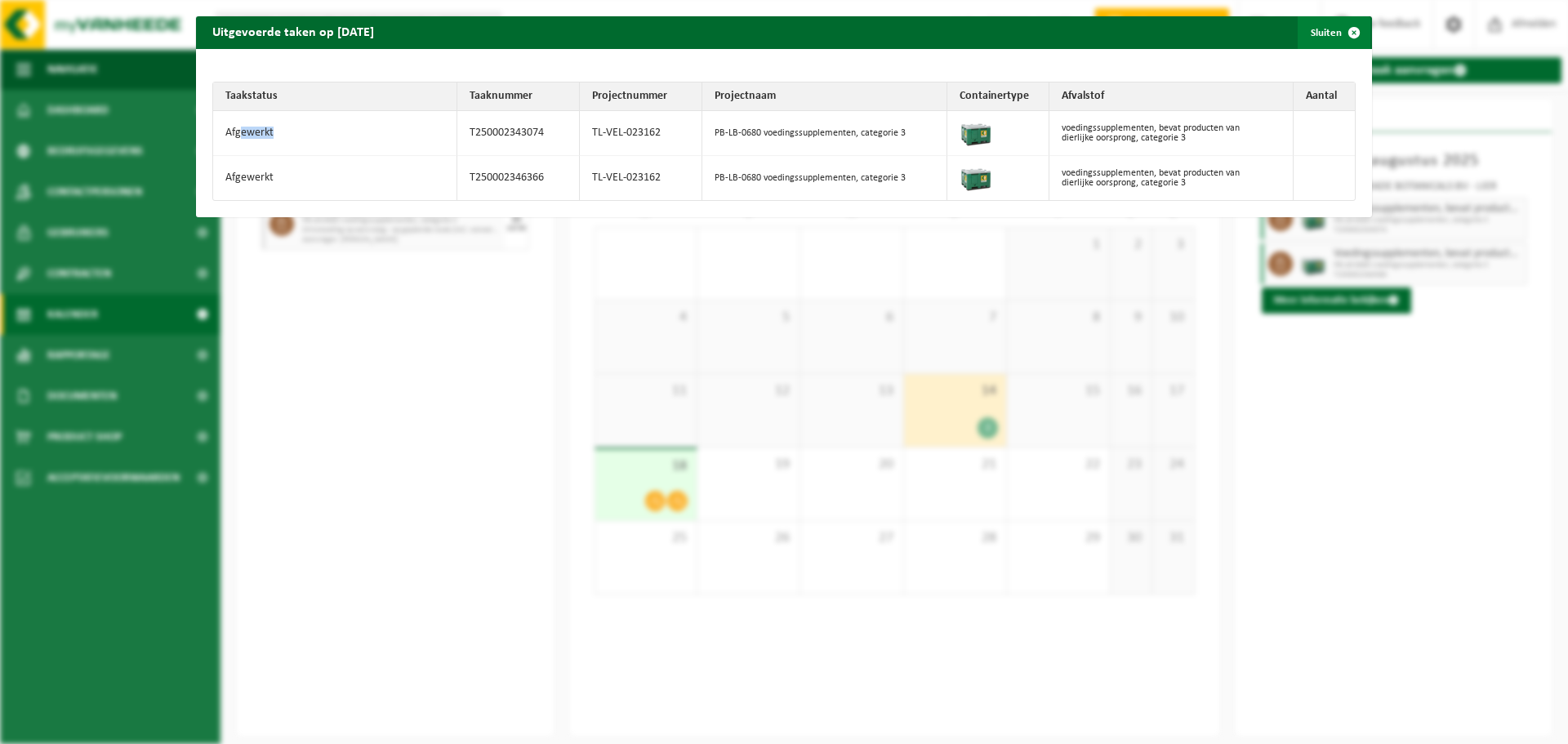
click at [1343, 31] on span "button" at bounding box center [1354, 32] width 32 height 32
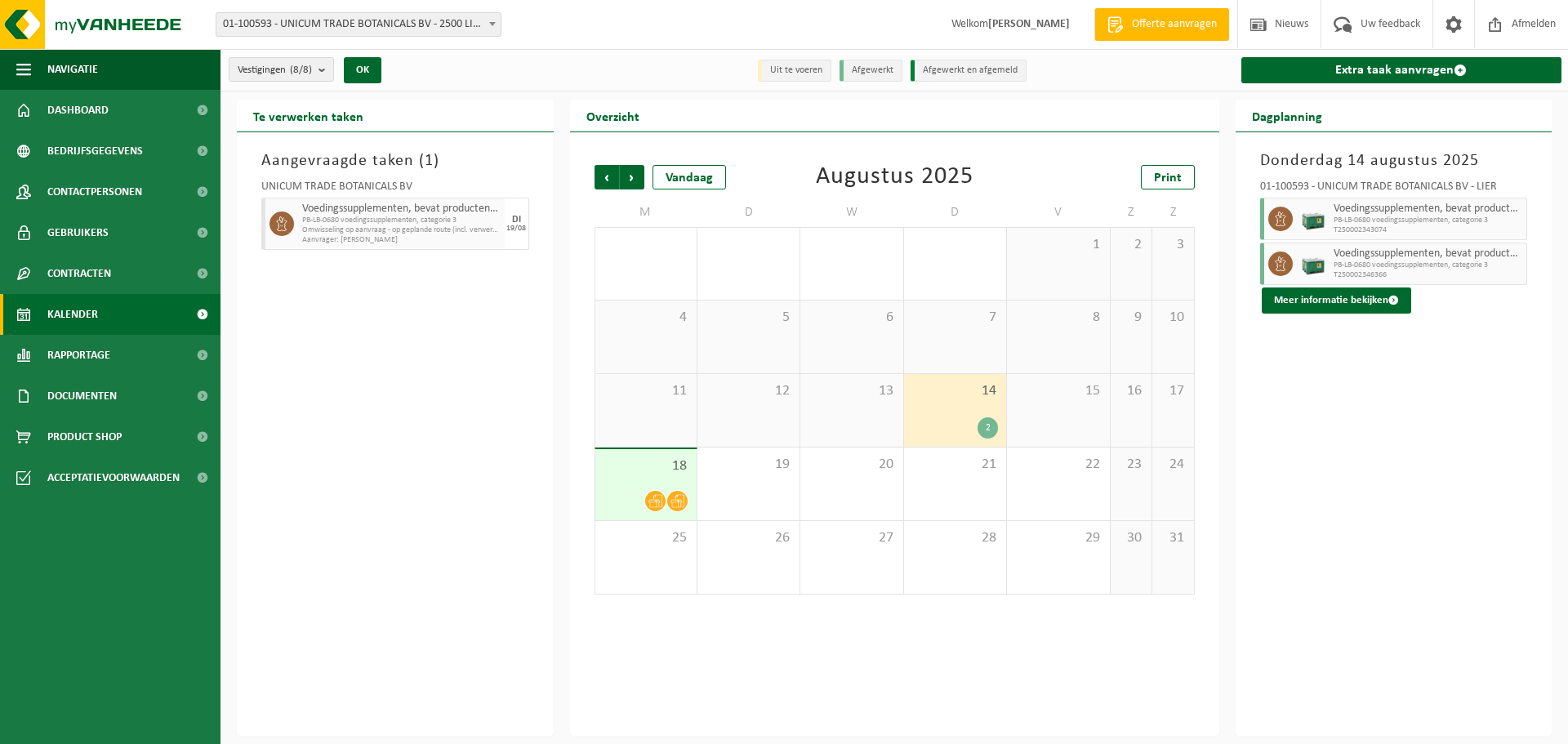
drag, startPoint x: 1480, startPoint y: 549, endPoint x: 828, endPoint y: 286, distance: 703.0
click at [1479, 549] on div "[DATE] 01-100593 - UNICUM TRADE BOTANICALS BV - LIER Voedingssupplementen, beva…" at bounding box center [1394, 434] width 317 height 604
click at [614, 180] on span "Vorige" at bounding box center [607, 177] width 25 height 25
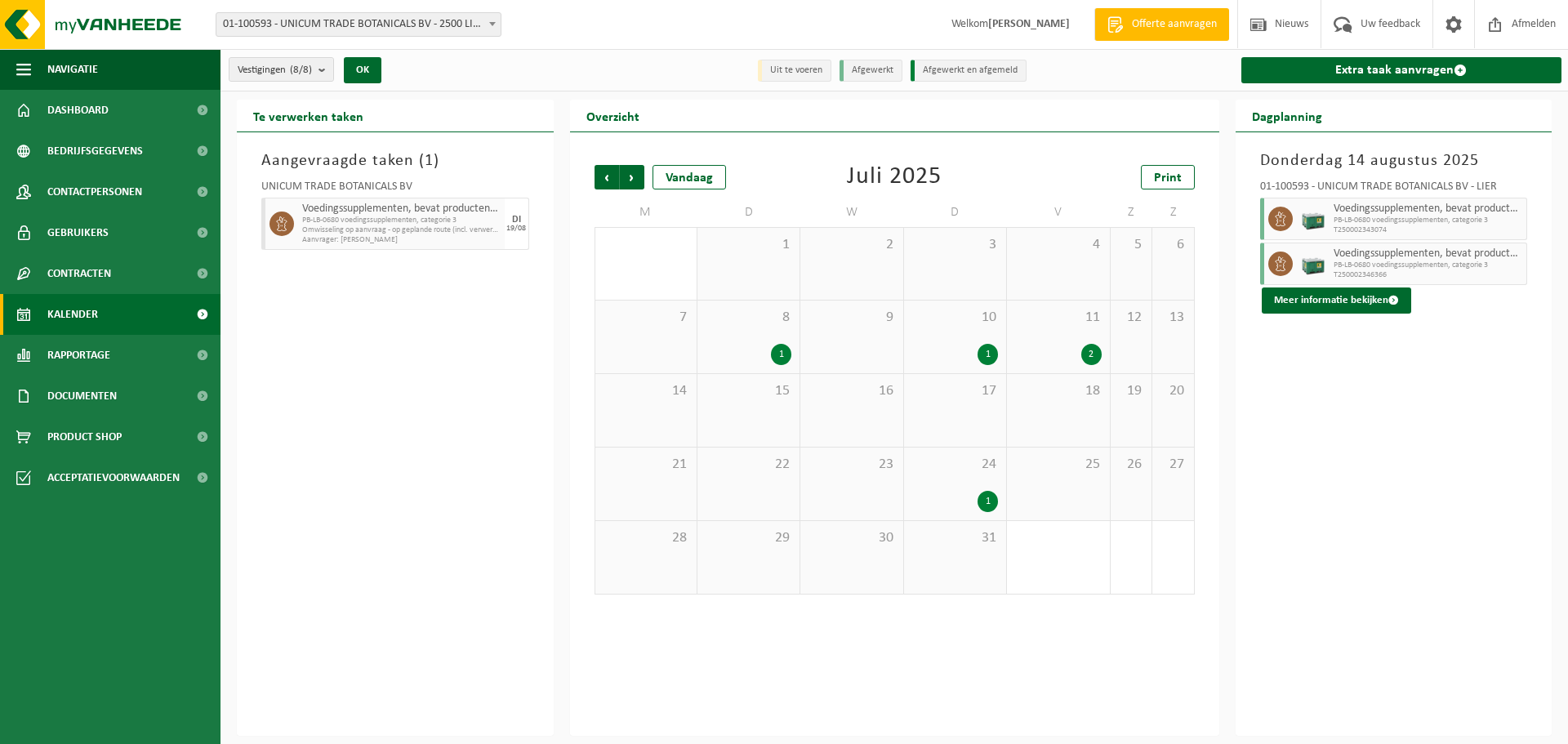
click at [1085, 353] on div "2" at bounding box center [1092, 354] width 21 height 21
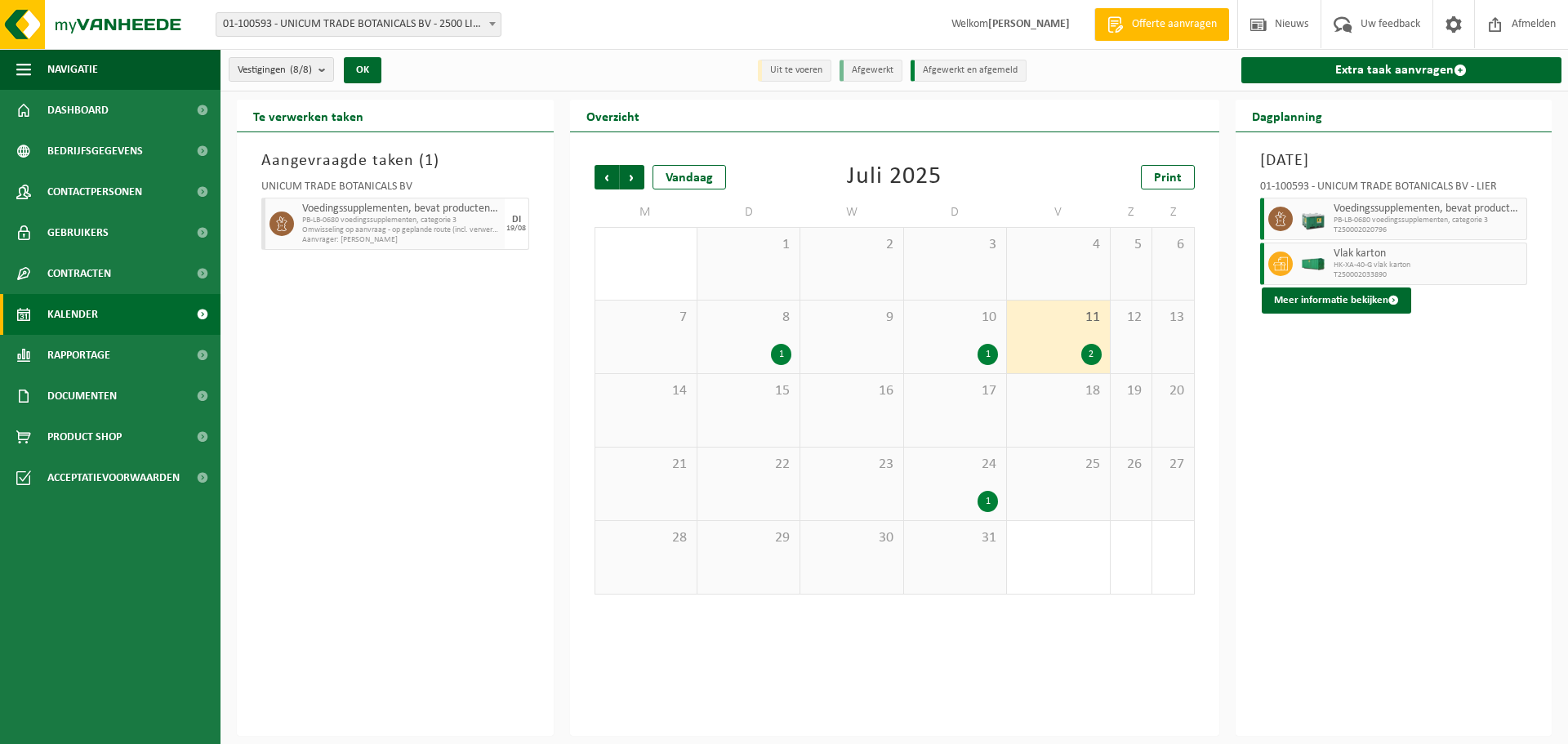
click at [1341, 214] on span "Voedingssupplementen, bevat producten van dierlijke oorsprong, categorie 3" at bounding box center [1428, 209] width 190 height 13
click at [1316, 305] on button "Meer informatie bekijken" at bounding box center [1336, 301] width 149 height 27
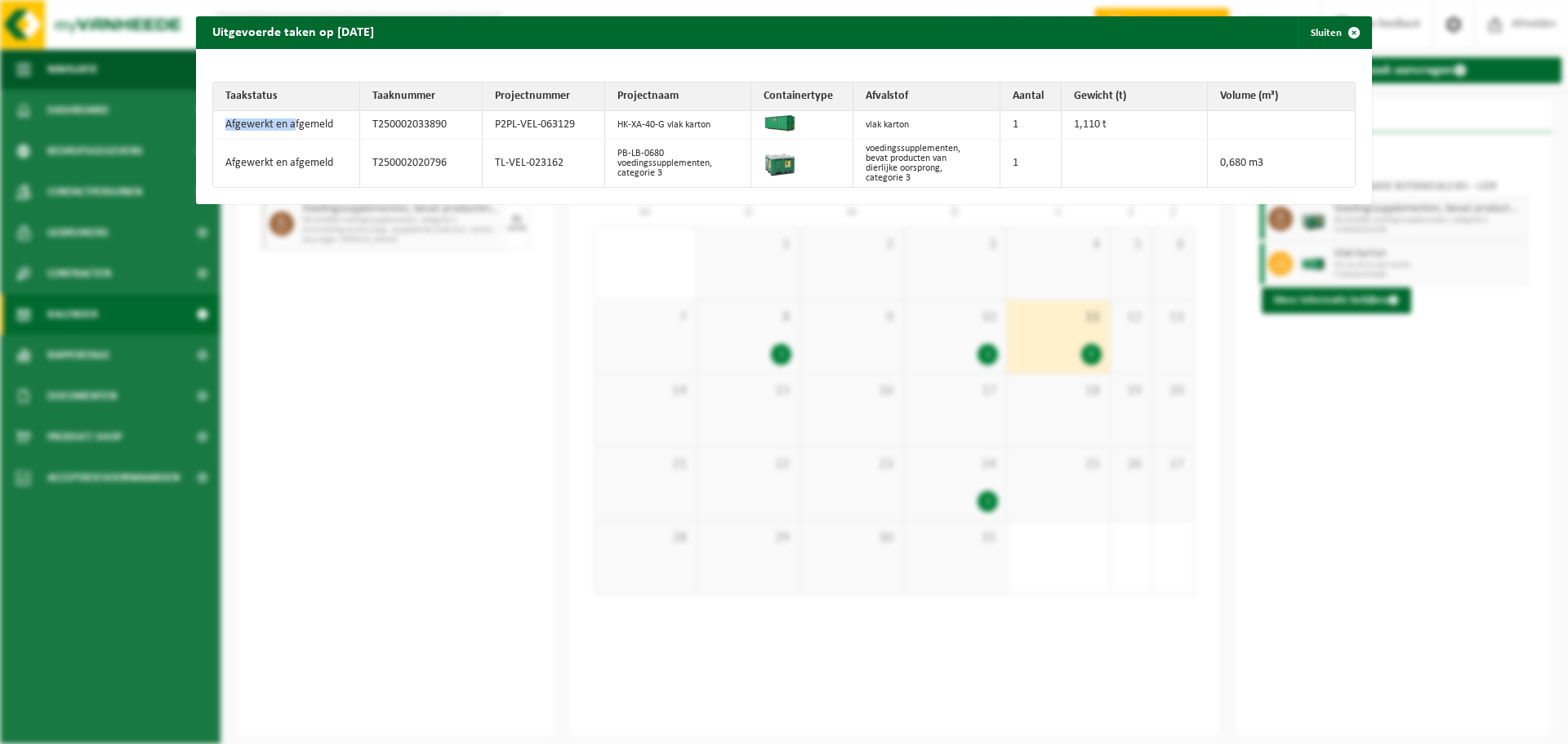
drag, startPoint x: 225, startPoint y: 114, endPoint x: 293, endPoint y: 114, distance: 68.0
click at [291, 114] on td "Afgewerkt en afgemeld" at bounding box center [287, 125] width 147 height 28
click at [1340, 35] on span "button" at bounding box center [1354, 32] width 32 height 32
